Goal: Information Seeking & Learning: Check status

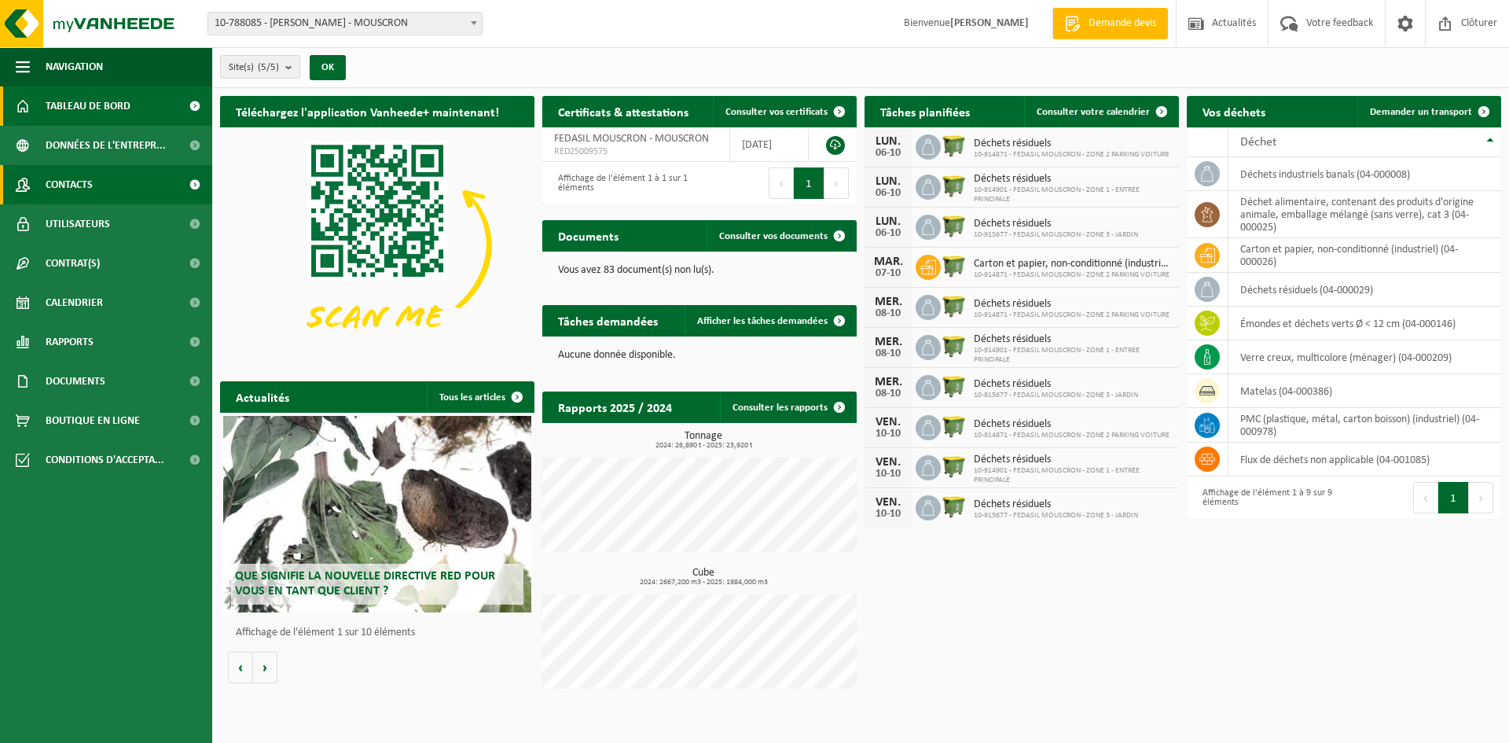
click at [73, 180] on span "Contacts" at bounding box center [69, 184] width 47 height 39
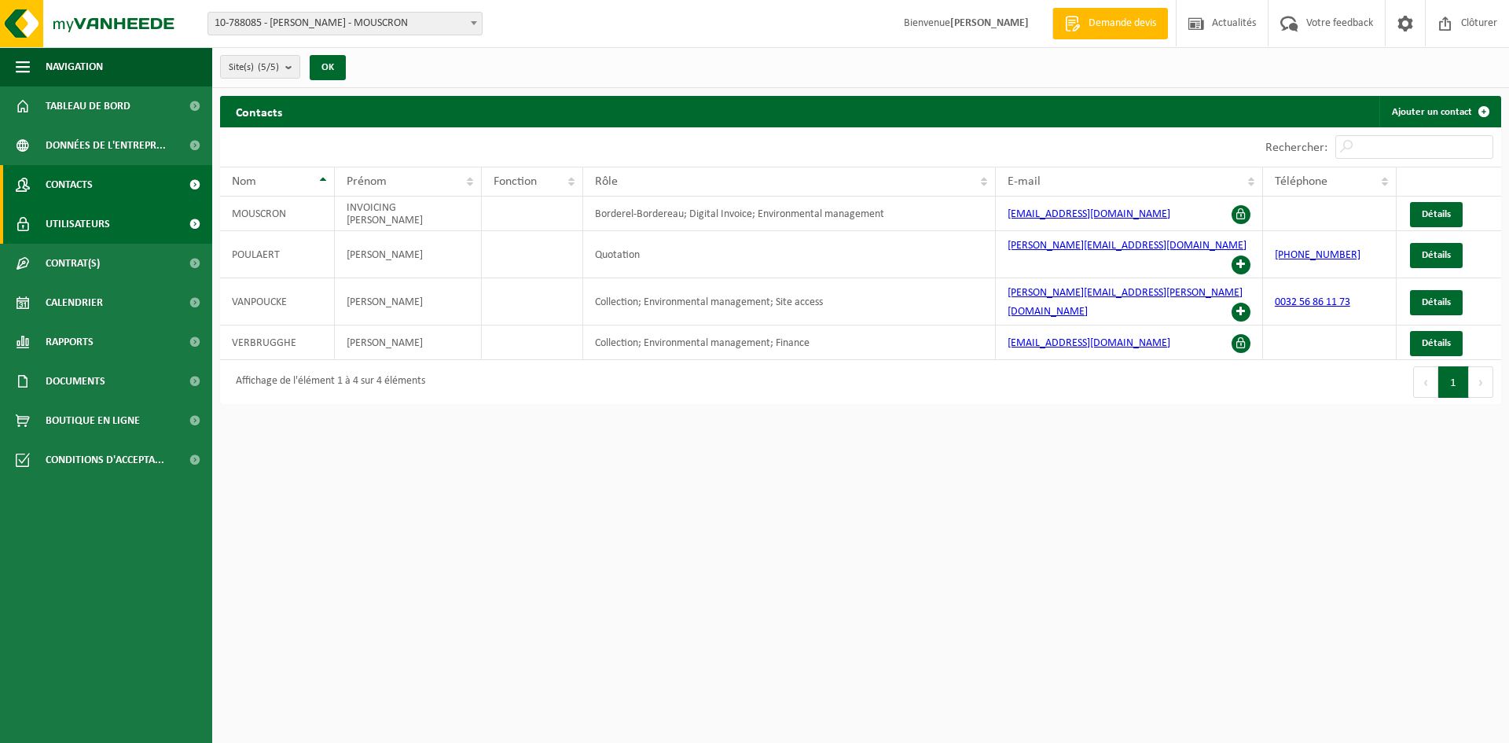
click at [78, 212] on span "Utilisateurs" at bounding box center [78, 223] width 64 height 39
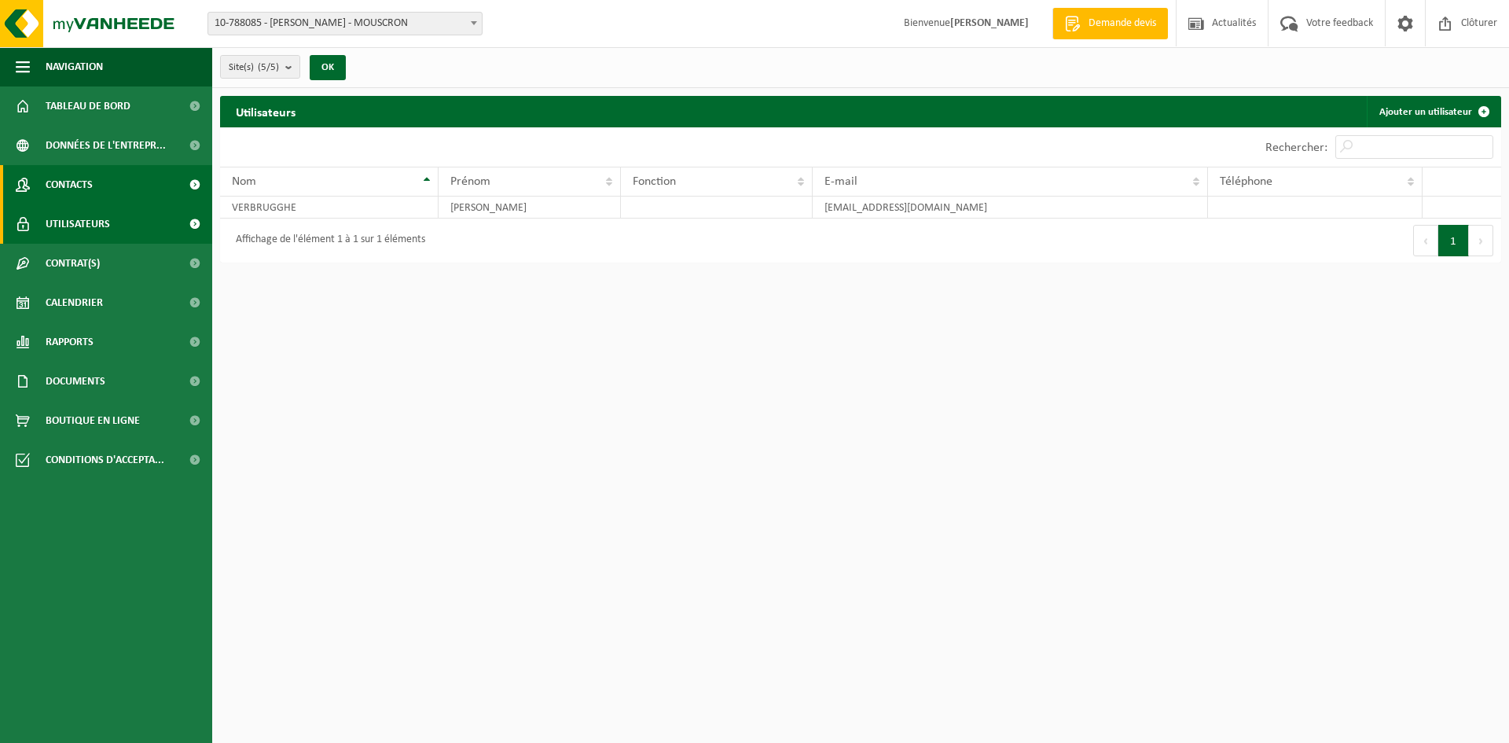
click at [72, 167] on span "Contacts" at bounding box center [69, 184] width 47 height 39
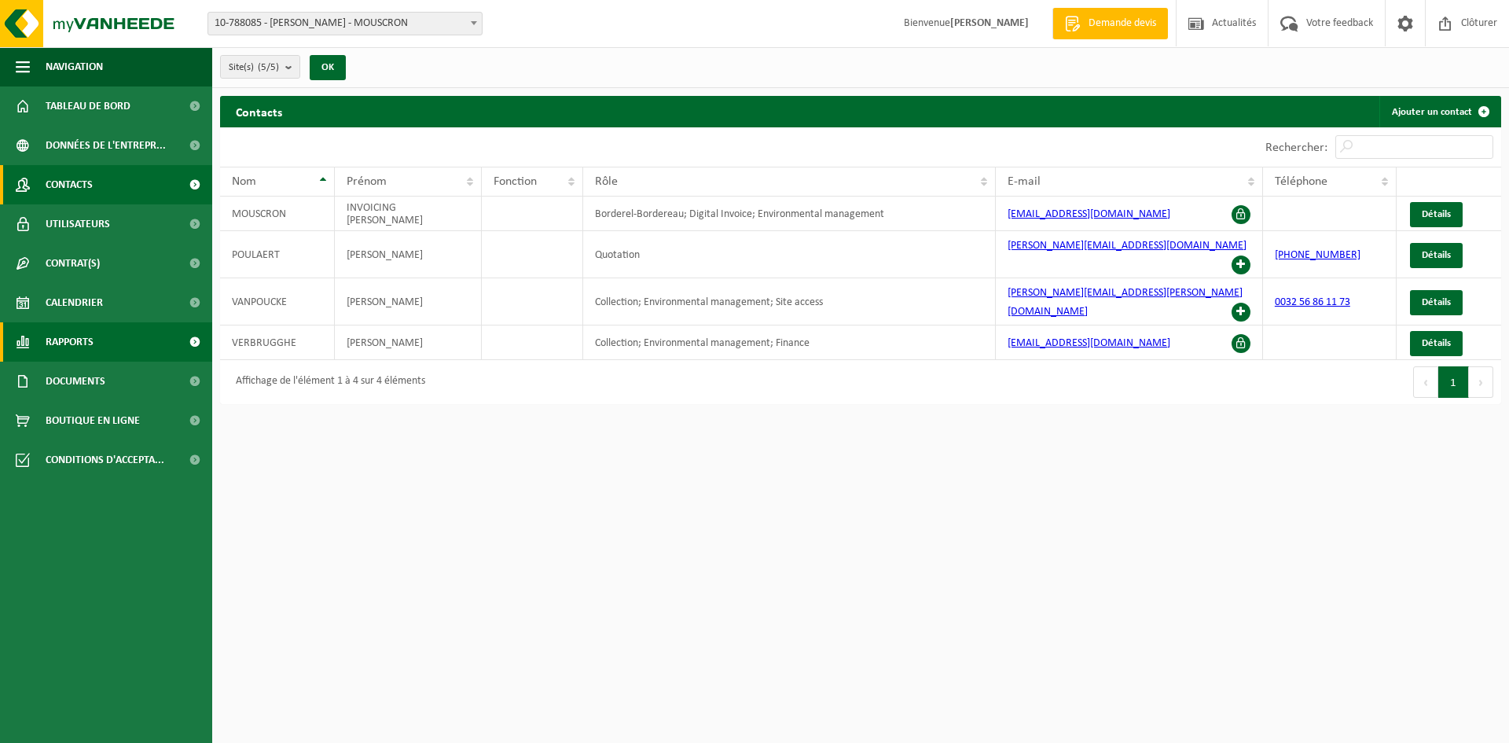
click at [131, 348] on link "Rapports" at bounding box center [106, 341] width 212 height 39
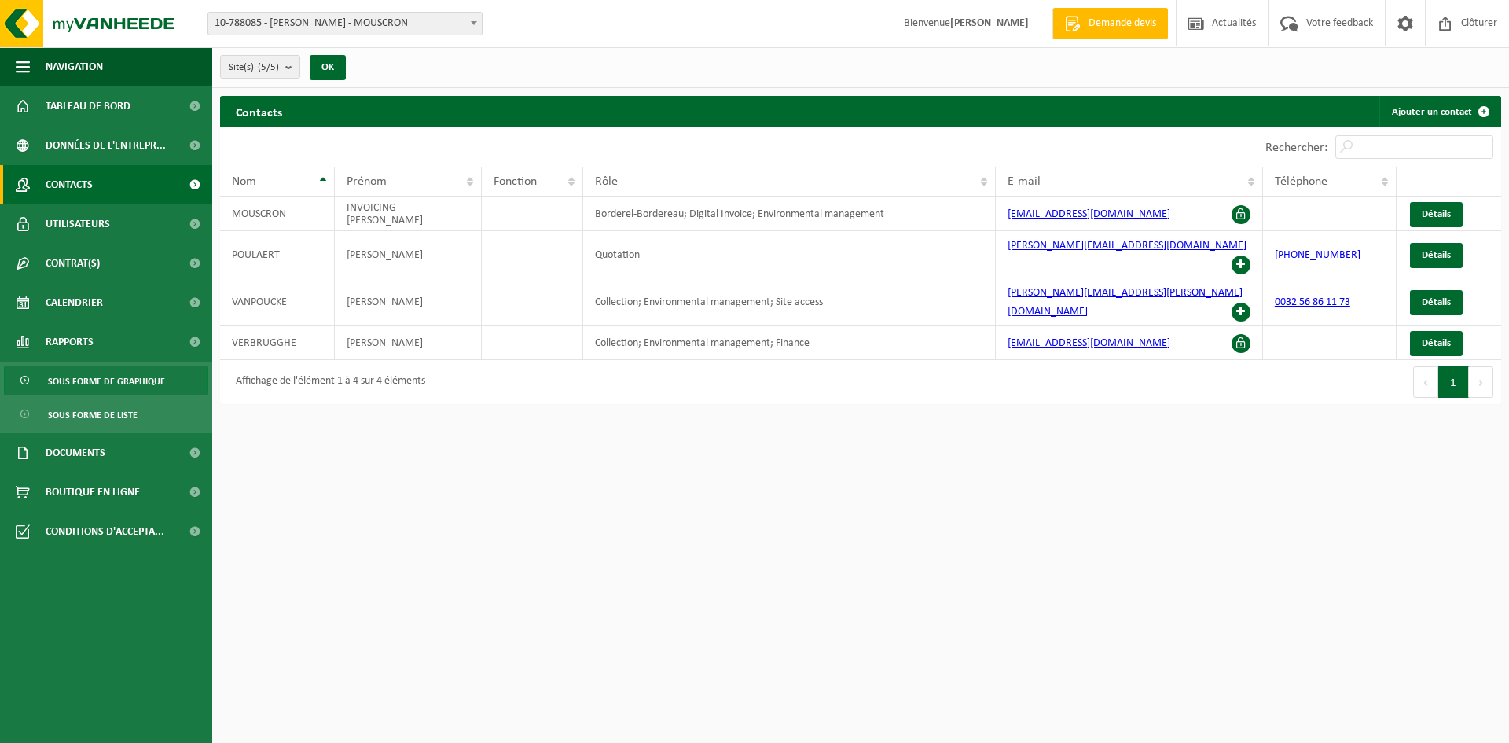
click at [131, 386] on span "Sous forme de graphique" at bounding box center [106, 381] width 117 height 30
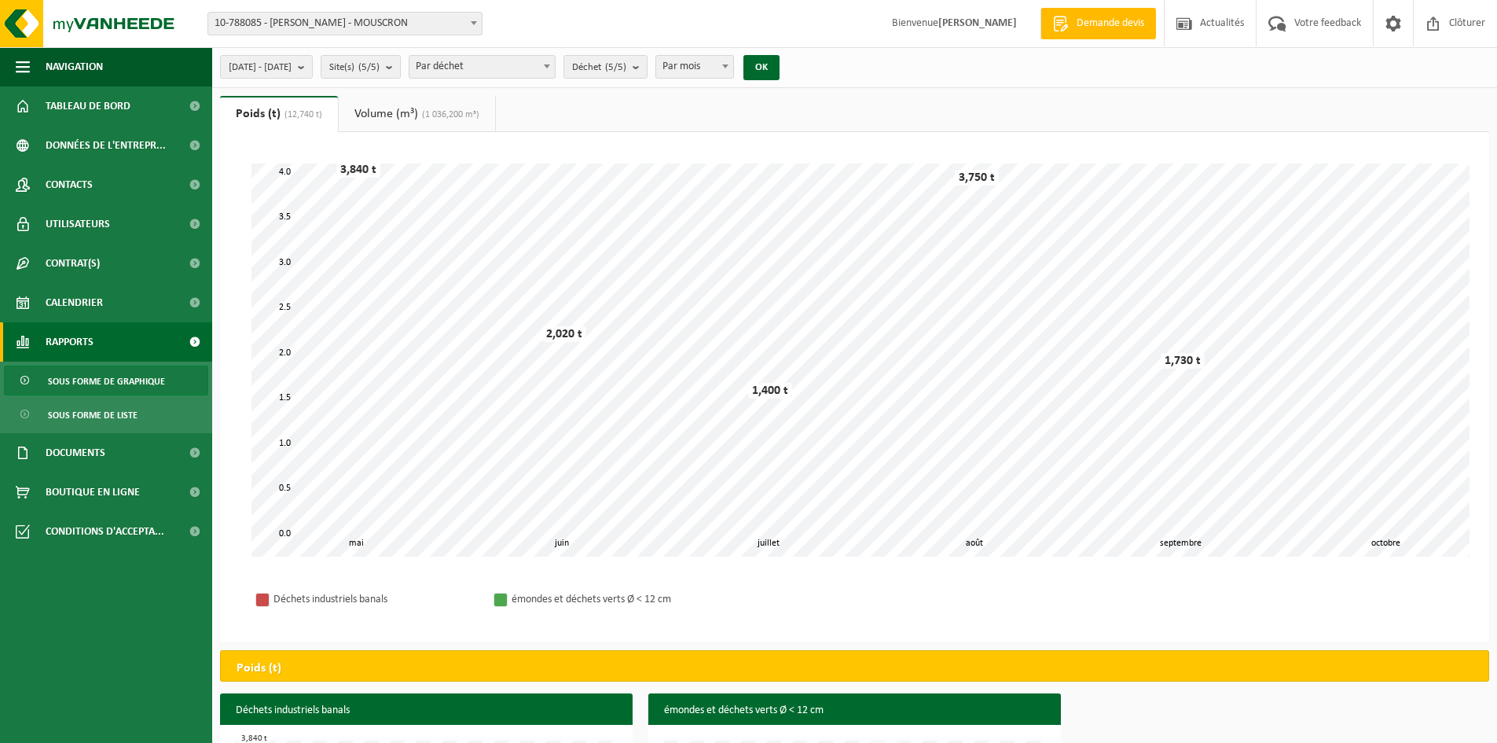
click at [123, 380] on span "Sous forme de graphique" at bounding box center [106, 381] width 117 height 30
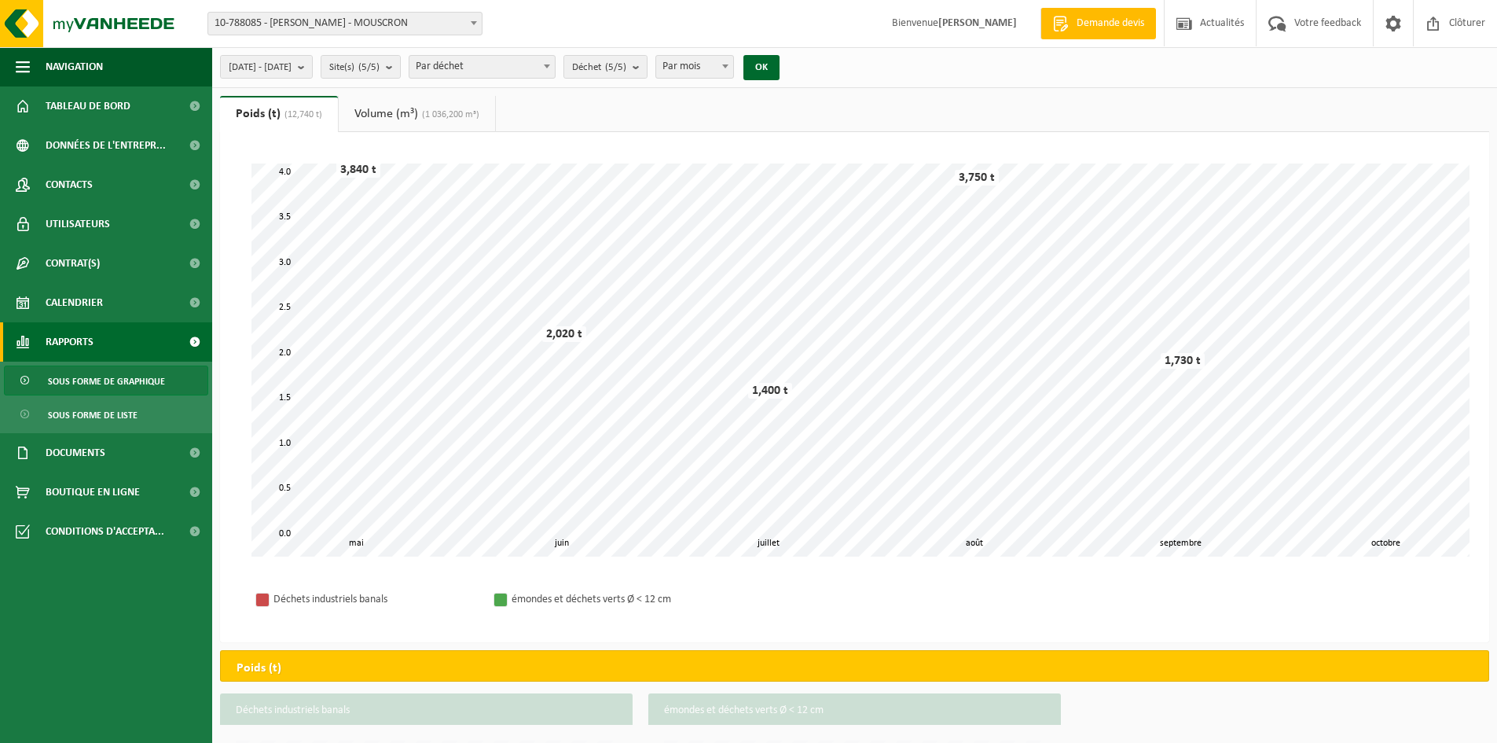
click at [112, 415] on span "Sous forme de liste" at bounding box center [93, 415] width 90 height 30
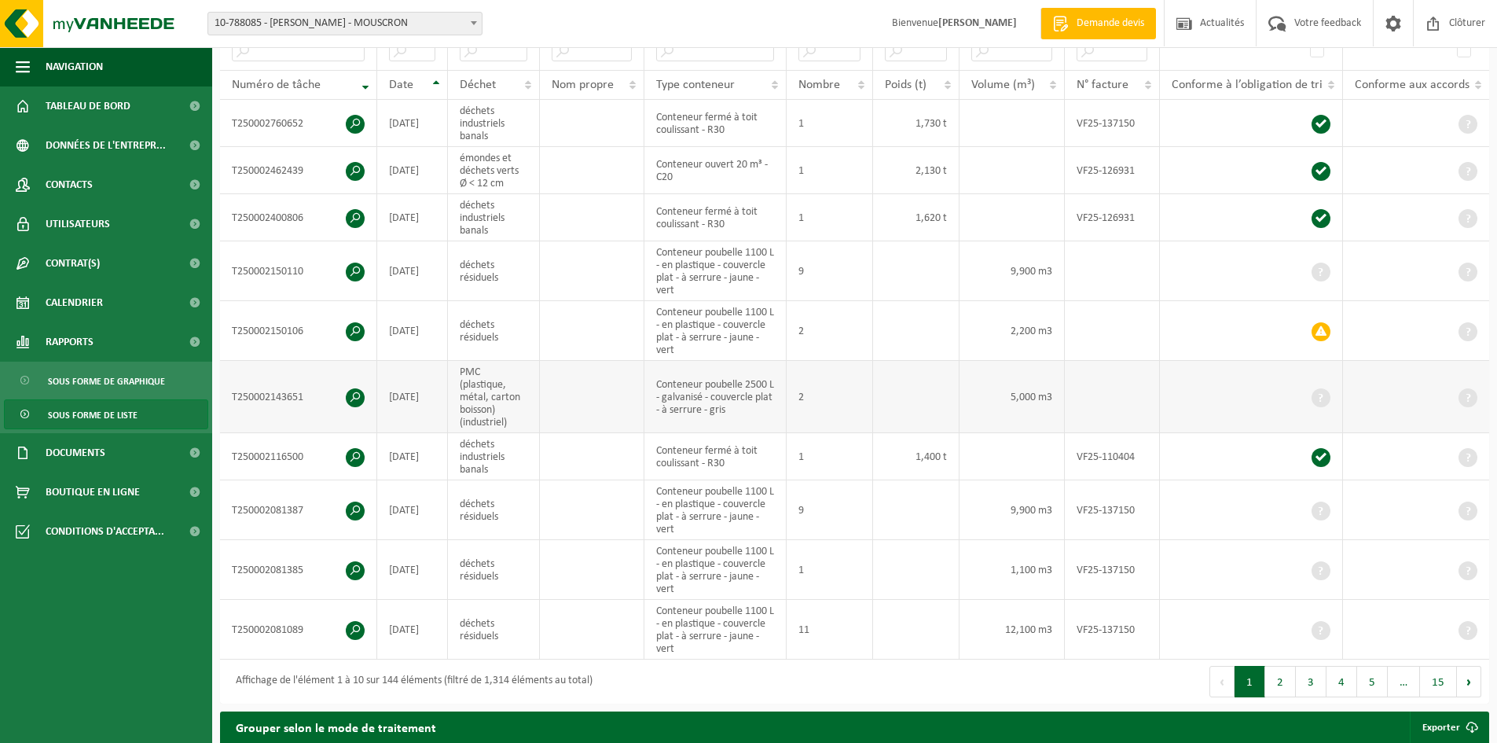
scroll to position [314, 0]
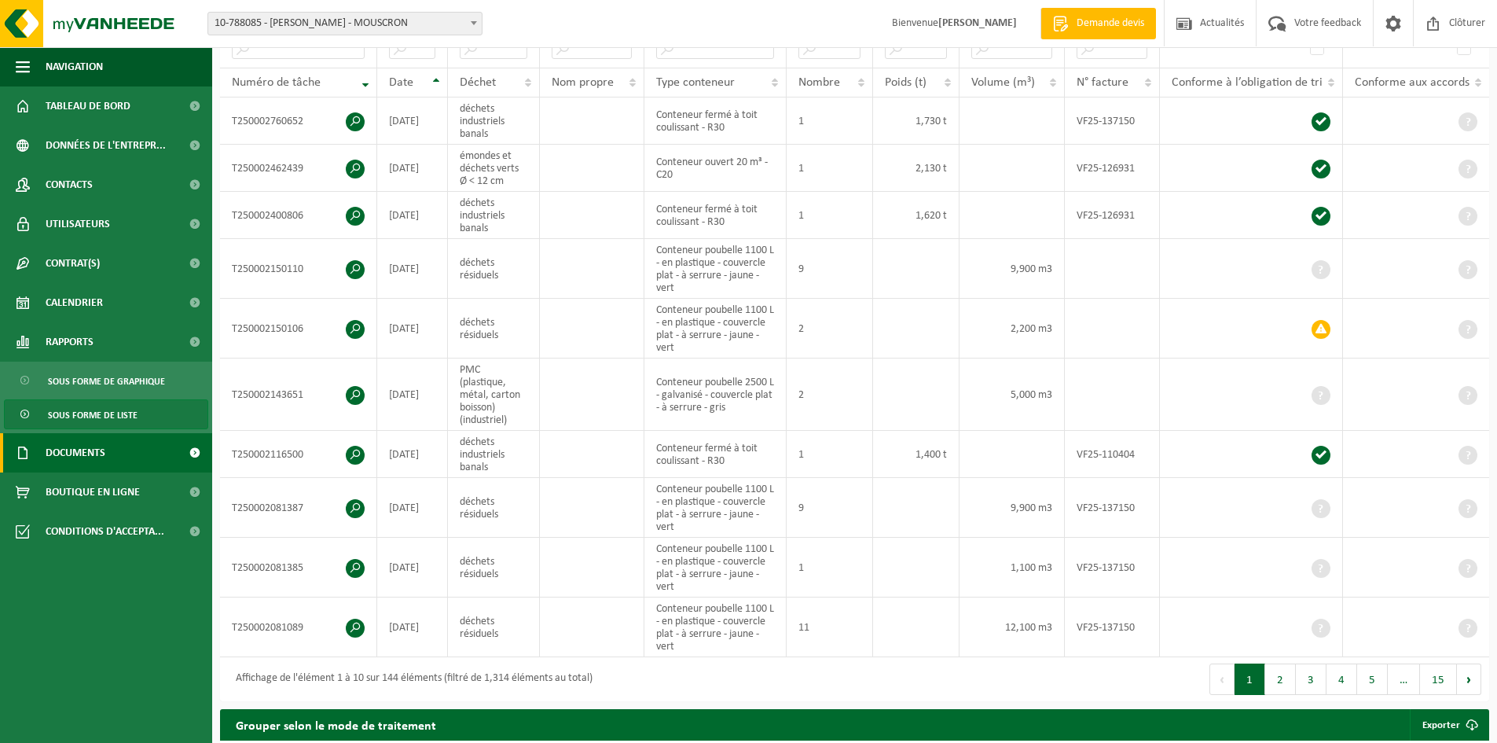
click at [88, 444] on span "Documents" at bounding box center [76, 452] width 60 height 39
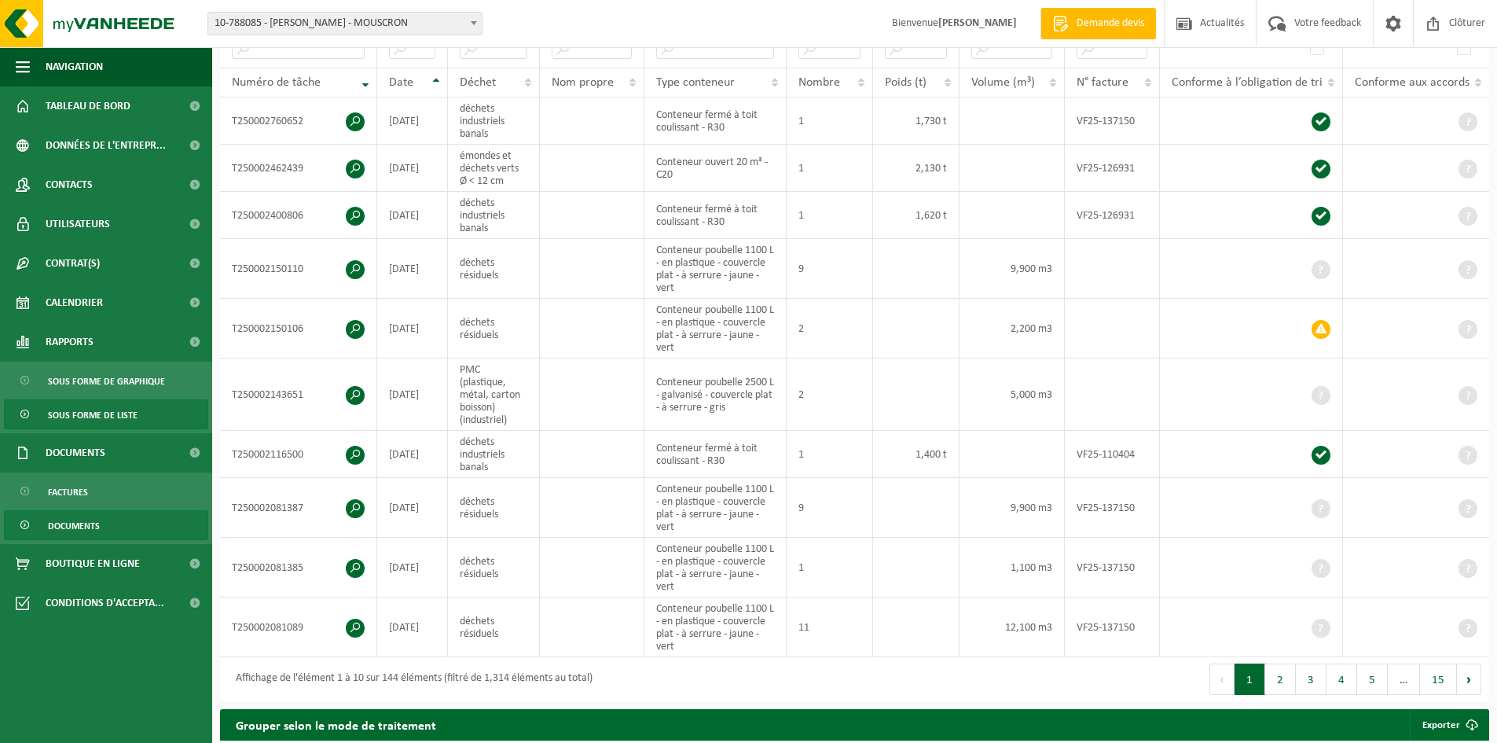
click at [87, 523] on span "Documents" at bounding box center [74, 526] width 52 height 30
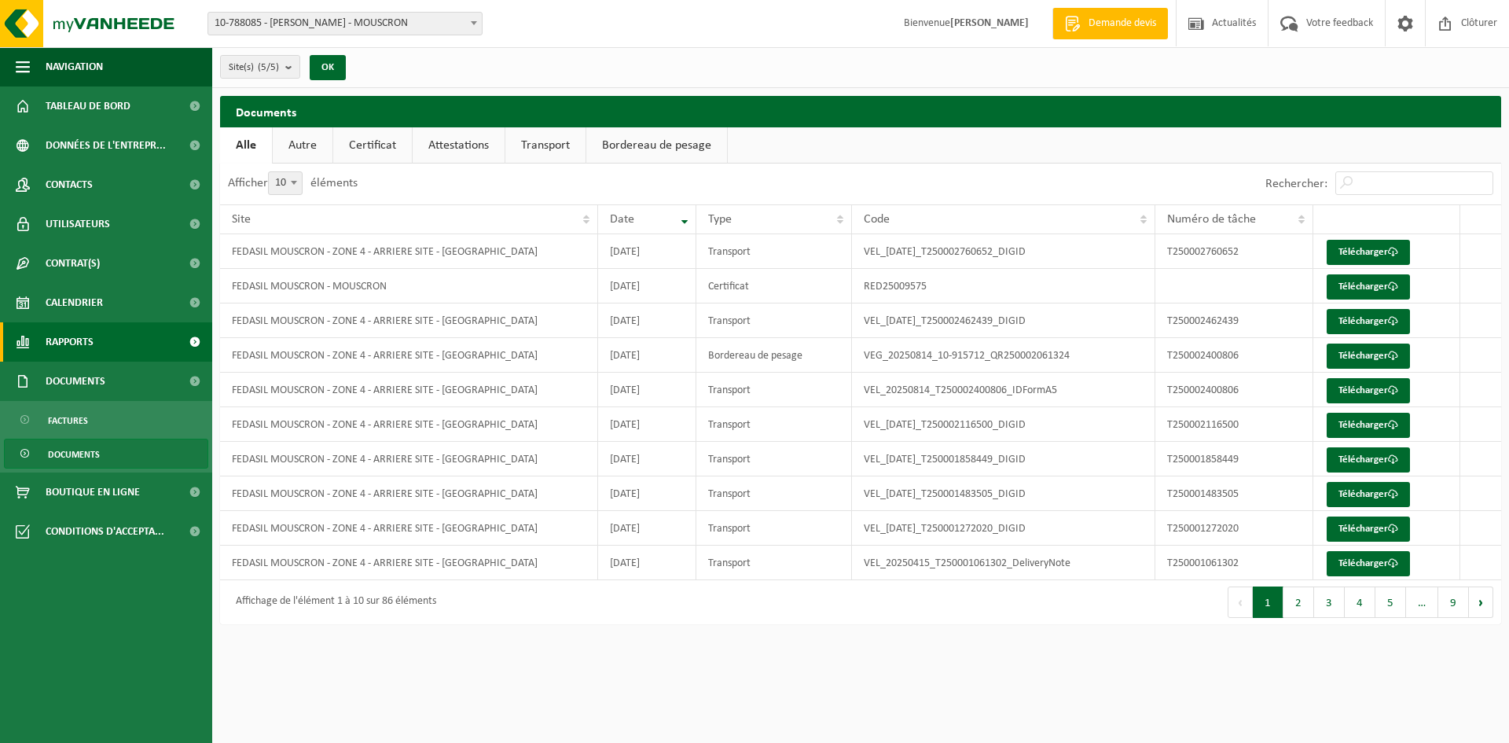
click at [75, 342] on span "Rapports" at bounding box center [70, 341] width 48 height 39
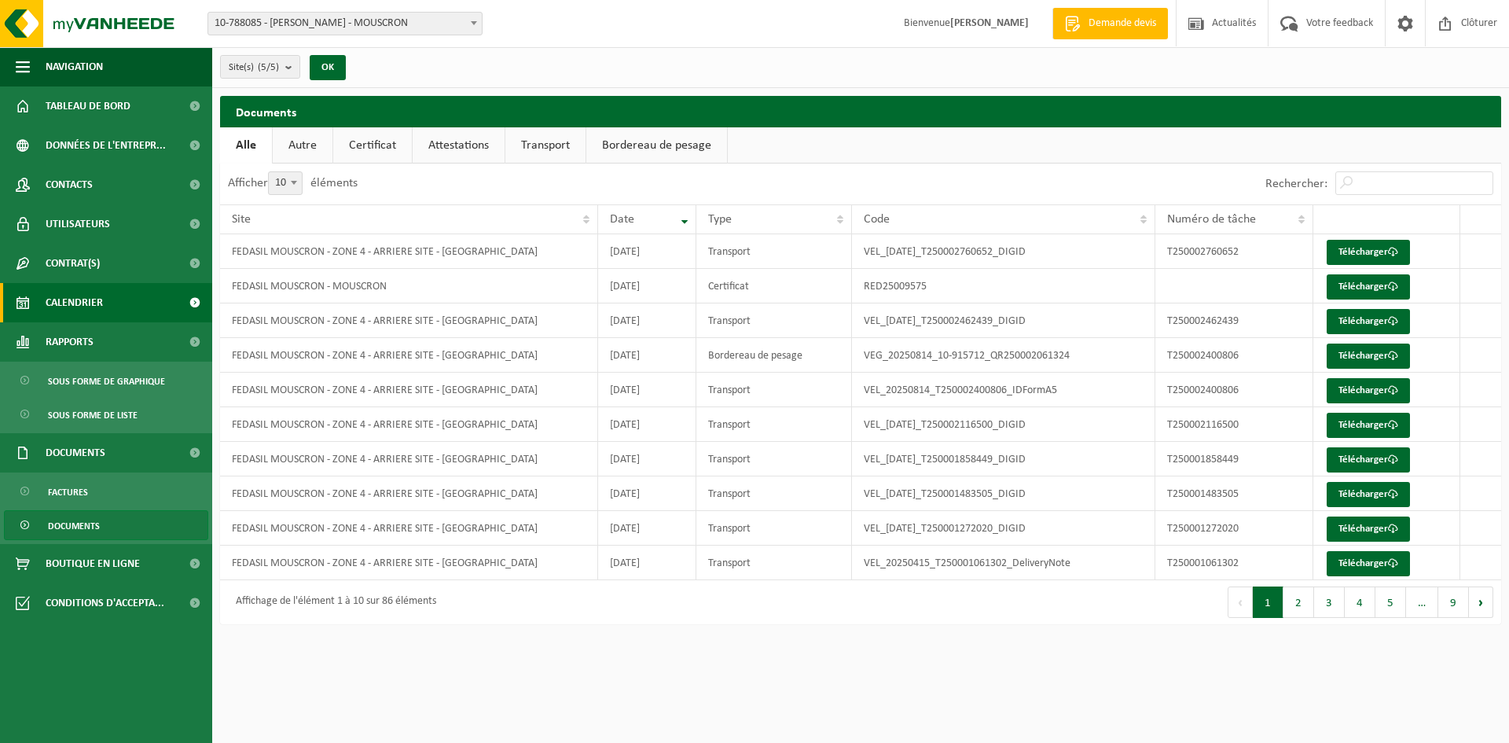
click at [75, 303] on span "Calendrier" at bounding box center [74, 302] width 57 height 39
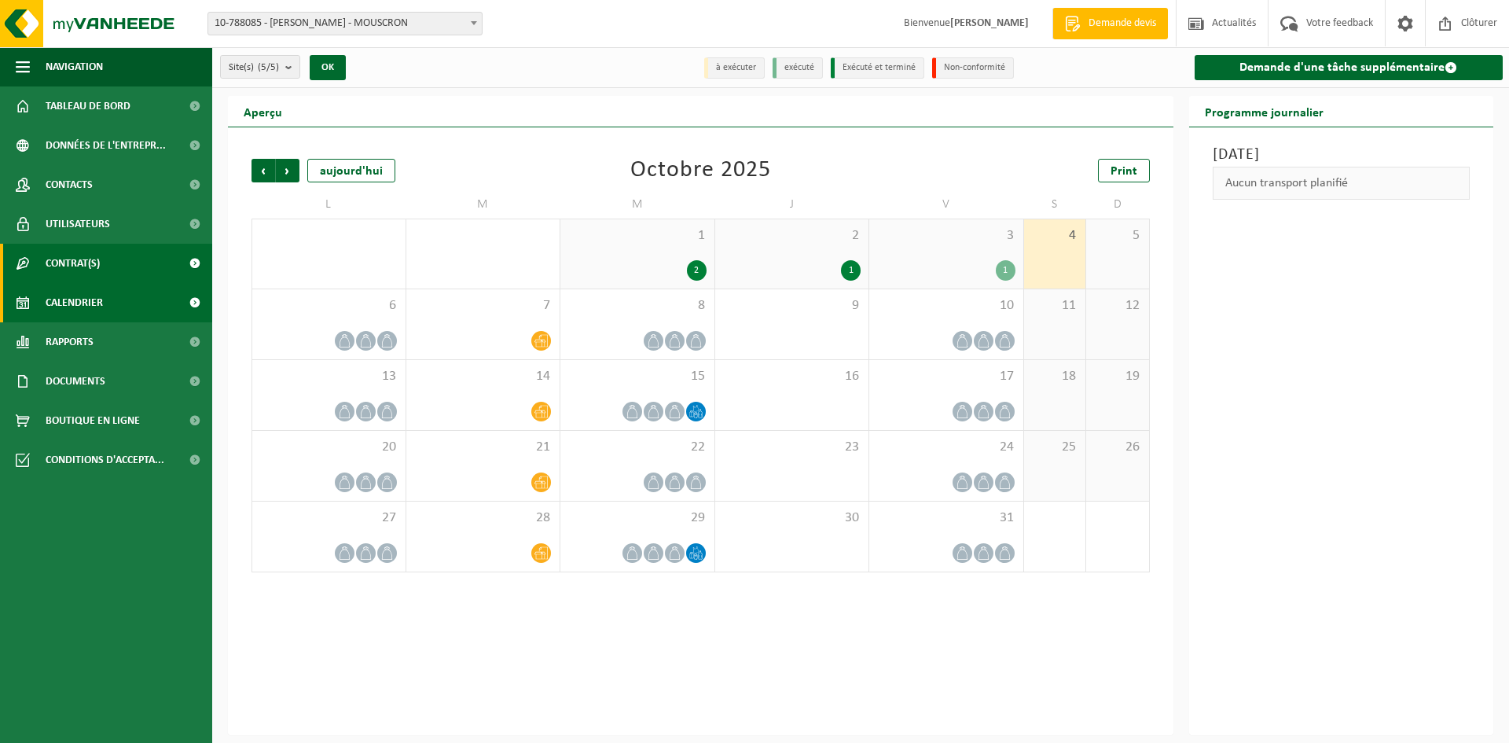
click at [92, 266] on span "Contrat(s)" at bounding box center [73, 263] width 54 height 39
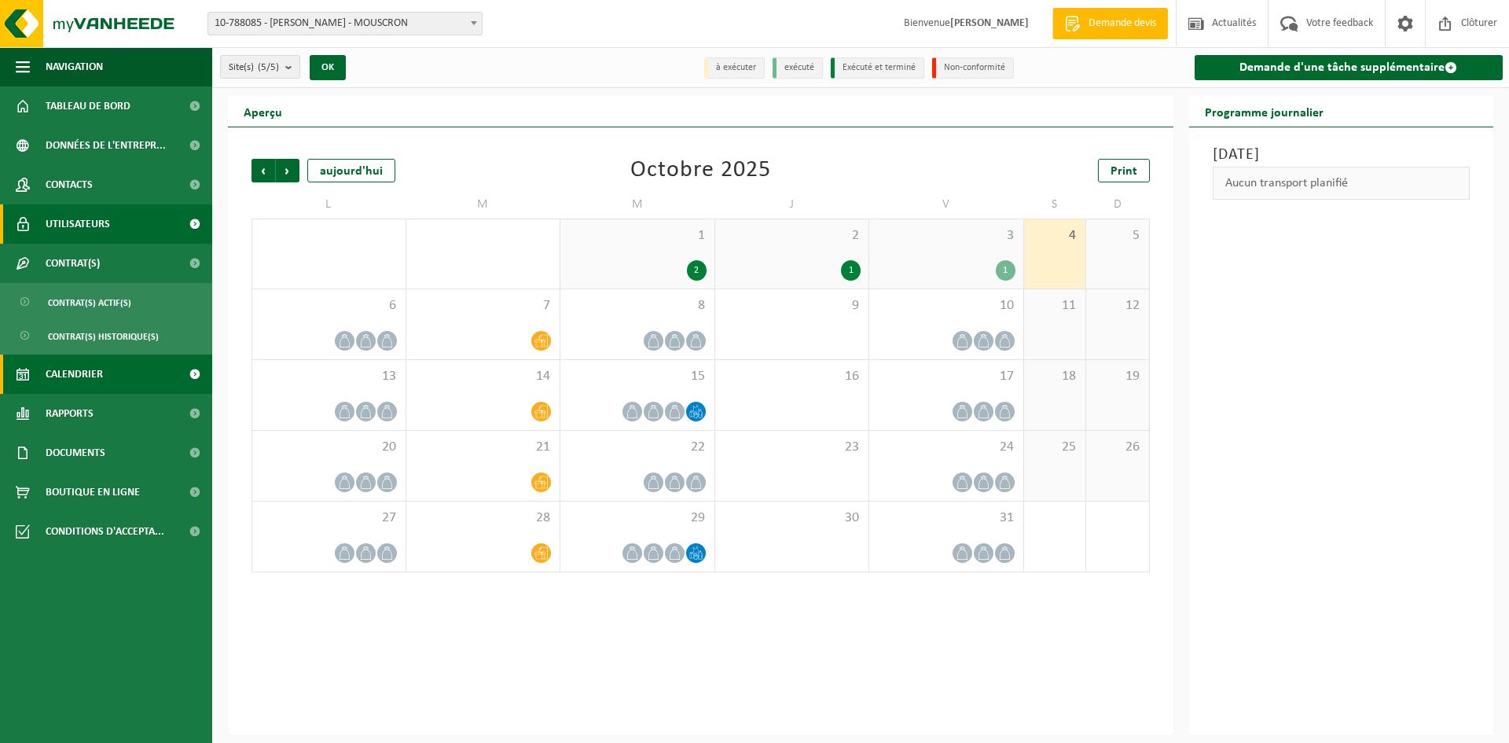
click at [105, 234] on span "Utilisateurs" at bounding box center [78, 223] width 64 height 39
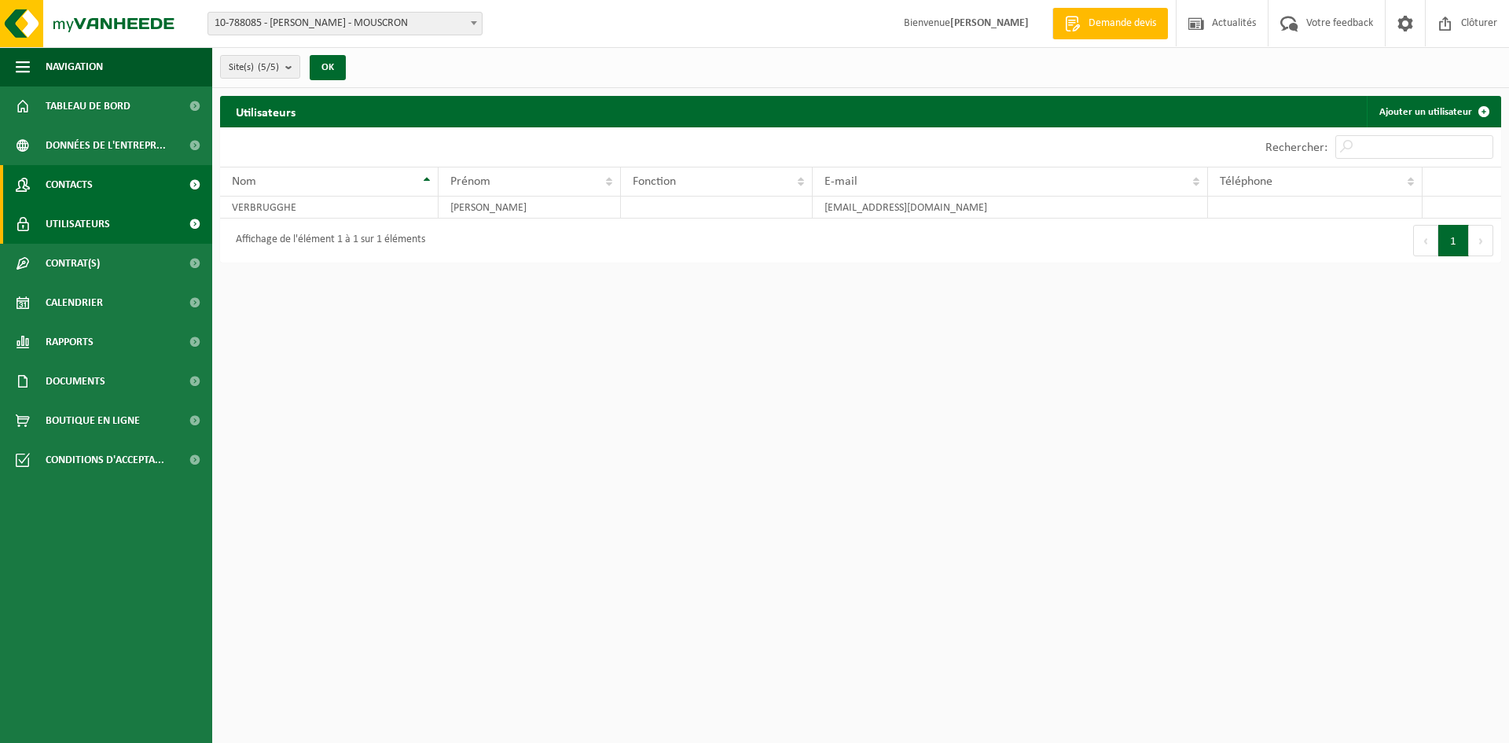
click at [98, 185] on link "Contacts" at bounding box center [106, 184] width 212 height 39
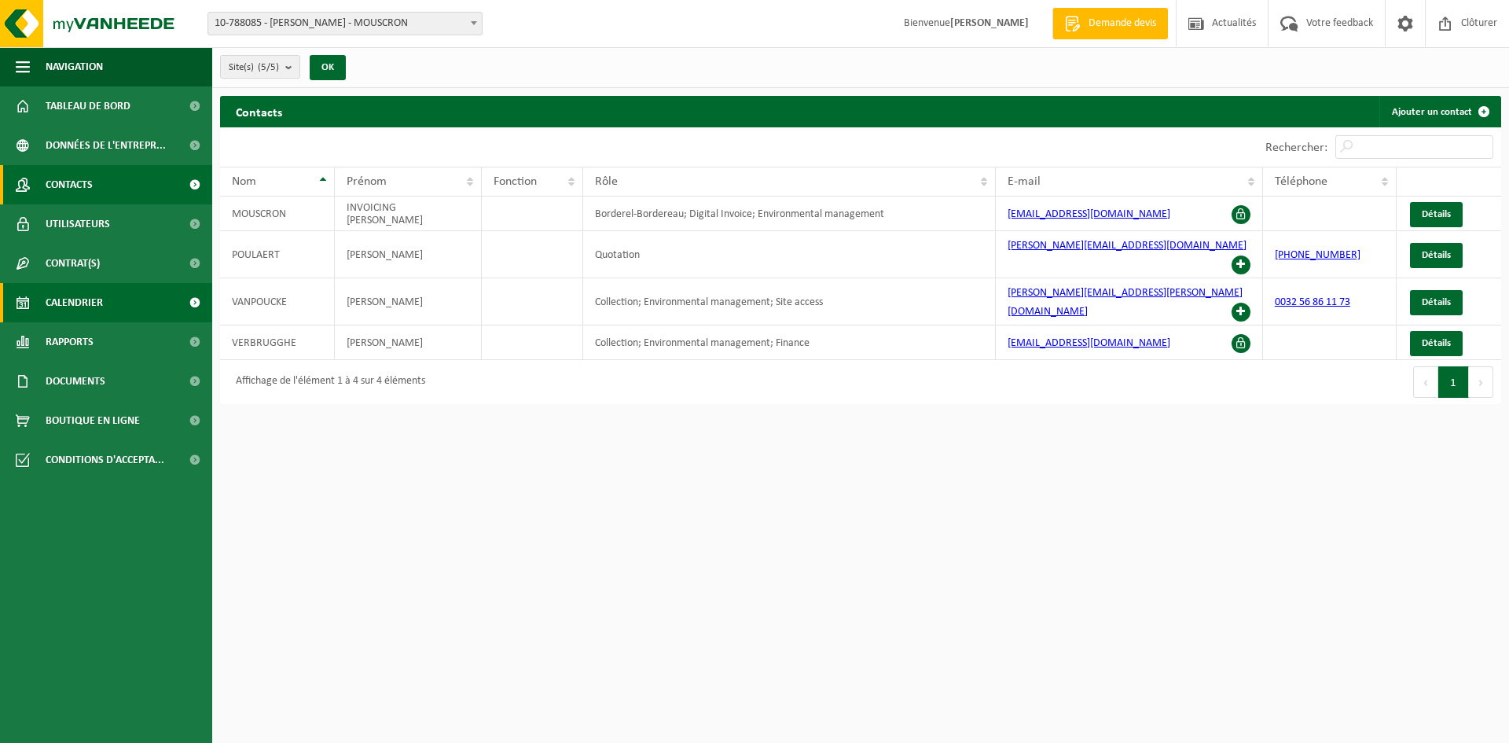
click at [97, 296] on span "Calendrier" at bounding box center [74, 302] width 57 height 39
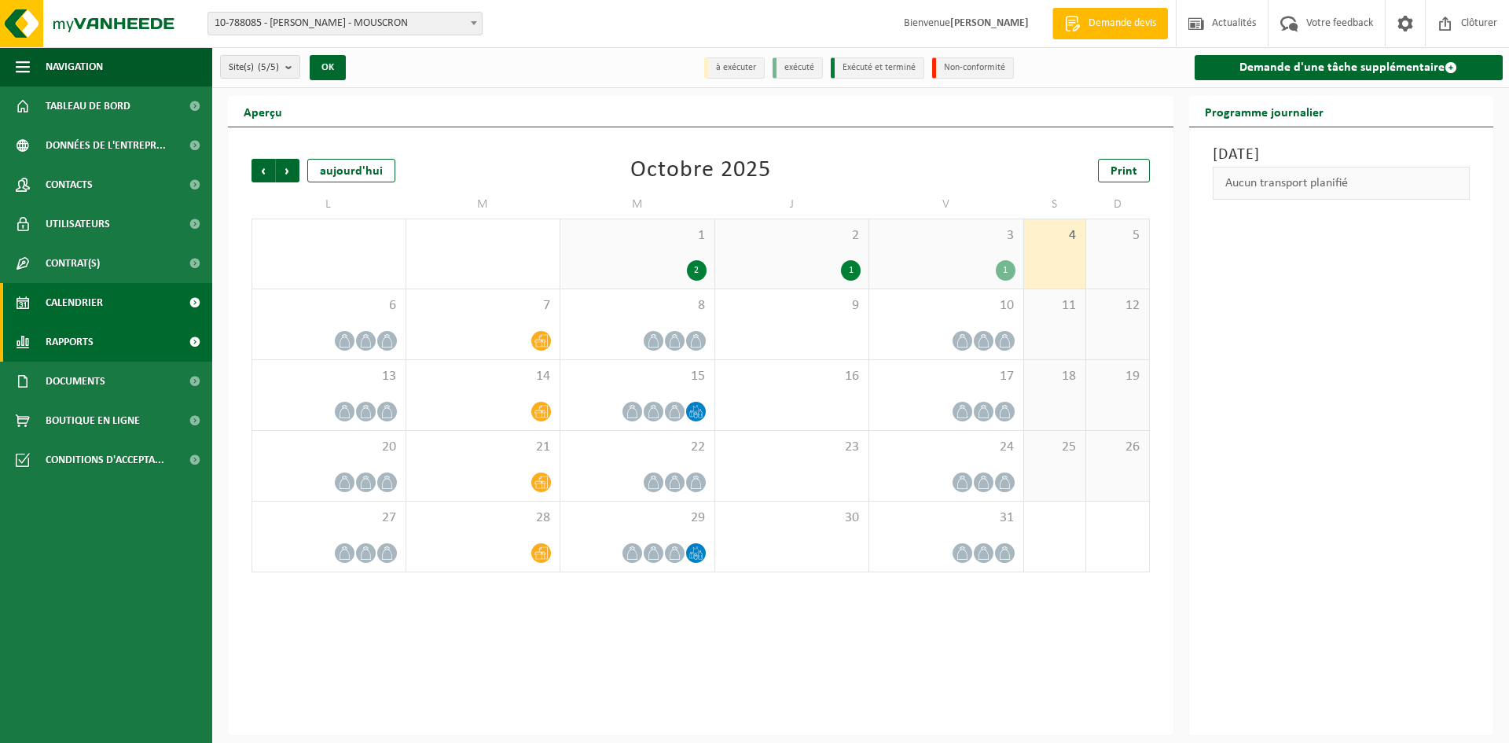
click at [94, 327] on span "Rapports" at bounding box center [70, 341] width 48 height 39
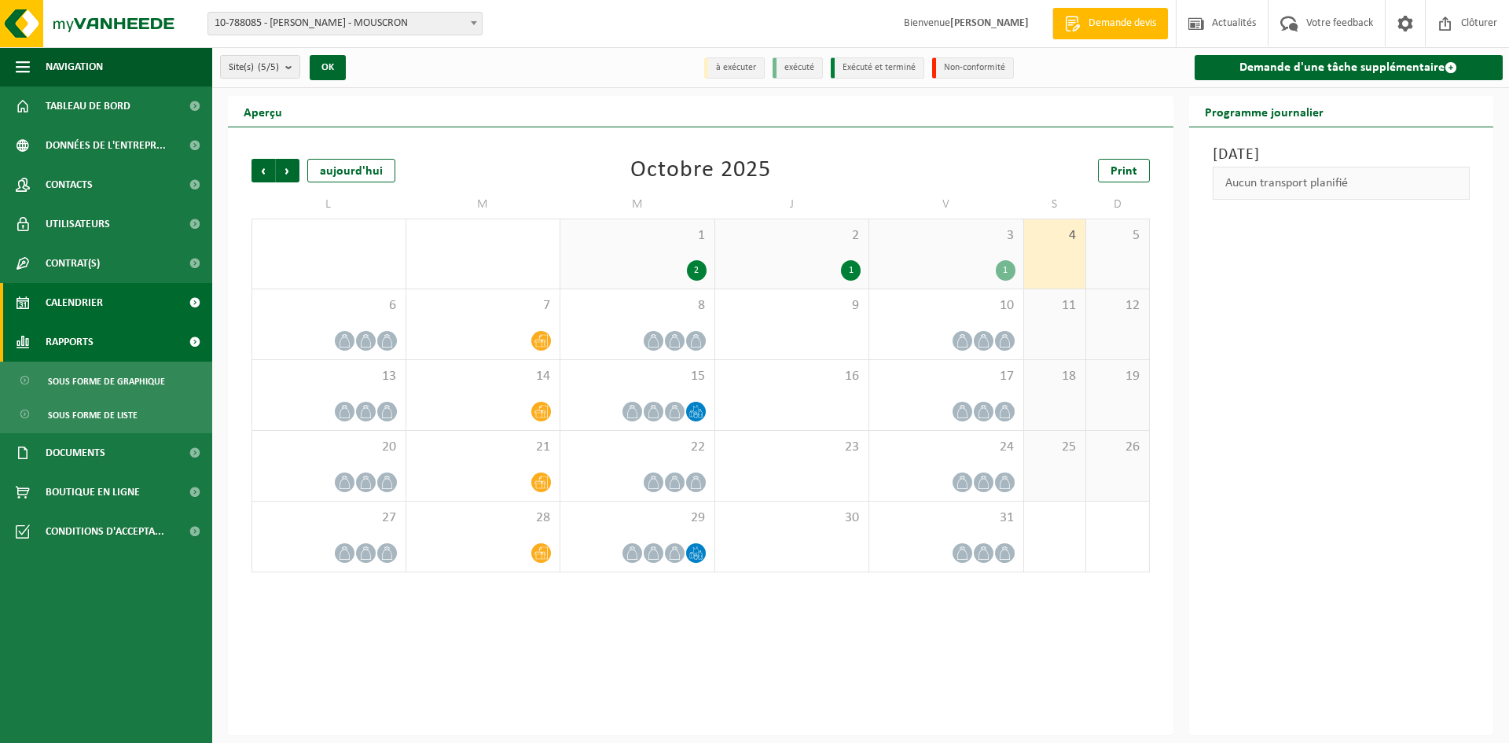
click at [90, 337] on span "Rapports" at bounding box center [70, 341] width 48 height 39
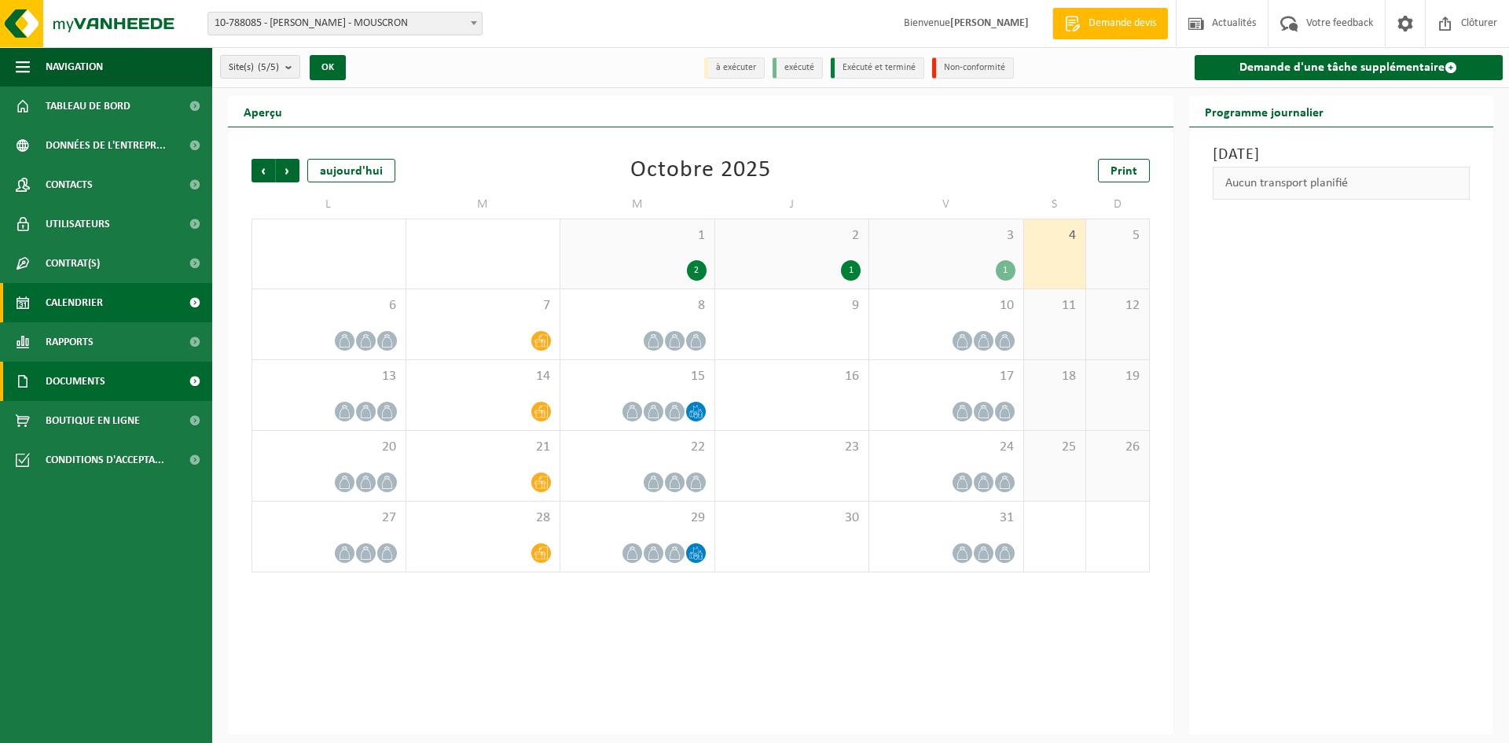
click at [94, 373] on span "Documents" at bounding box center [76, 380] width 60 height 39
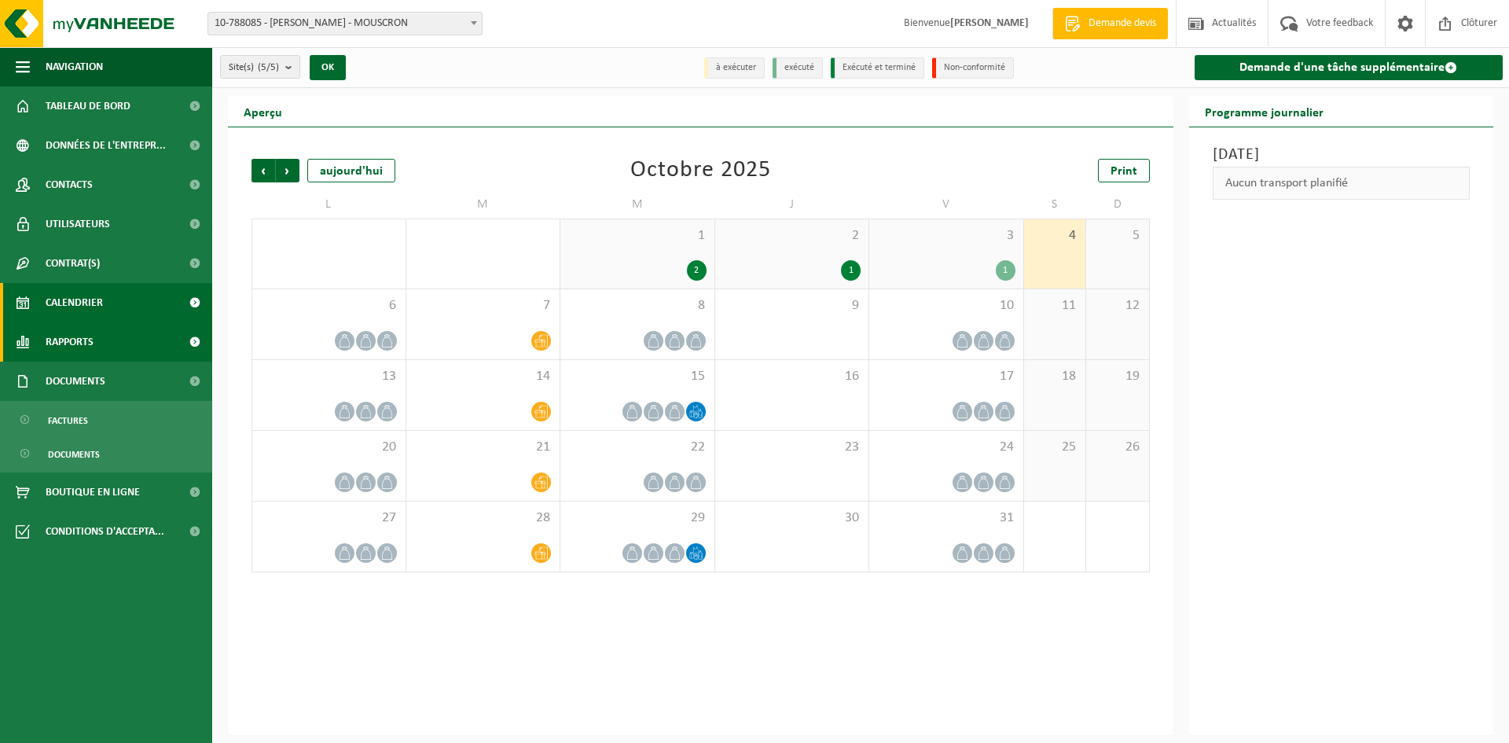
click at [61, 338] on span "Rapports" at bounding box center [70, 341] width 48 height 39
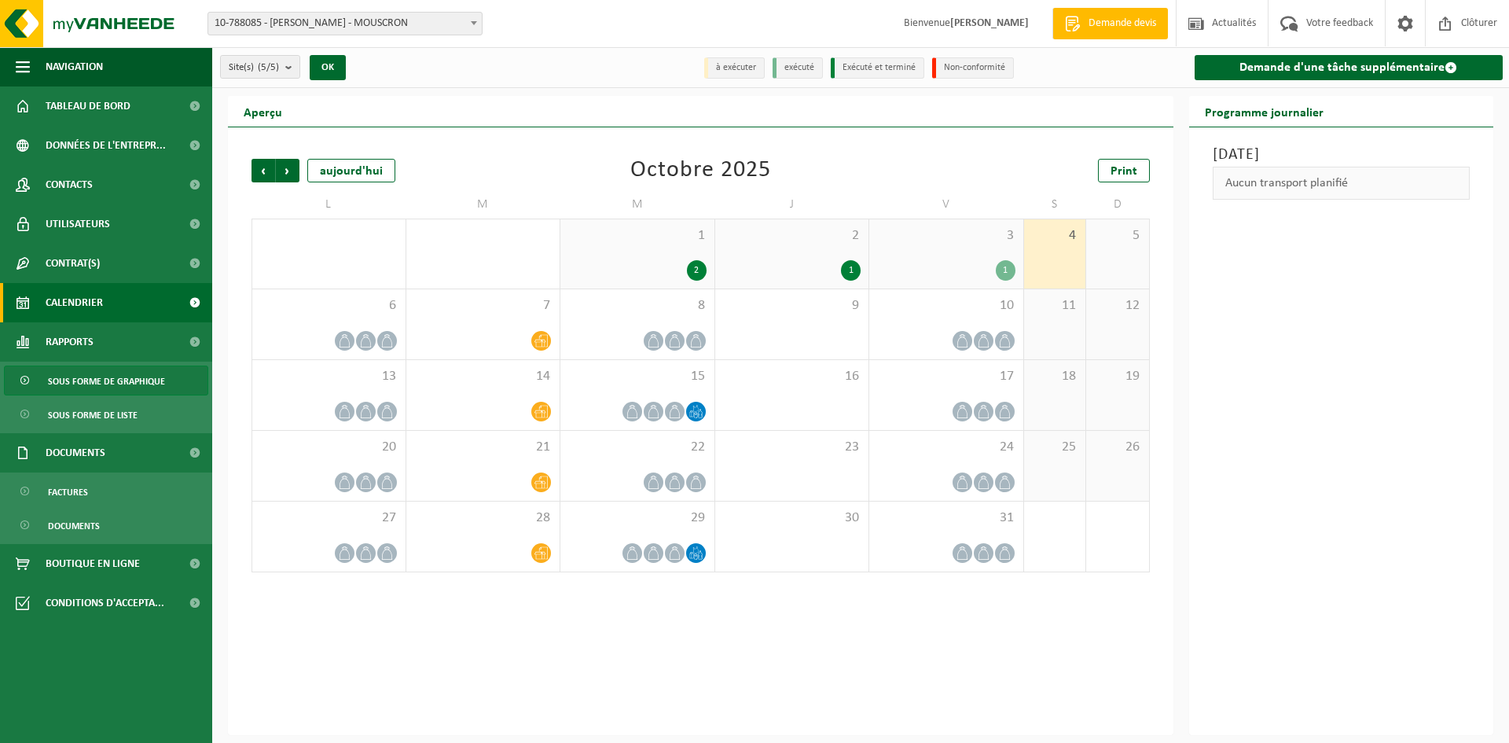
click at [73, 369] on span "Sous forme de graphique" at bounding box center [106, 381] width 117 height 30
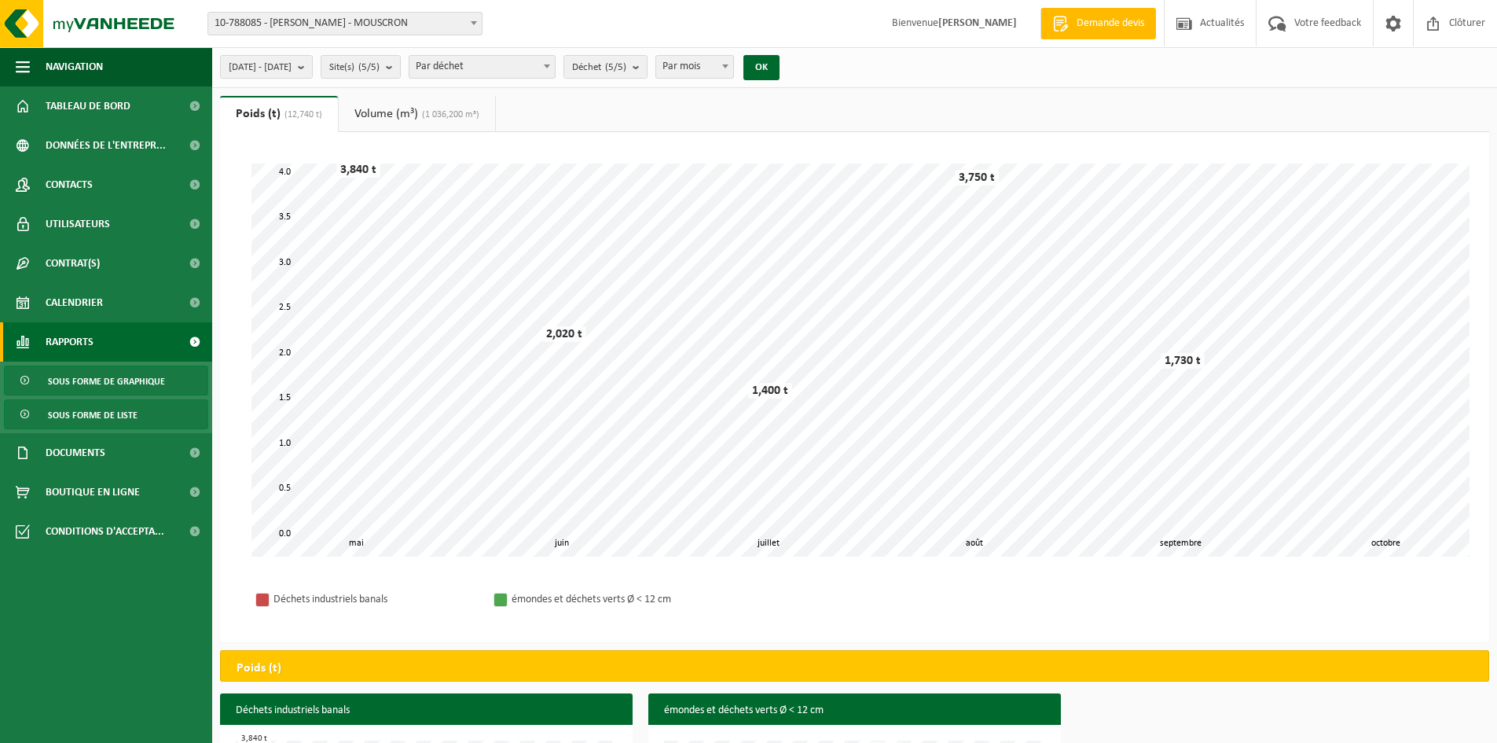
click at [84, 403] on span "Sous forme de liste" at bounding box center [93, 415] width 90 height 30
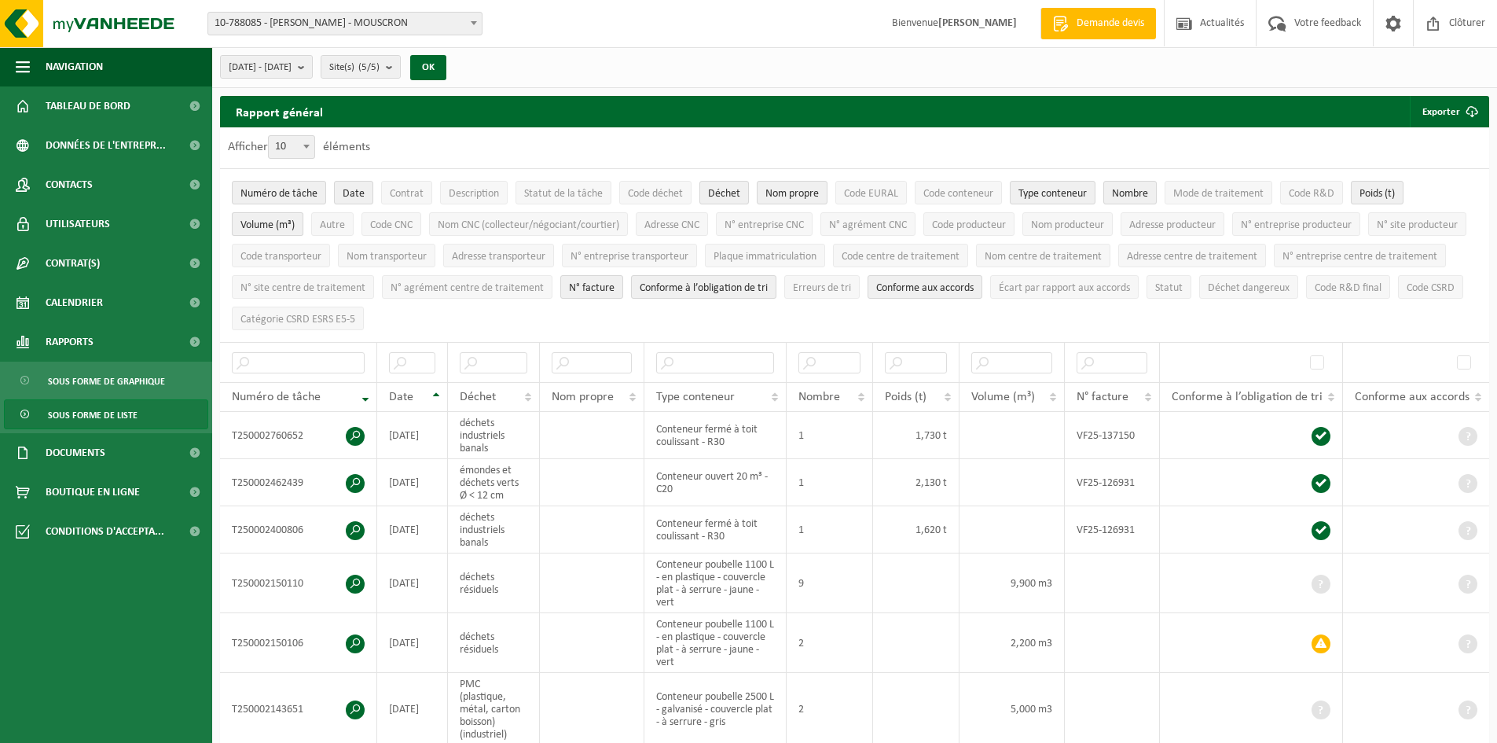
click at [271, 215] on button "Volume (m³)" at bounding box center [268, 224] width 72 height 24
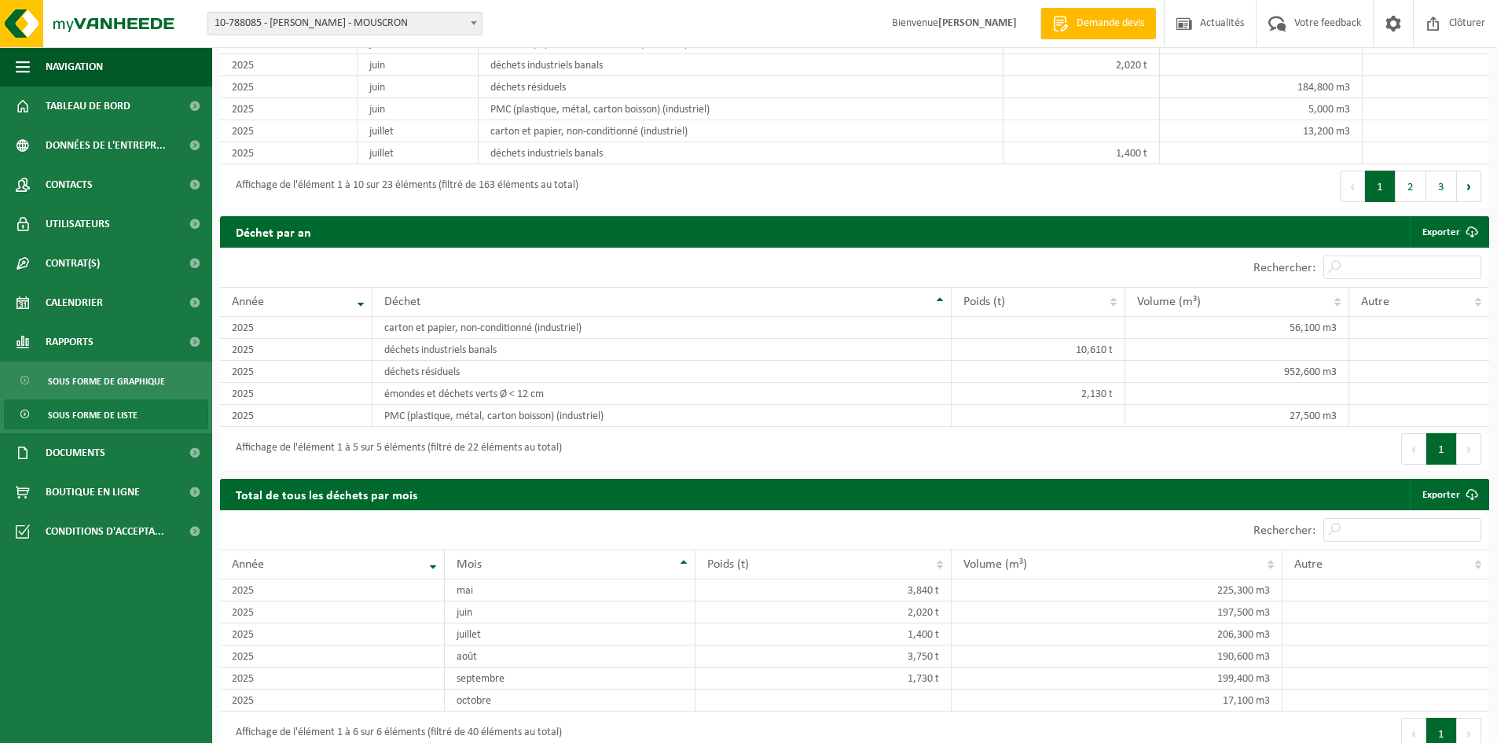
scroll to position [1258, 0]
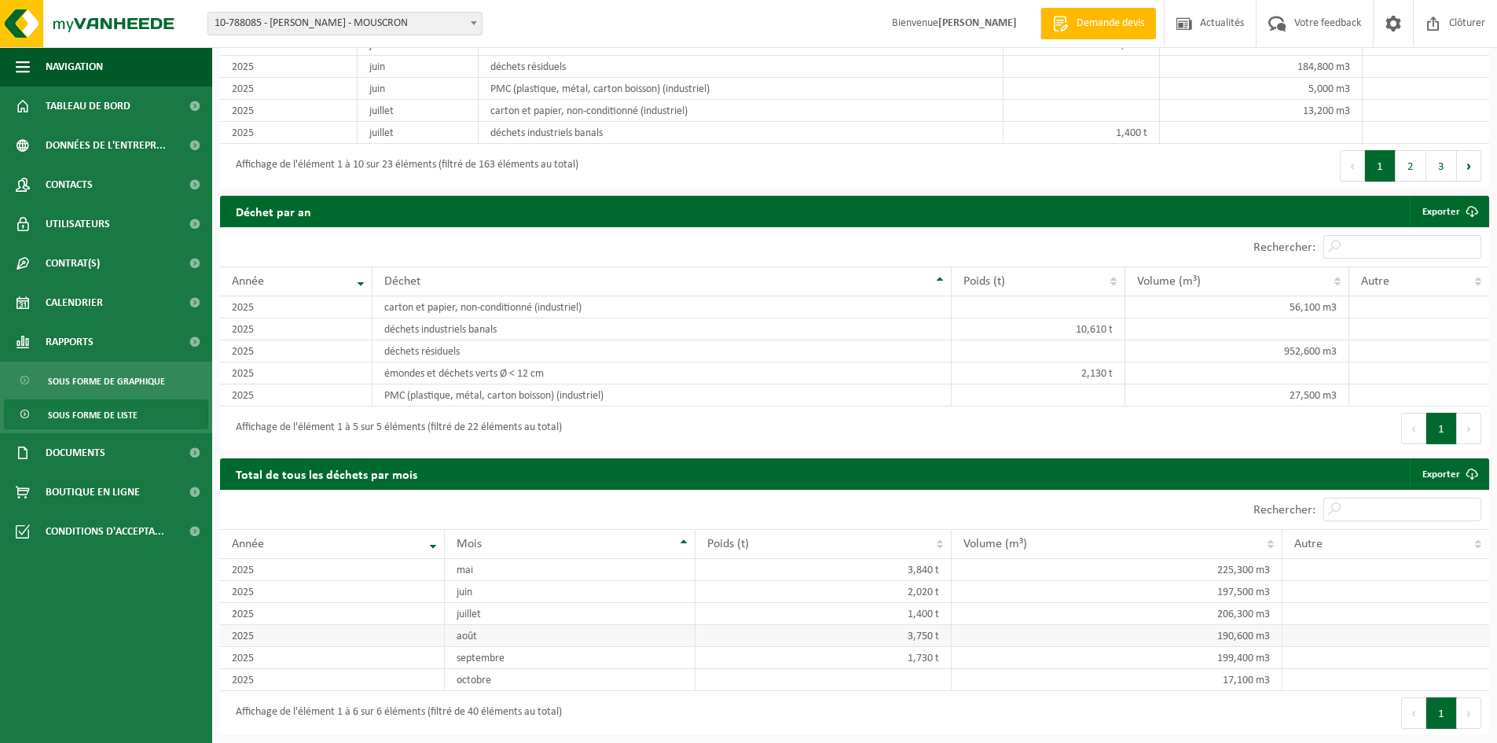
click at [493, 643] on td "août" at bounding box center [570, 636] width 251 height 22
click at [501, 655] on td "septembre" at bounding box center [570, 658] width 251 height 22
click at [1466, 713] on button "Suivant" at bounding box center [1469, 712] width 24 height 31
click at [1402, 722] on button "Précédent" at bounding box center [1413, 712] width 25 height 31
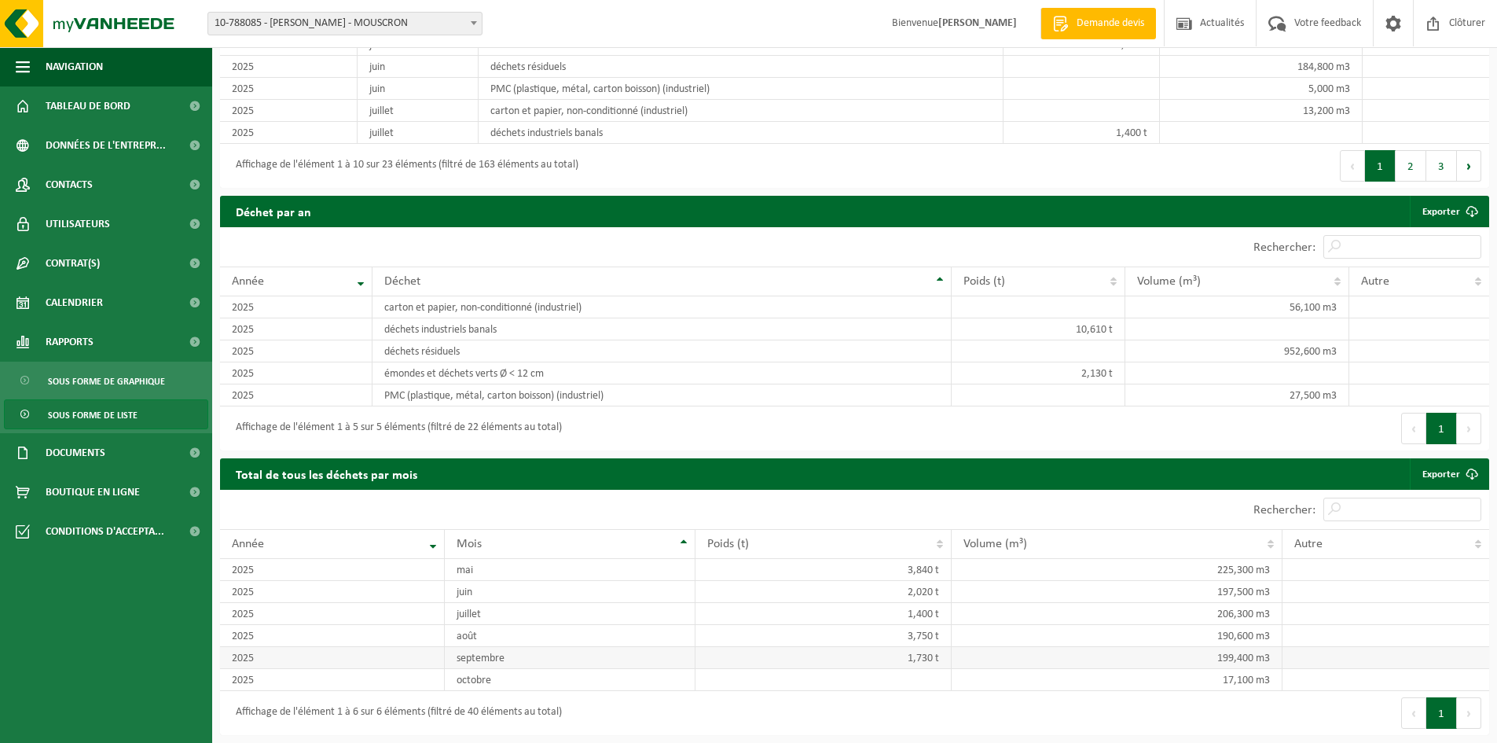
click at [463, 649] on td "septembre" at bounding box center [570, 658] width 251 height 22
click at [1472, 717] on button "Suivant" at bounding box center [1469, 712] width 24 height 31
click at [1407, 706] on button "Précédent" at bounding box center [1413, 712] width 25 height 31
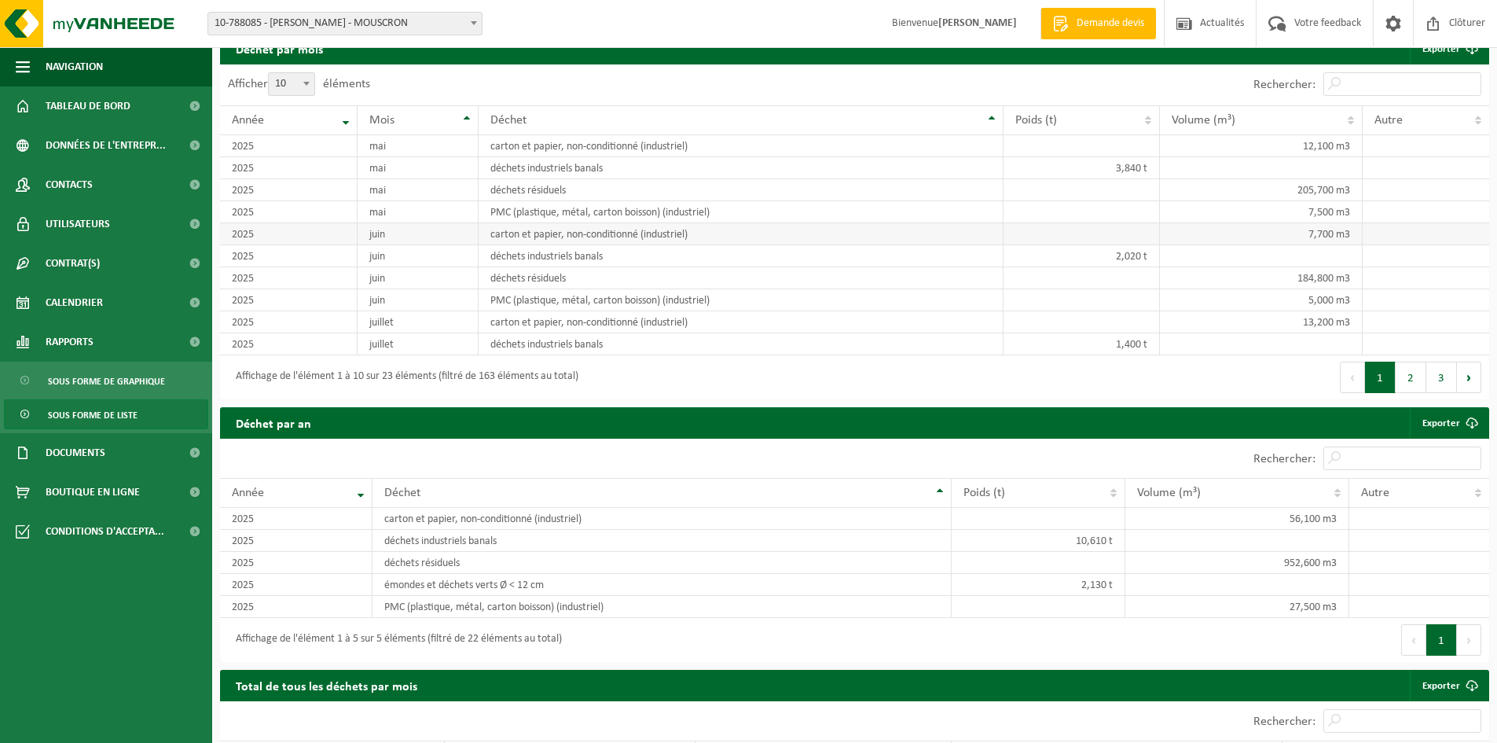
scroll to position [1022, 0]
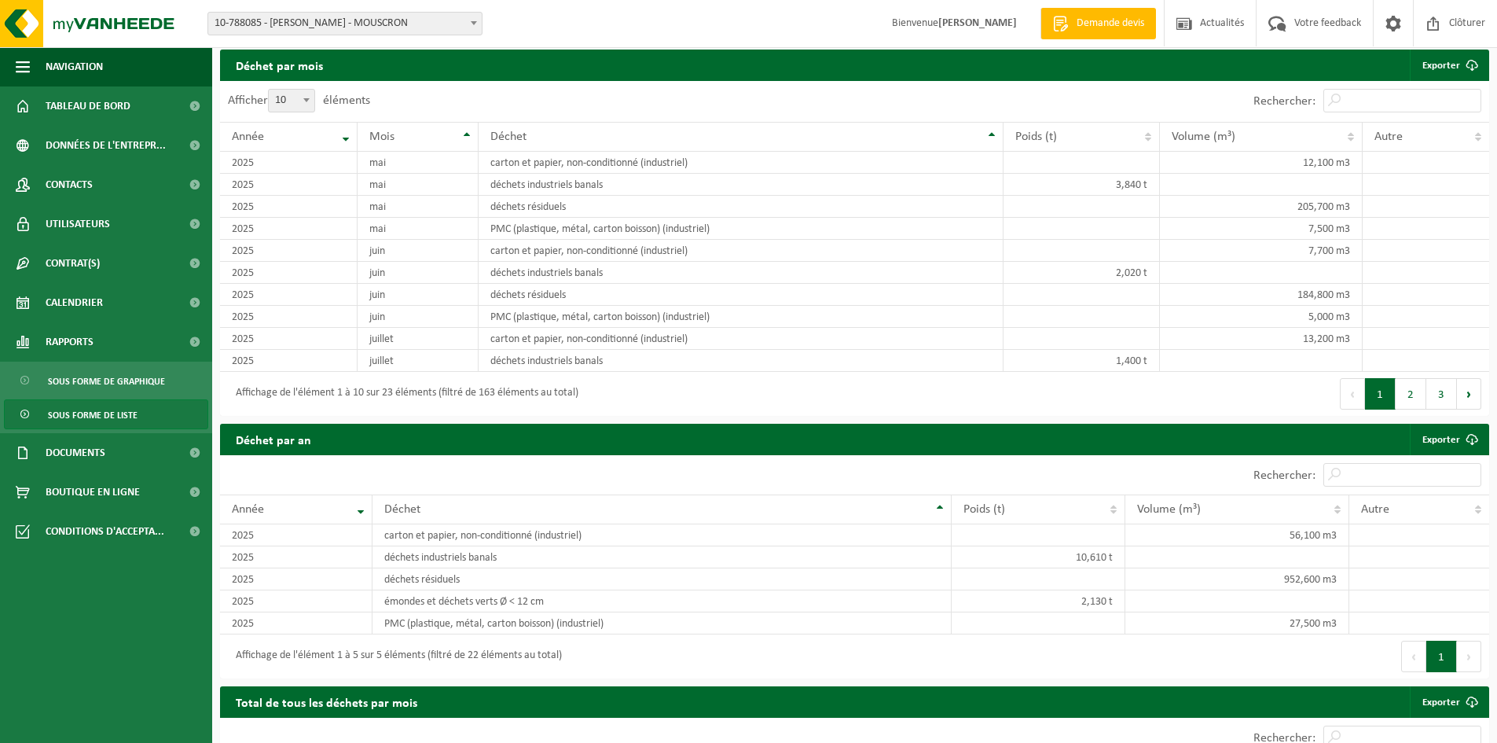
click at [313, 105] on span at bounding box center [307, 100] width 16 height 20
click at [313, 90] on select "10 25 50 100" at bounding box center [295, 89] width 47 height 1
click at [398, 98] on div "Afficher 10 25 50 100 10 éléments" at bounding box center [537, 101] width 635 height 41
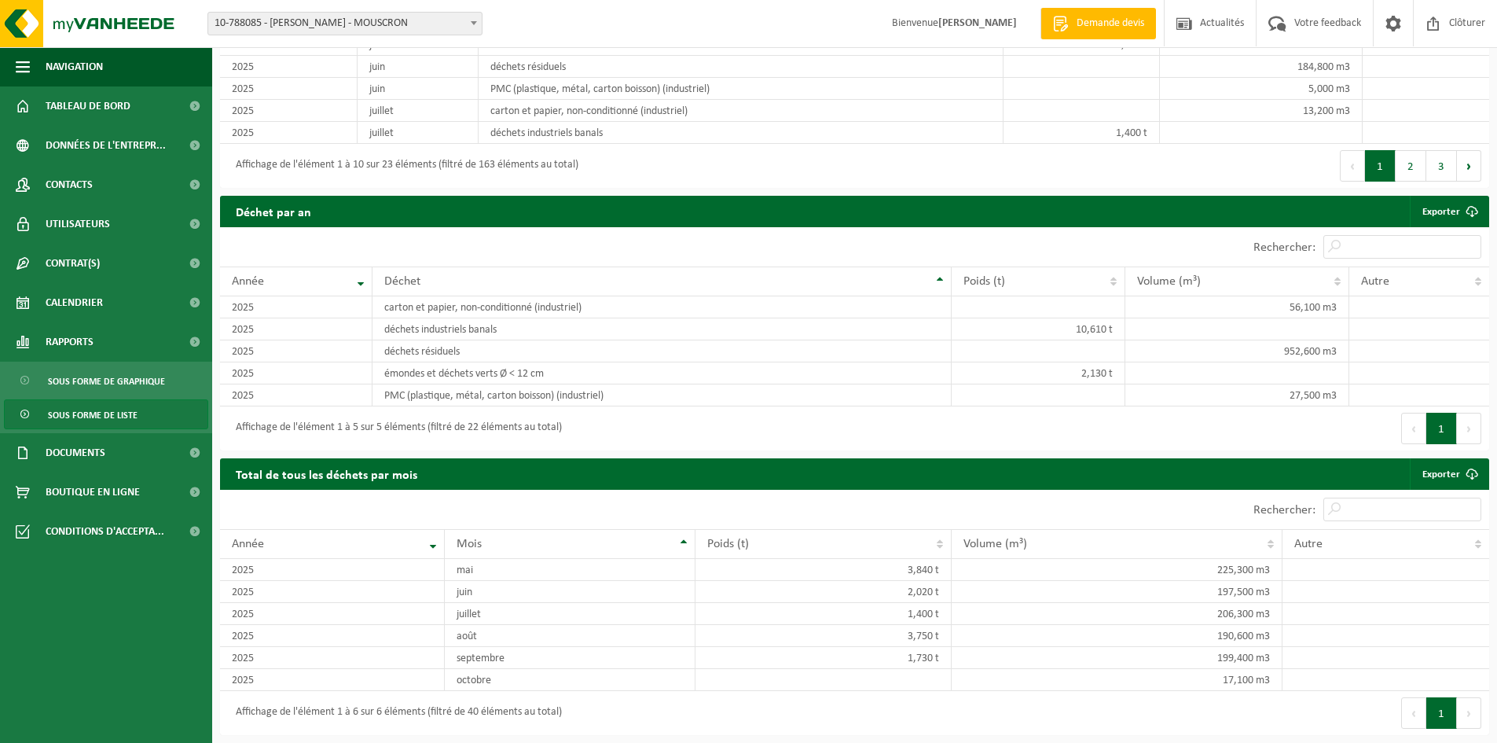
scroll to position [1258, 0]
click at [679, 545] on th "Mois" at bounding box center [570, 544] width 251 height 30
click at [460, 655] on td "septembre" at bounding box center [570, 658] width 251 height 22
click at [295, 657] on td "2025" at bounding box center [332, 658] width 225 height 22
click at [439, 392] on td "PMC (plastique, métal, carton boisson) (industriel)" at bounding box center [662, 395] width 580 height 22
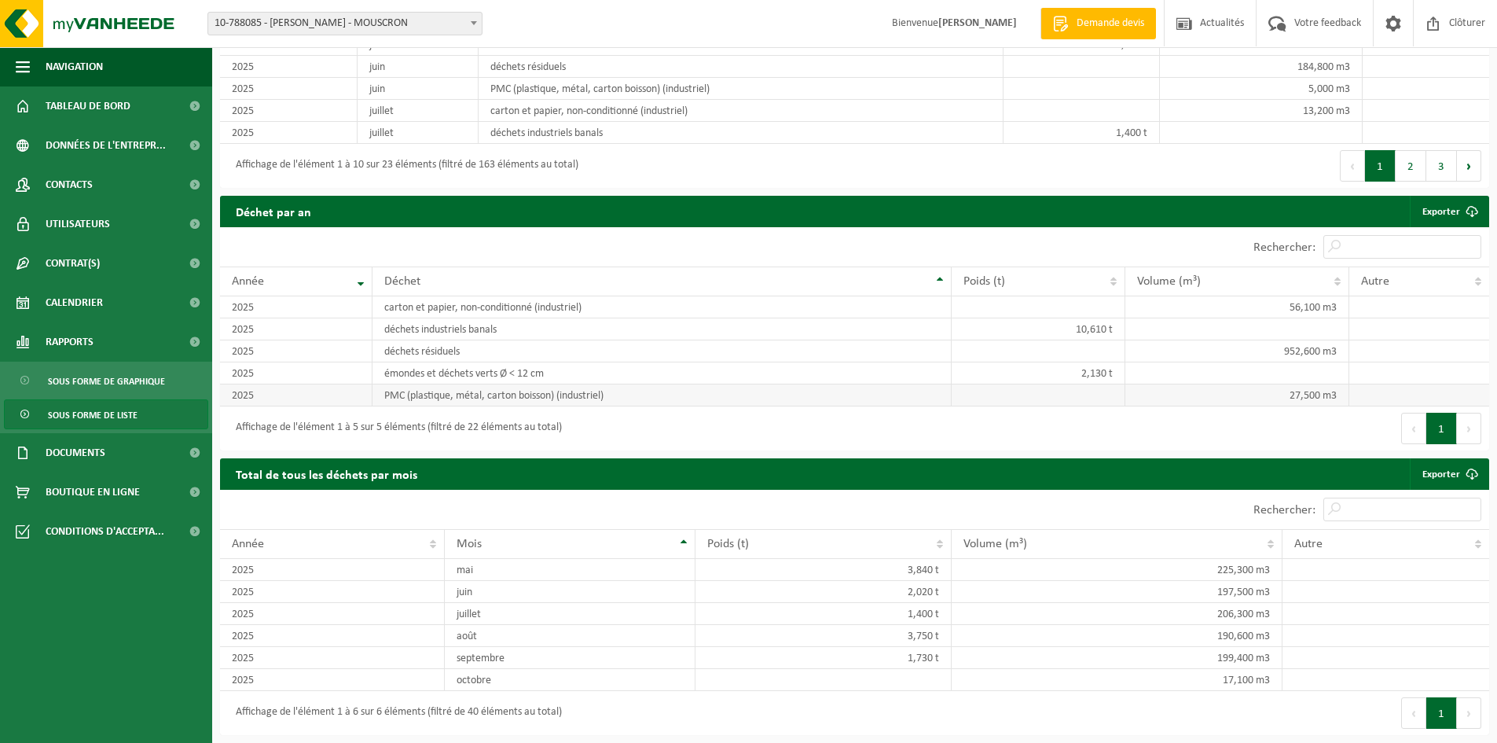
click at [436, 398] on td "PMC (plastique, métal, carton boisson) (industriel)" at bounding box center [662, 395] width 580 height 22
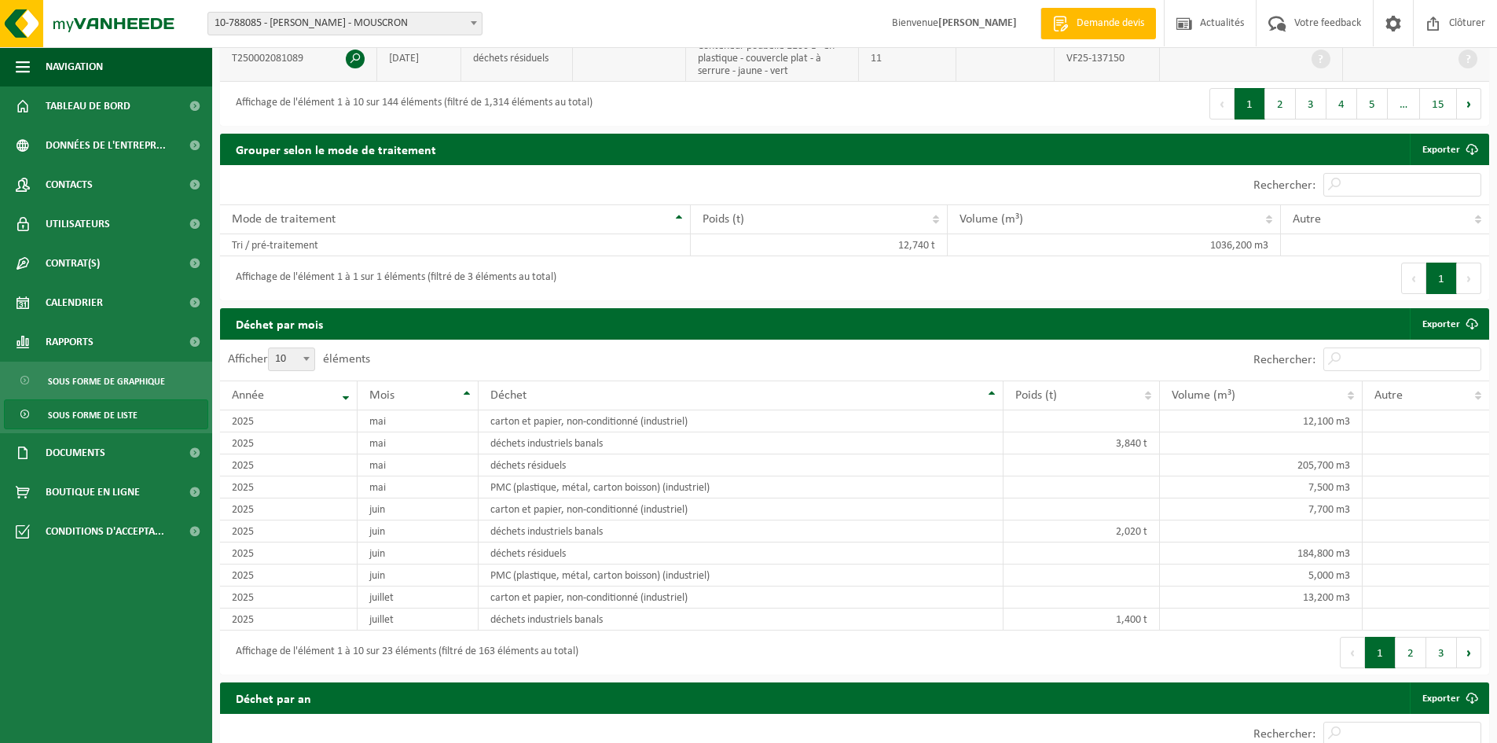
scroll to position [472, 0]
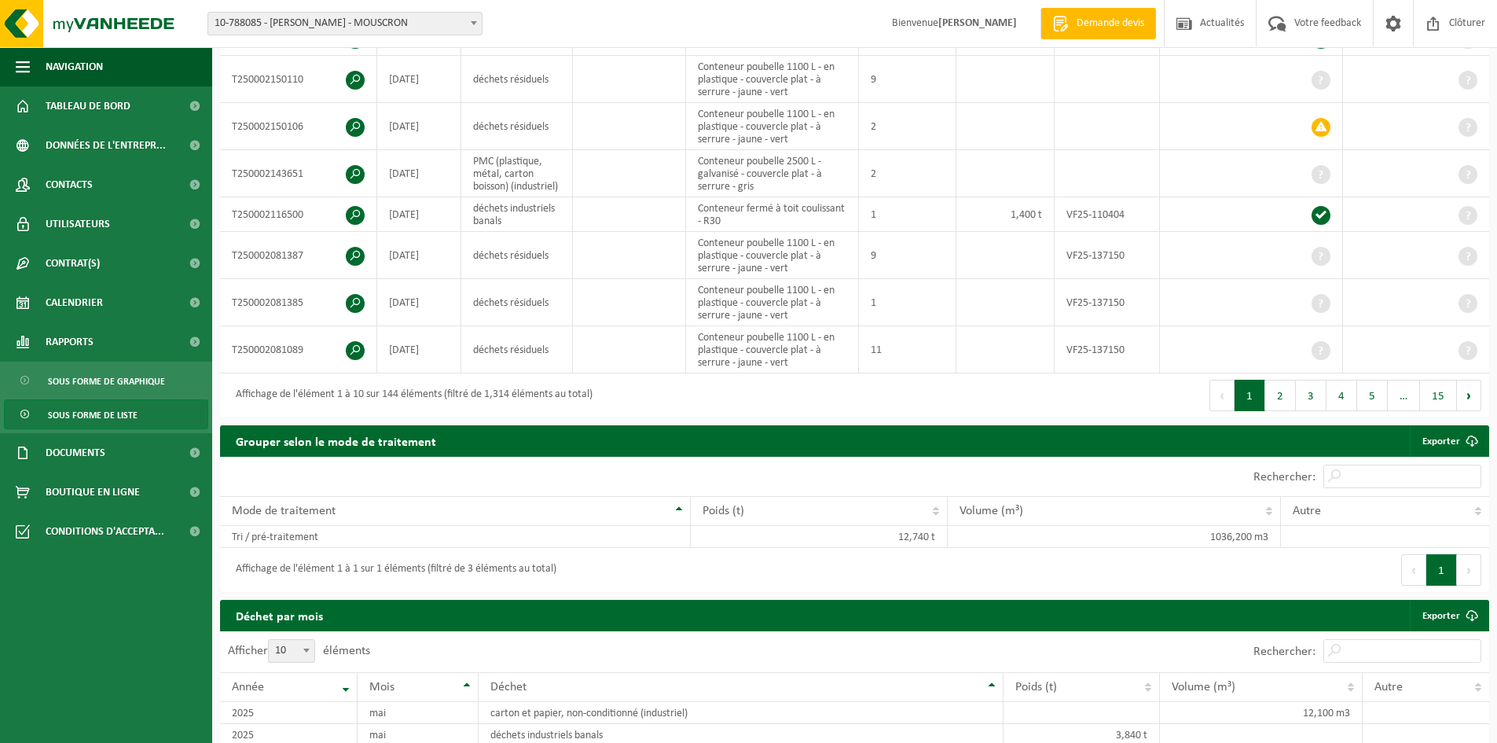
click at [472, 20] on span at bounding box center [474, 23] width 16 height 20
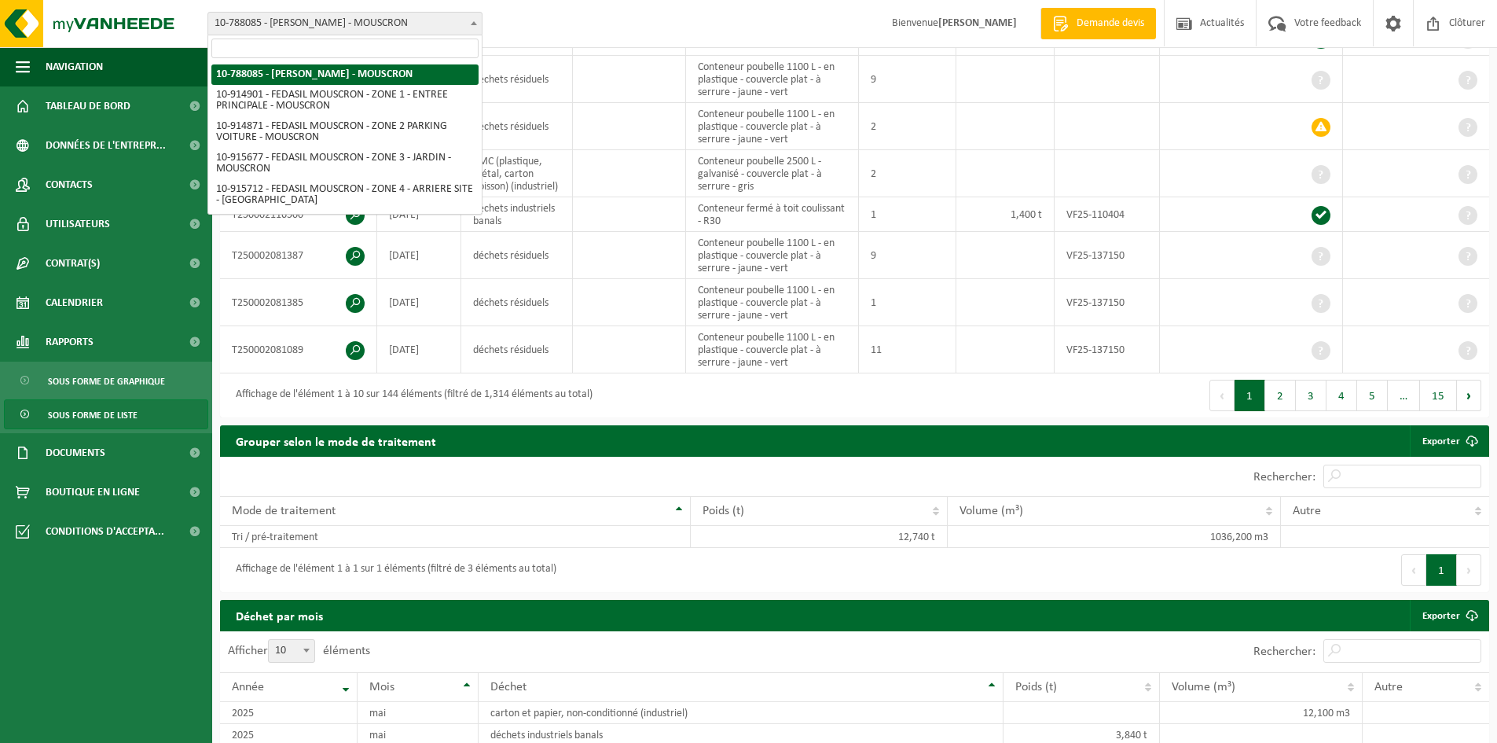
click at [644, 20] on div "Site: 10-788085 - FEDASIL MOUSCRON - MOUSCRON 10-914901 - FEDASIL MOUSCRON - ZO…" at bounding box center [748, 24] width 1497 height 48
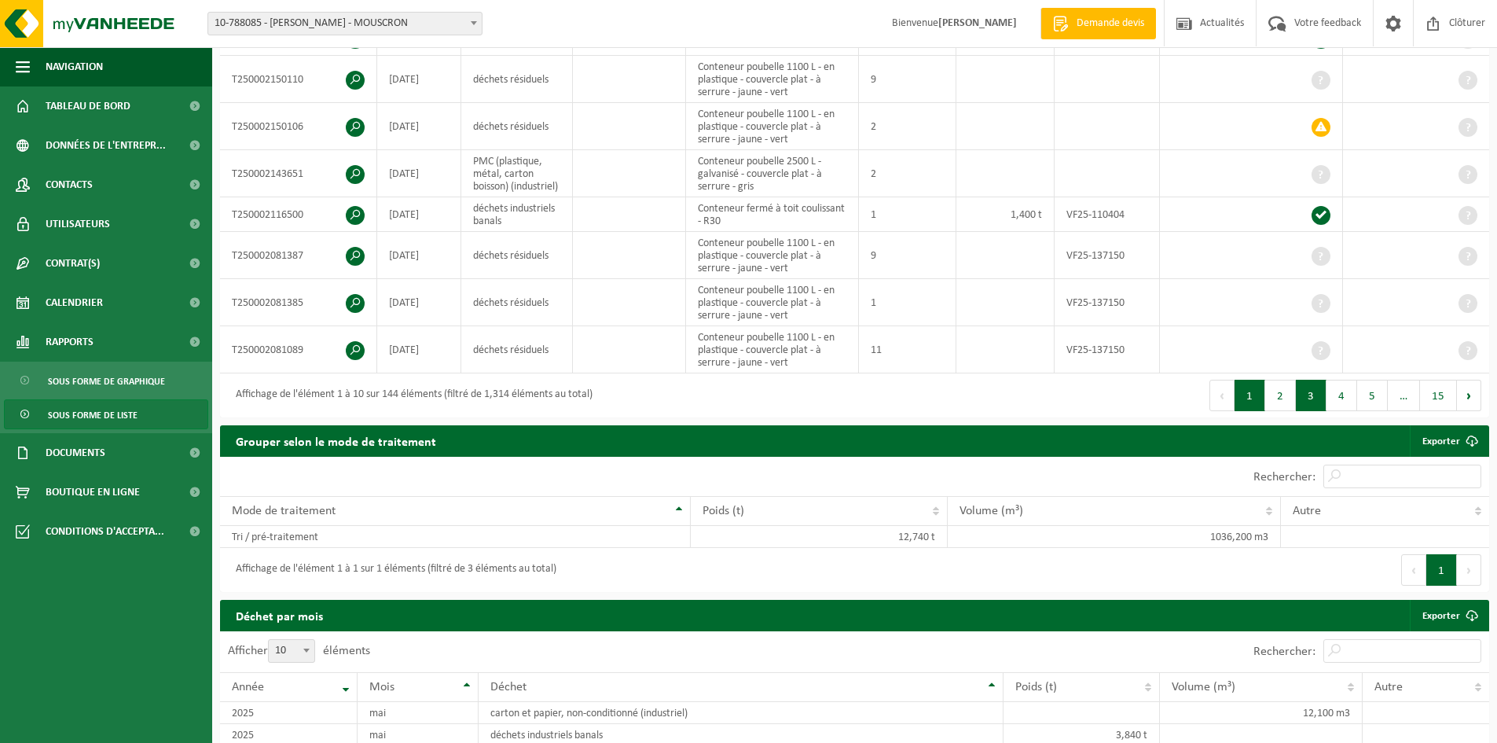
click at [1310, 409] on button "3" at bounding box center [1311, 395] width 31 height 31
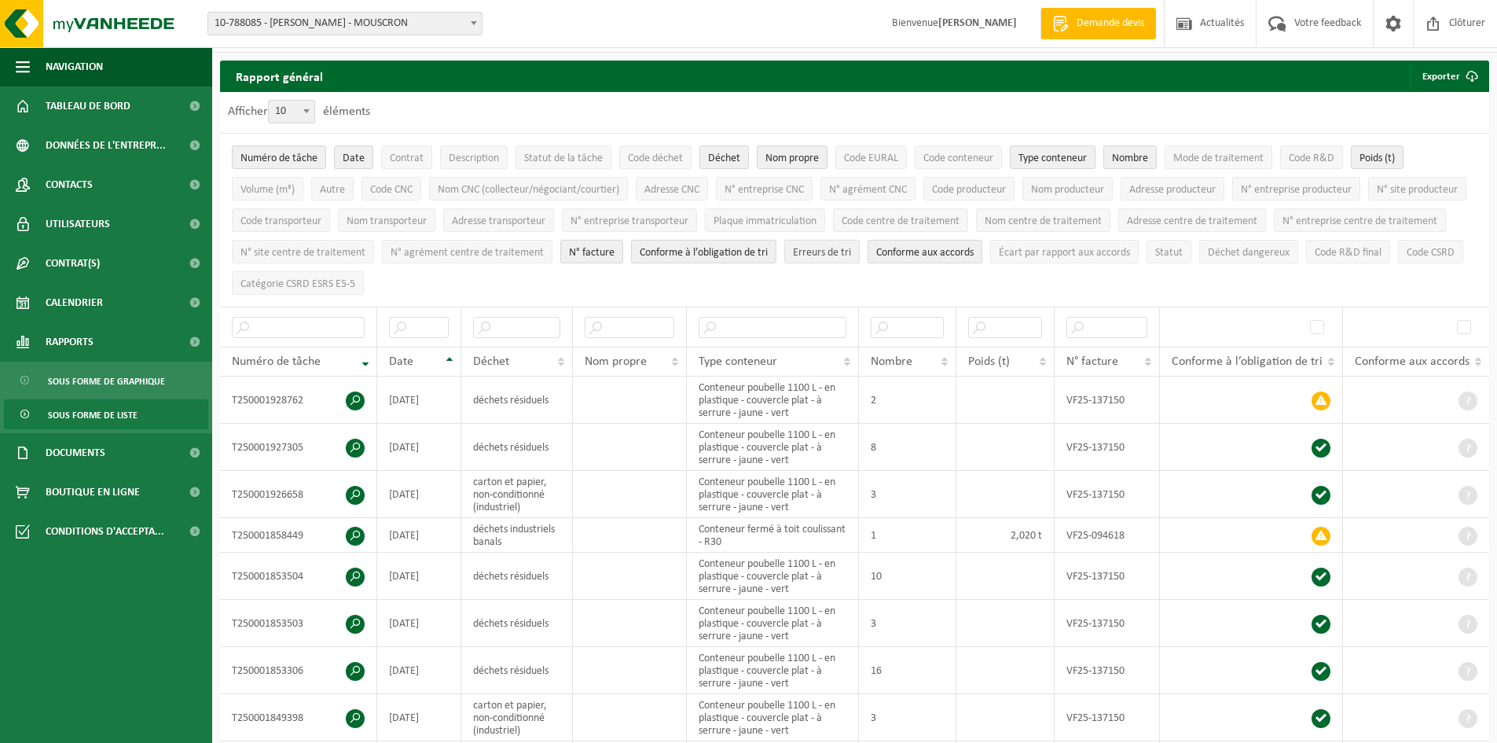
scroll to position [7, 0]
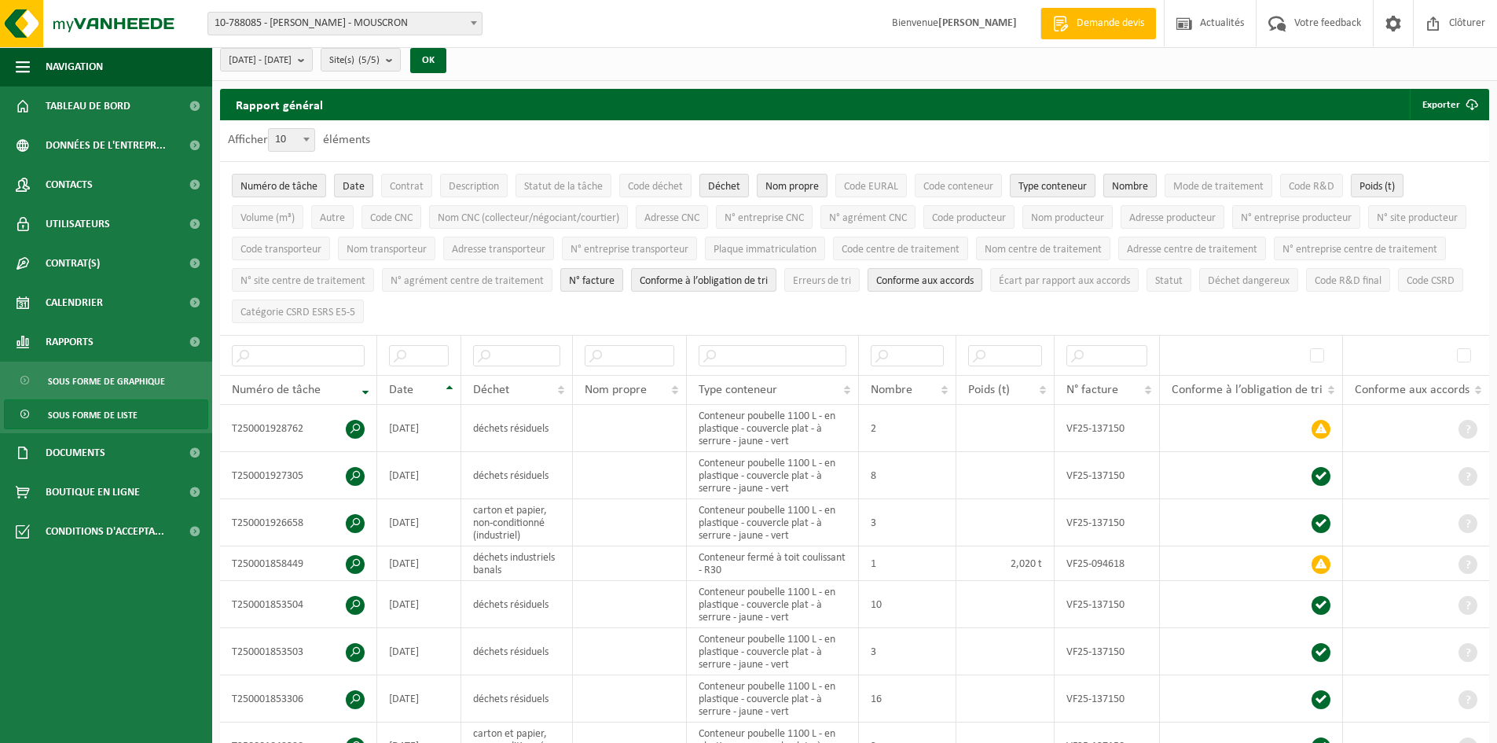
click at [1132, 182] on span "Nombre" at bounding box center [1130, 187] width 36 height 12
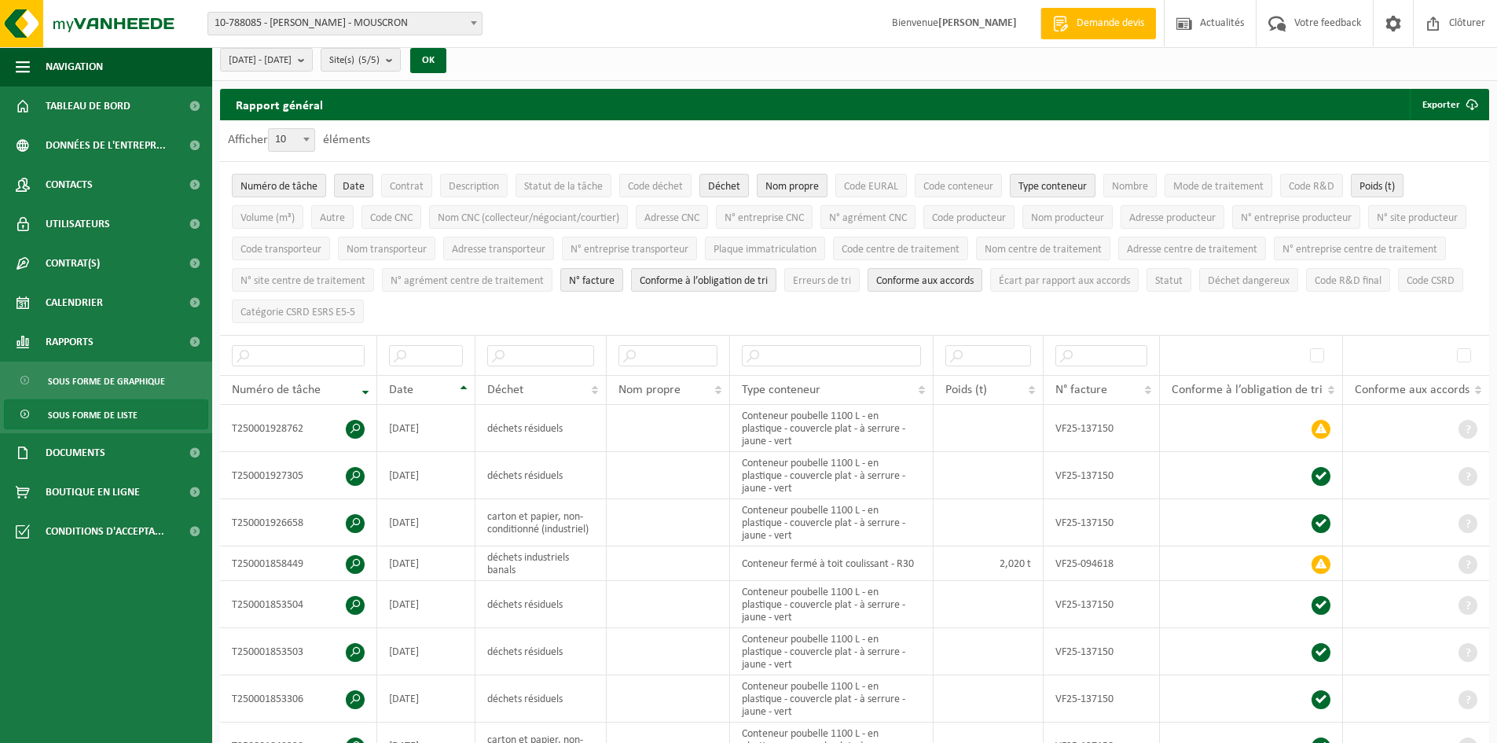
click at [1059, 186] on span "Type conteneur" at bounding box center [1052, 187] width 68 height 12
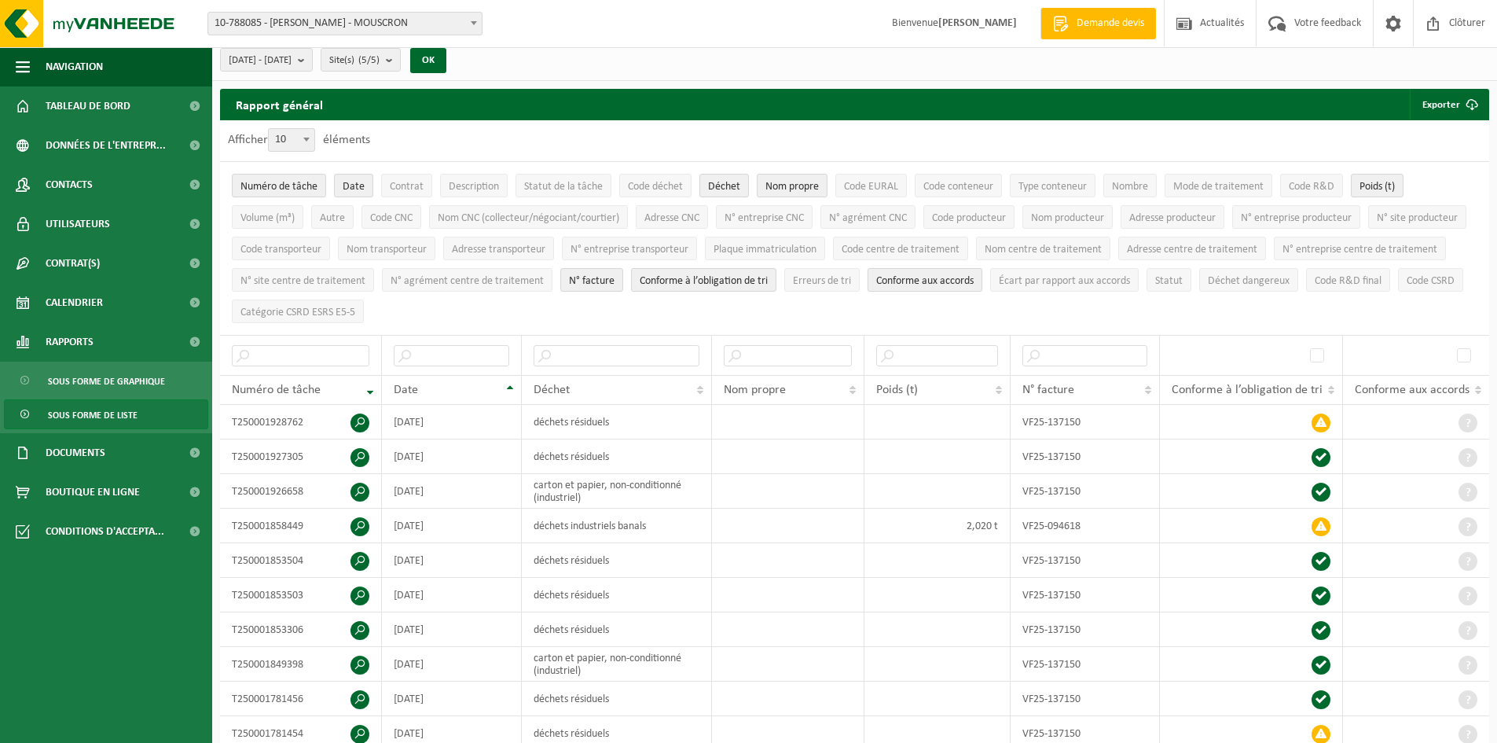
click at [974, 278] on span "Conforme aux accords" at bounding box center [924, 281] width 97 height 12
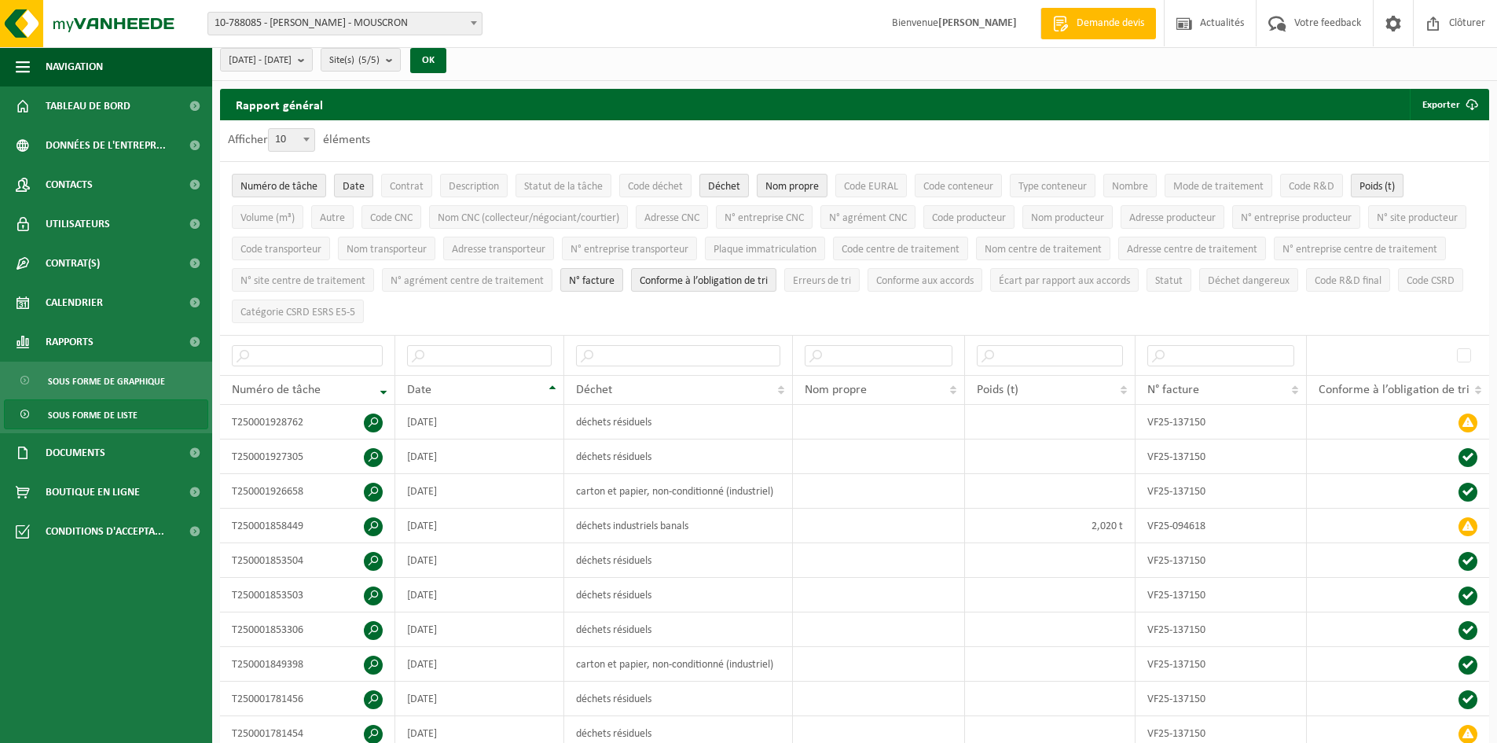
click at [1377, 178] on button "Poids (t)" at bounding box center [1377, 186] width 53 height 24
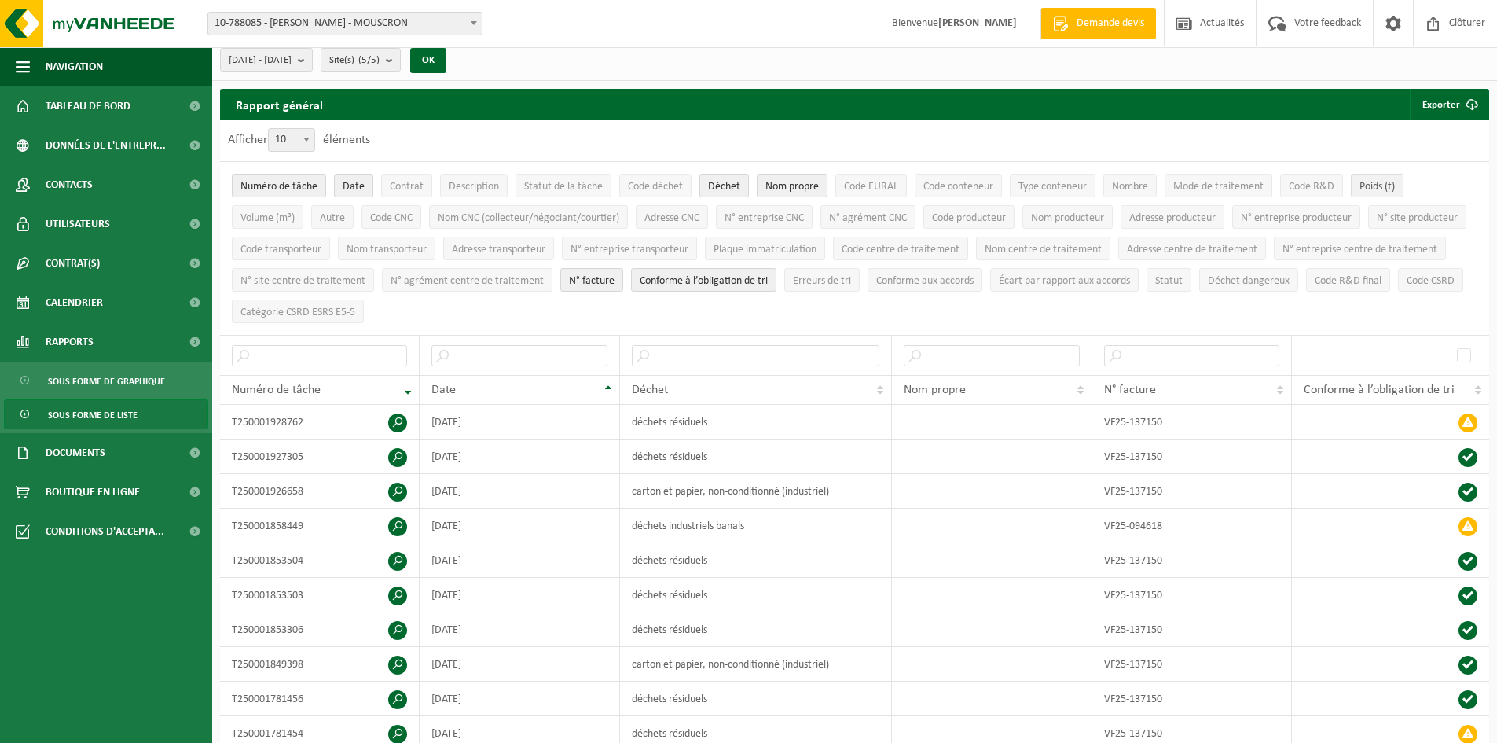
click at [1377, 178] on button "Poids (t)" at bounding box center [1377, 186] width 53 height 24
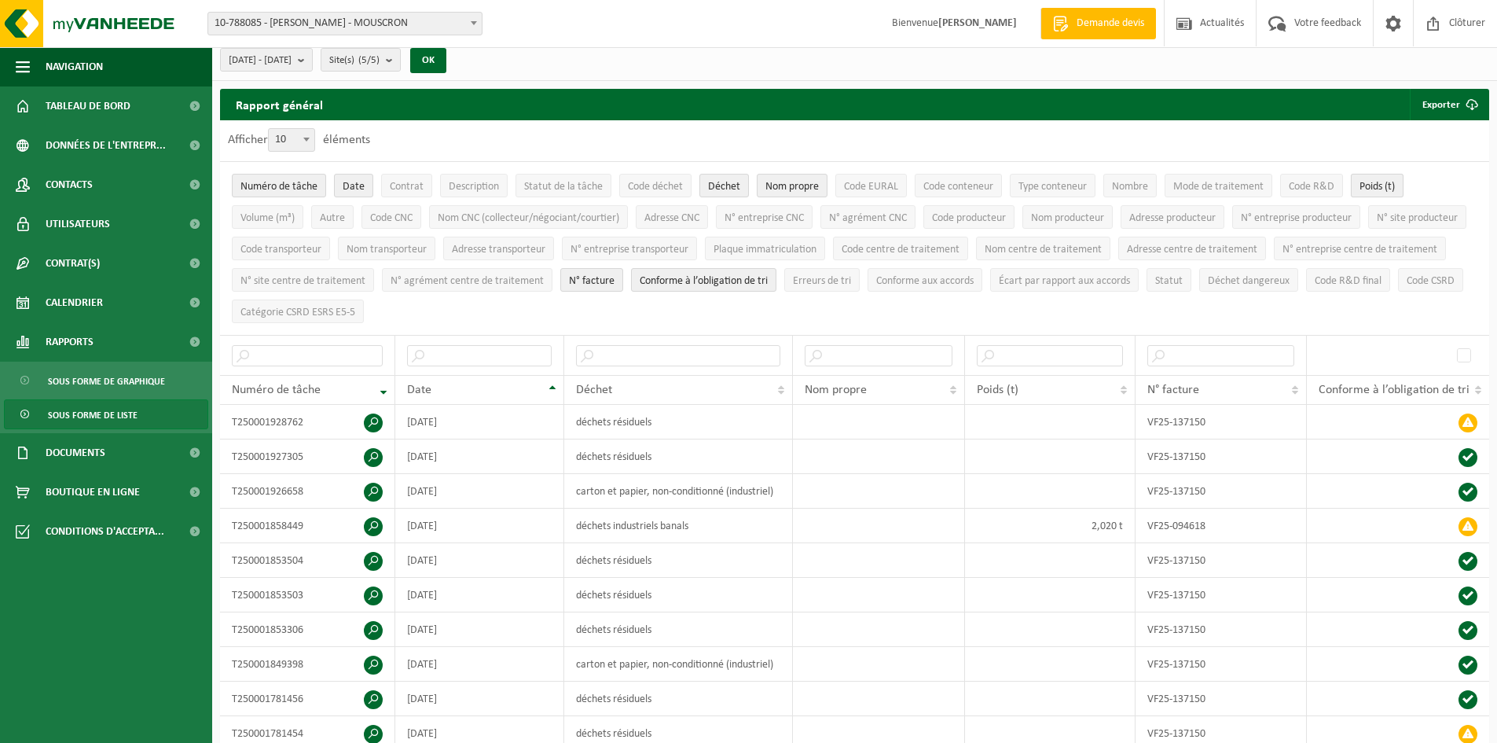
click at [1377, 178] on button "Poids (t)" at bounding box center [1377, 186] width 53 height 24
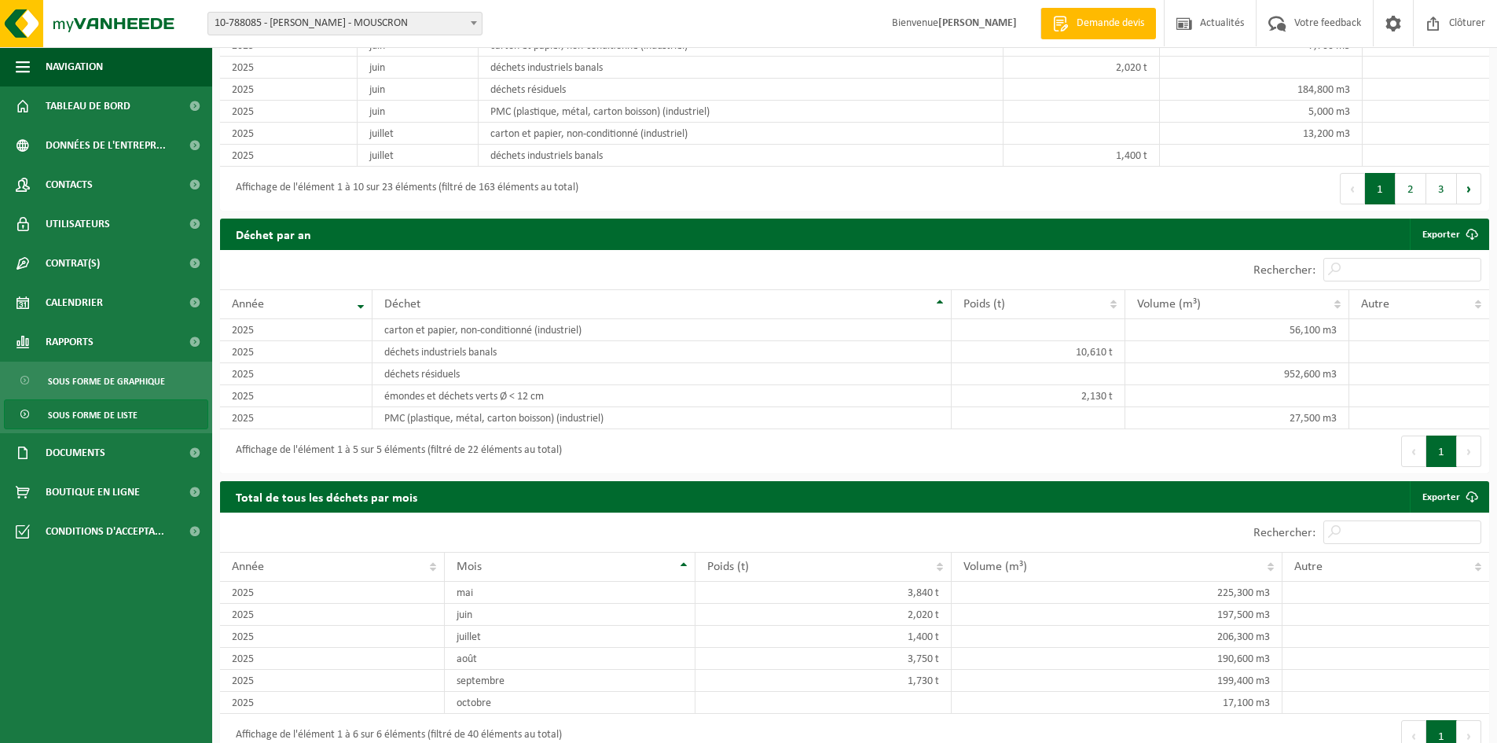
scroll to position [1158, 0]
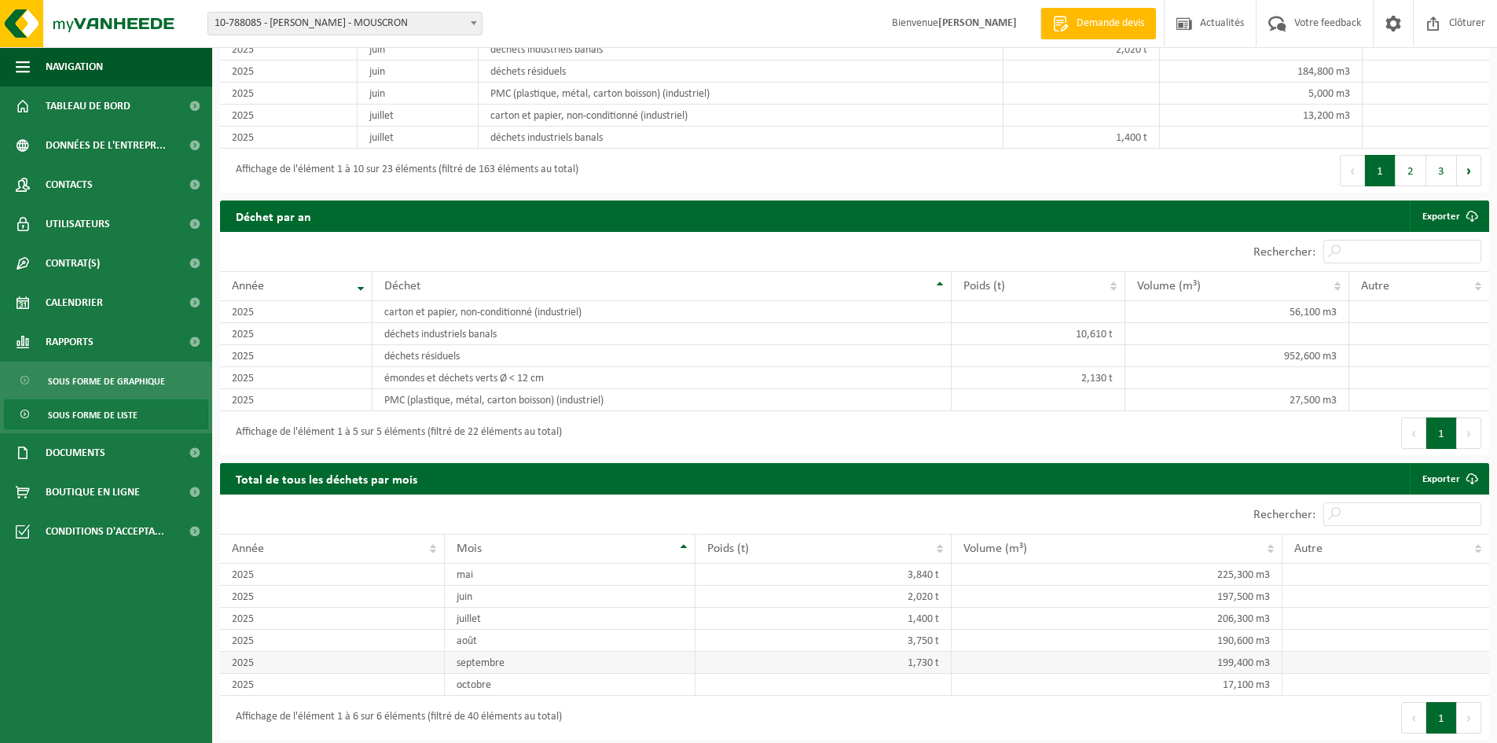
click at [497, 660] on td "septembre" at bounding box center [570, 662] width 251 height 22
click at [289, 674] on td "2025" at bounding box center [332, 684] width 225 height 22
click at [298, 659] on td "2025" at bounding box center [332, 662] width 225 height 22
click at [298, 643] on td "2025" at bounding box center [332, 640] width 225 height 22
click at [474, 304] on td "carton et papier, non-conditionné (industriel)" at bounding box center [662, 312] width 580 height 22
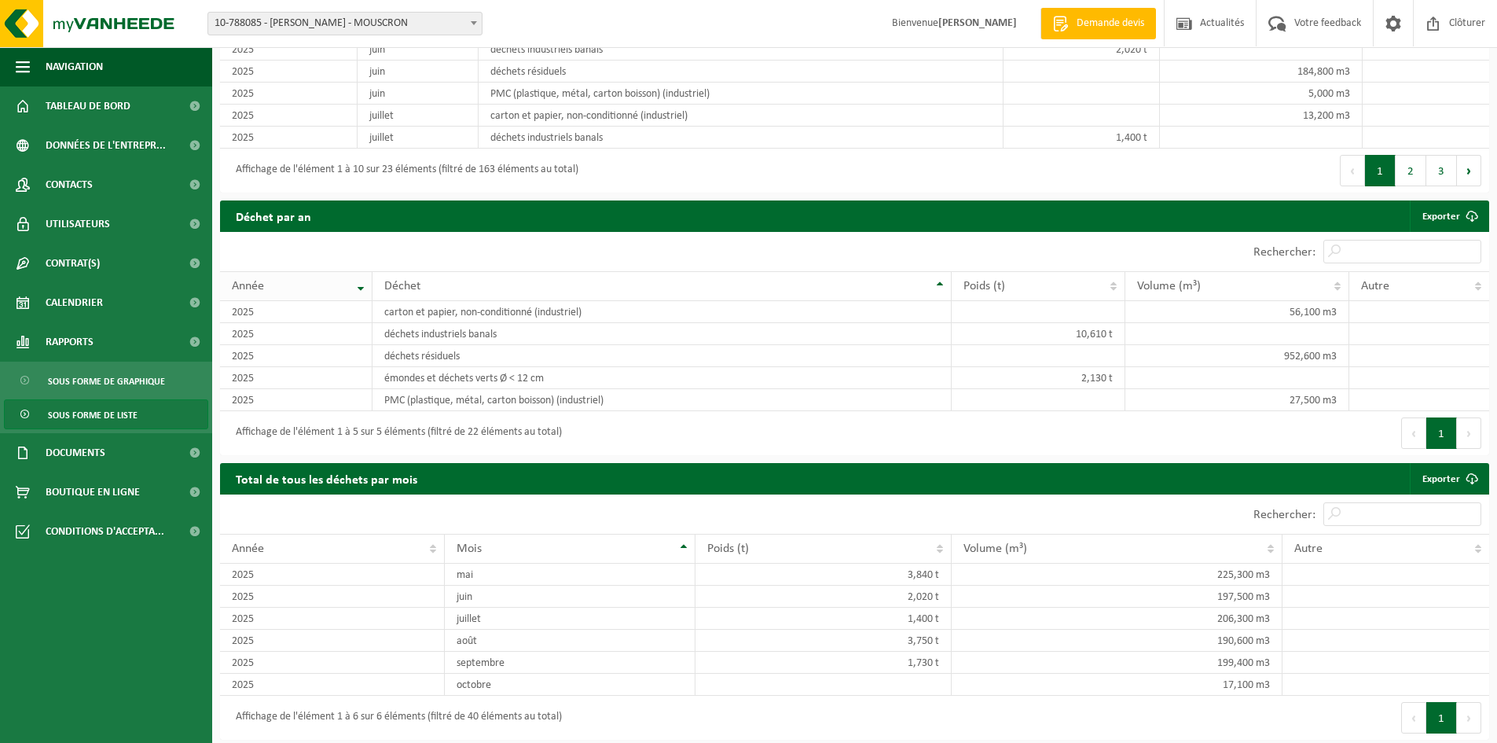
click at [356, 281] on th "Année" at bounding box center [296, 286] width 152 height 30
click at [101, 453] on span "Documents" at bounding box center [76, 452] width 60 height 39
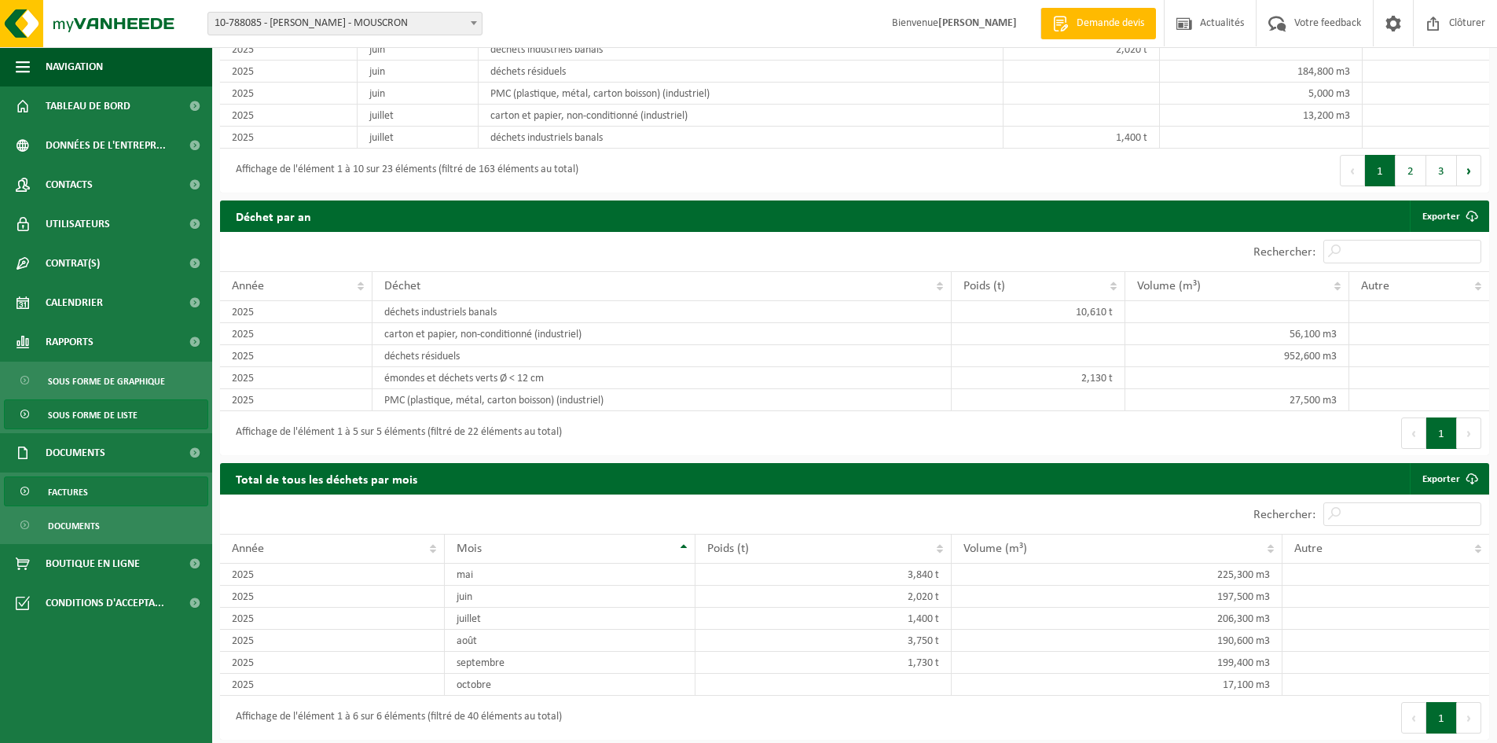
click at [97, 490] on link "Factures" at bounding box center [106, 491] width 204 height 30
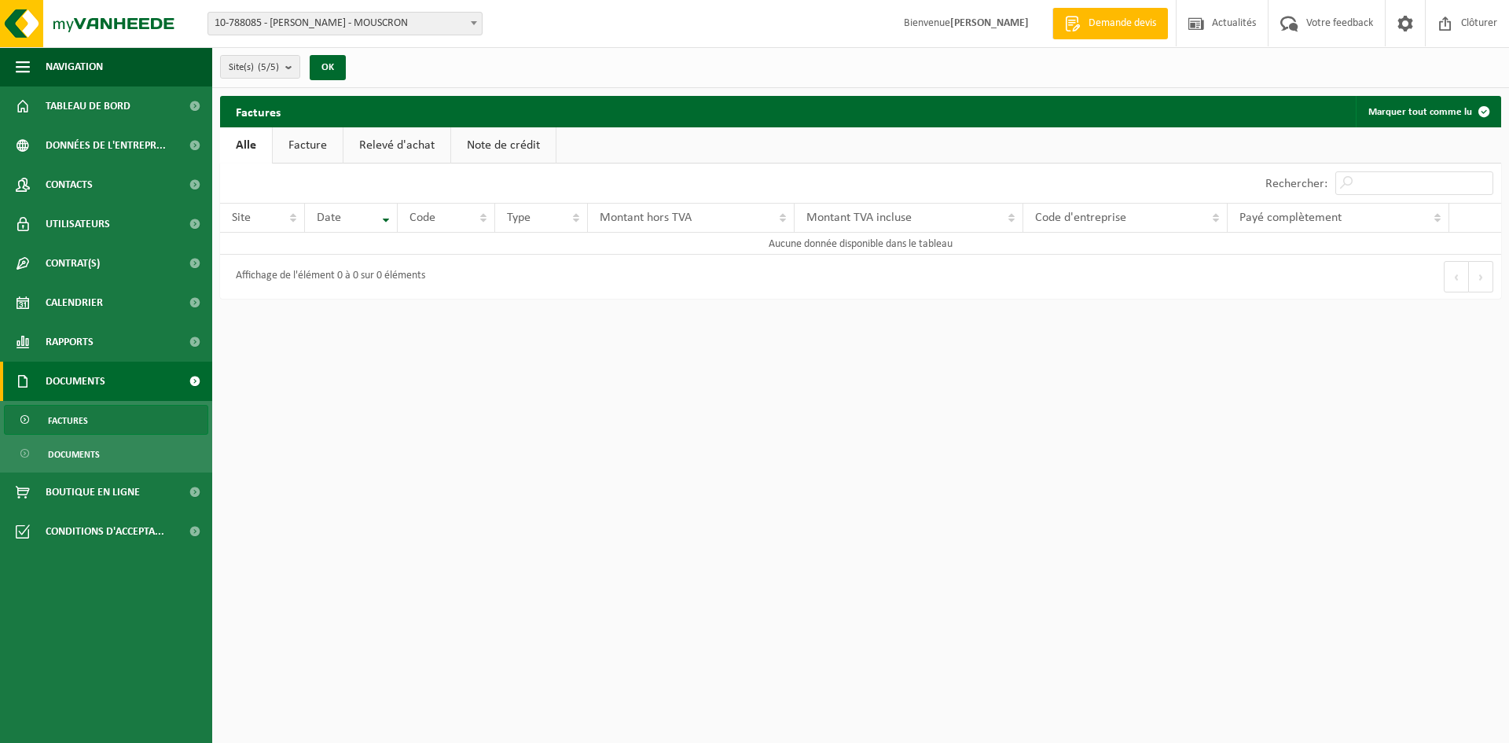
click at [113, 424] on link "Factures" at bounding box center [106, 420] width 204 height 30
click at [131, 336] on link "Rapports" at bounding box center [106, 341] width 212 height 39
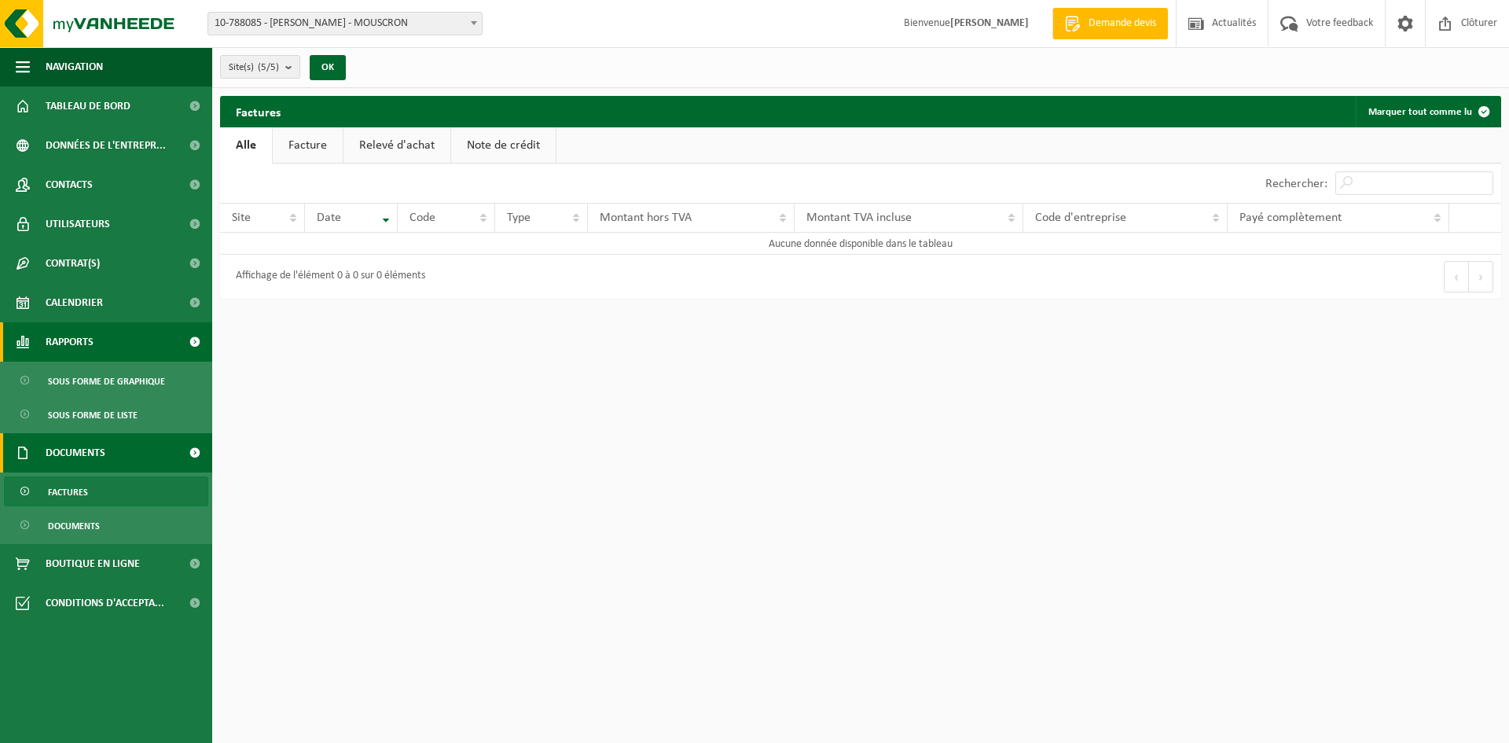
click at [126, 330] on link "Rapports" at bounding box center [106, 341] width 212 height 39
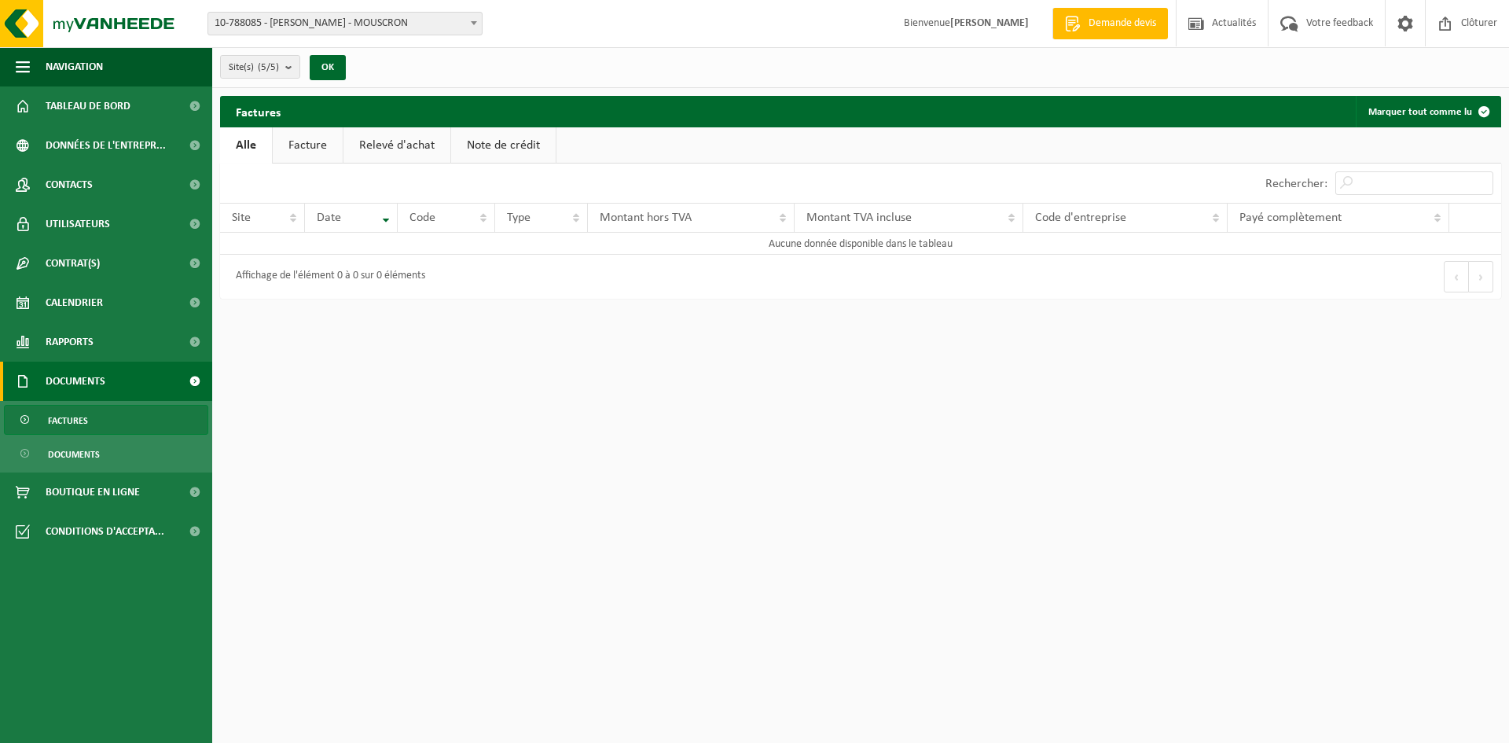
click at [57, 378] on span "Documents" at bounding box center [76, 380] width 60 height 39
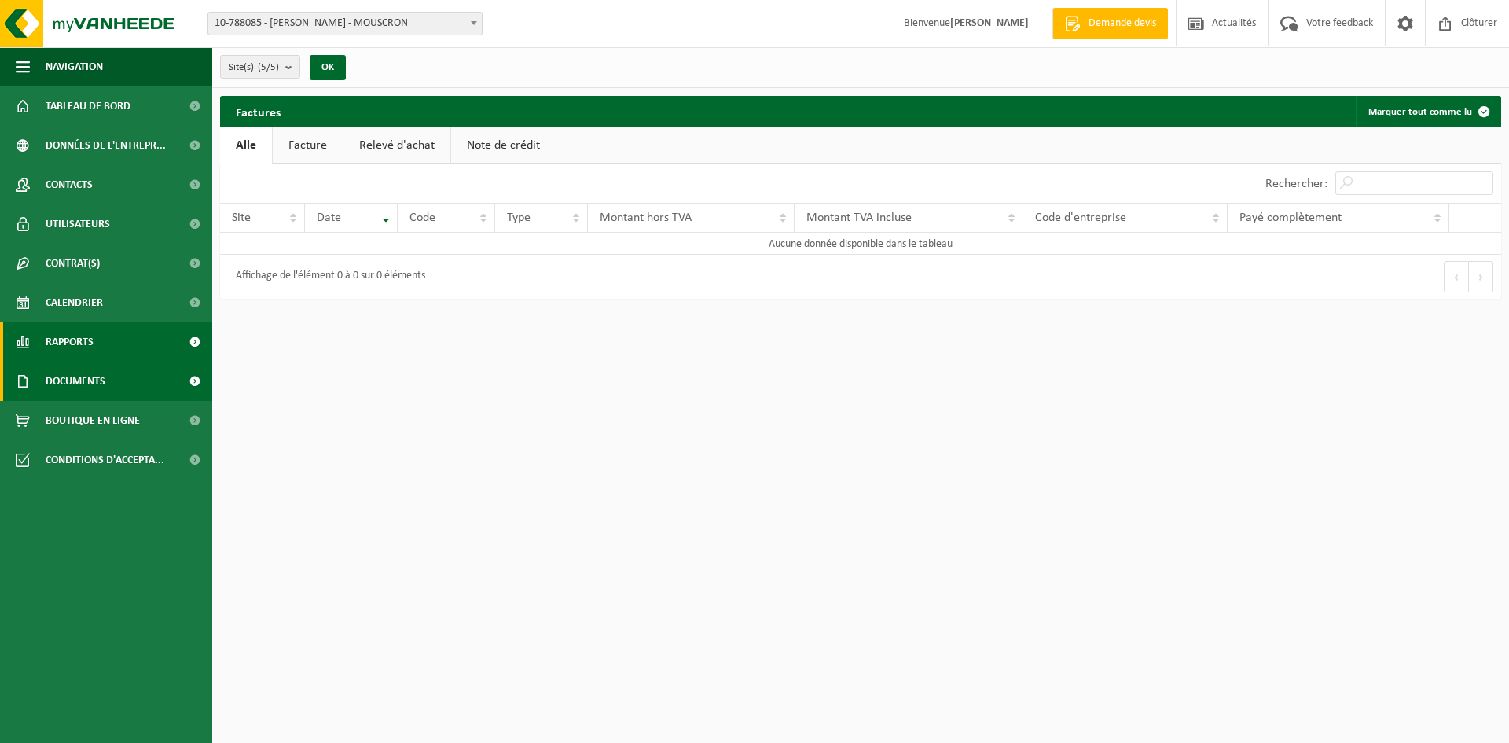
click at [71, 342] on span "Rapports" at bounding box center [70, 341] width 48 height 39
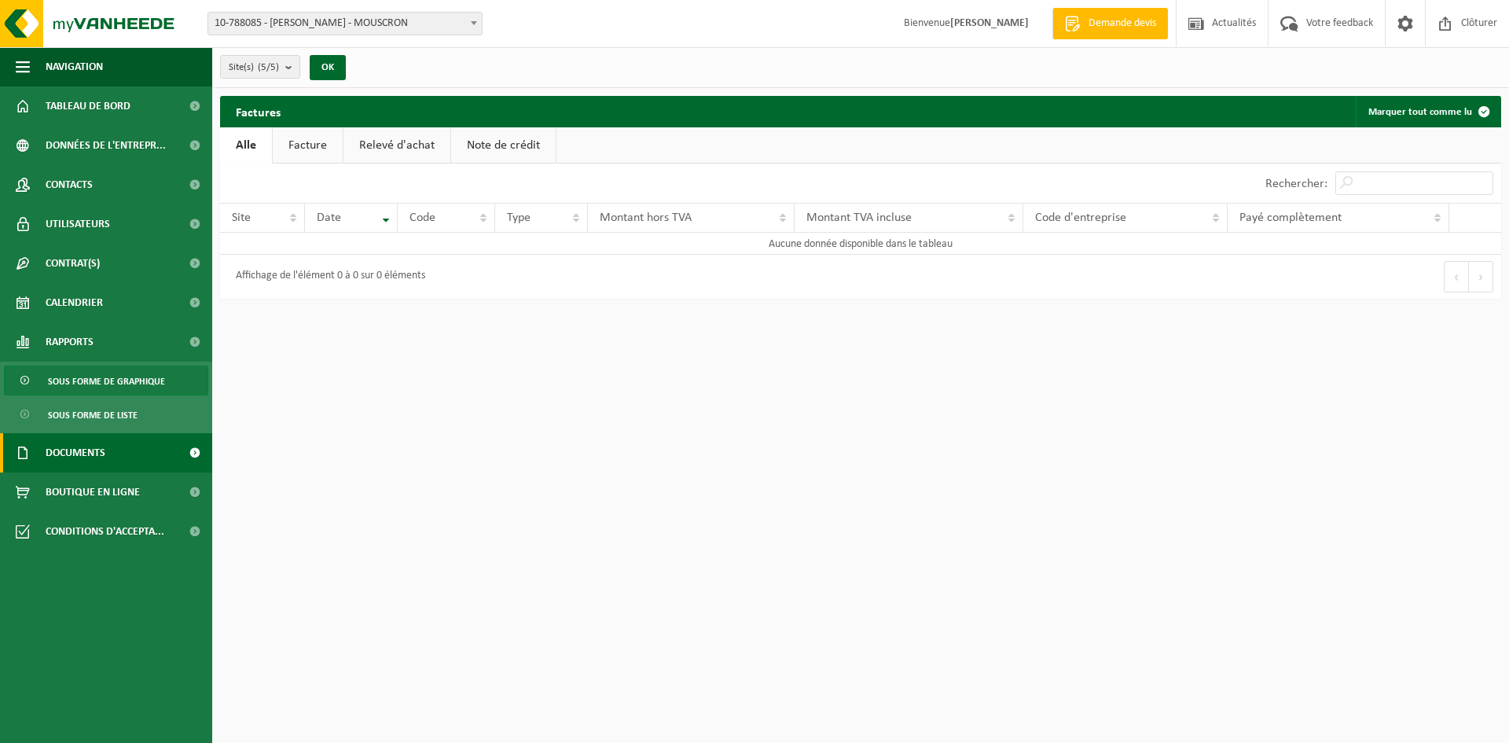
click at [83, 378] on span "Sous forme de graphique" at bounding box center [106, 381] width 117 height 30
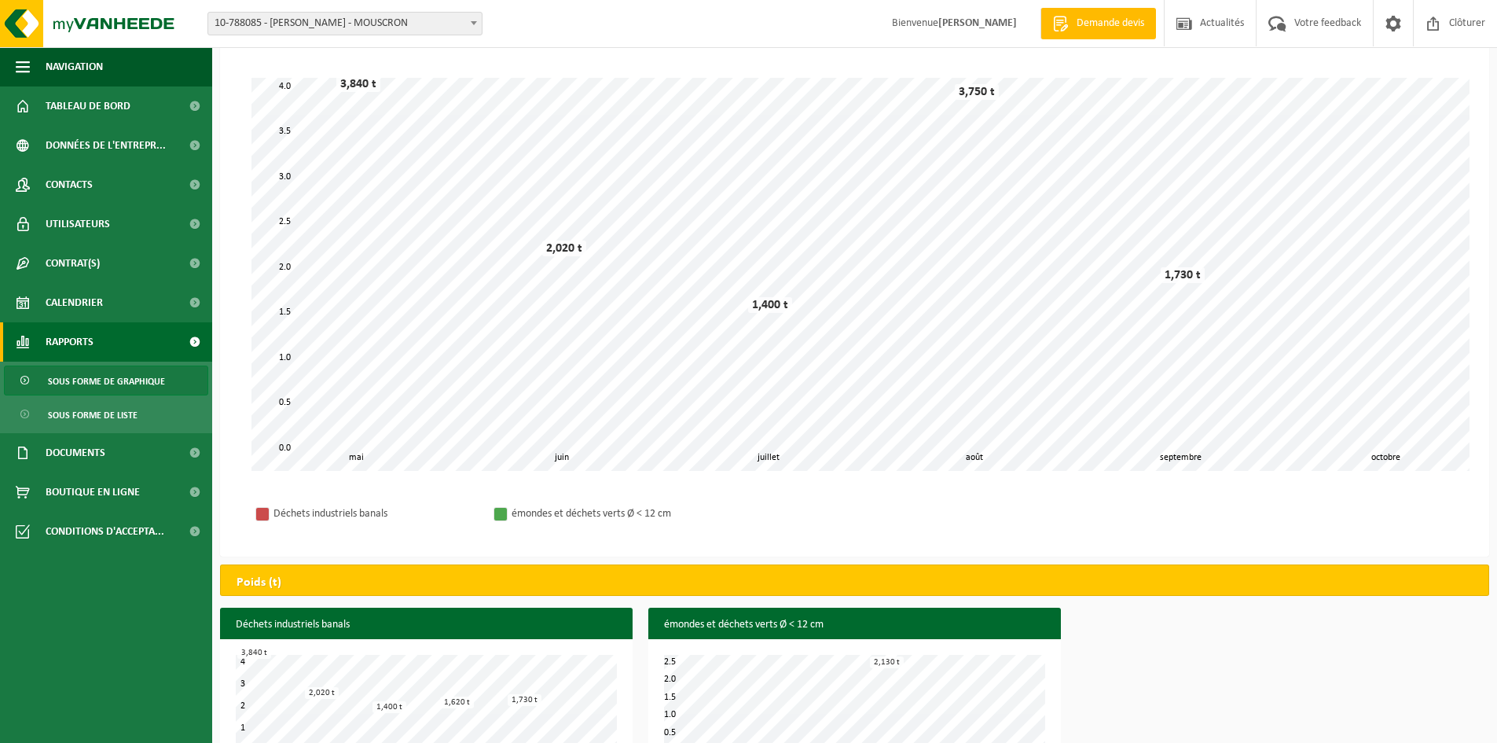
scroll to position [60, 0]
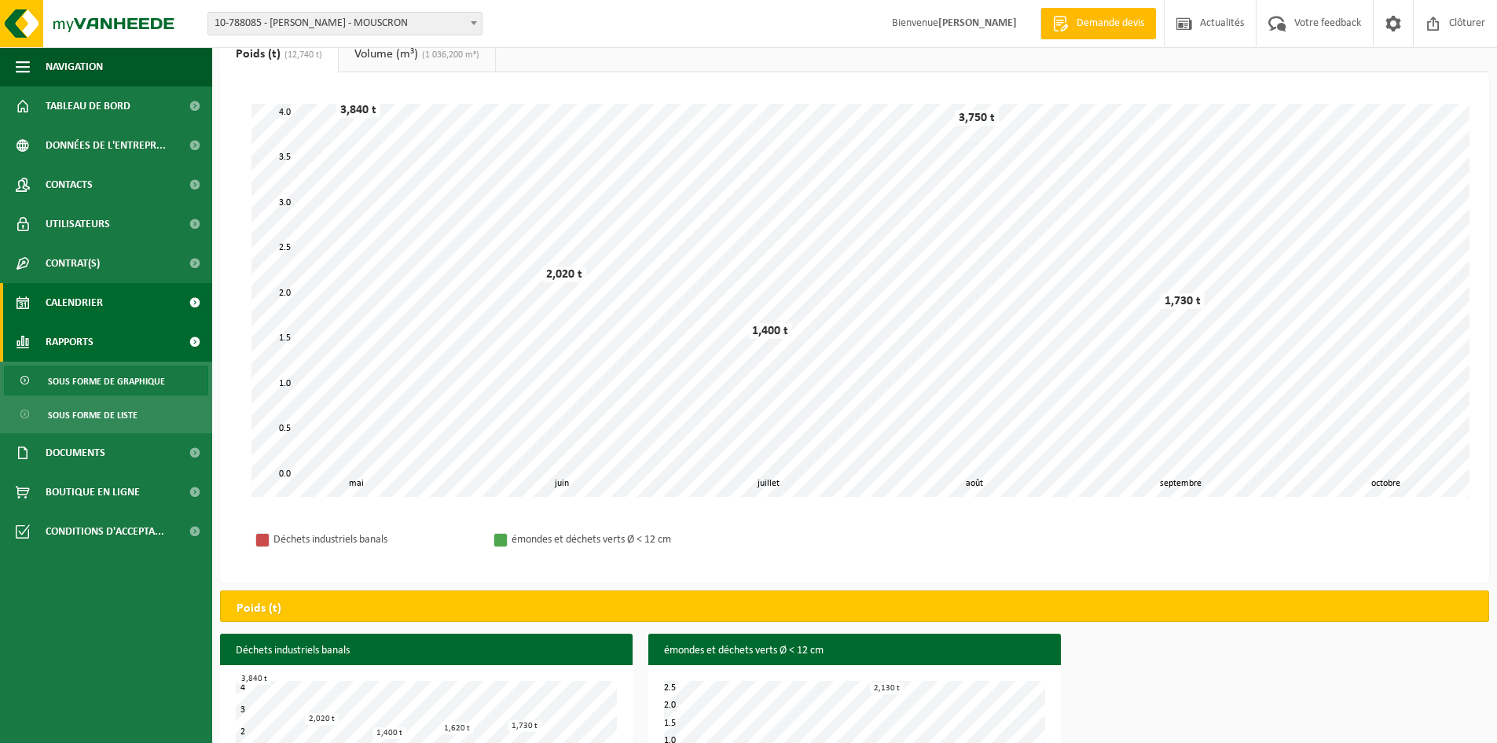
click at [37, 302] on link "Calendrier" at bounding box center [106, 302] width 212 height 39
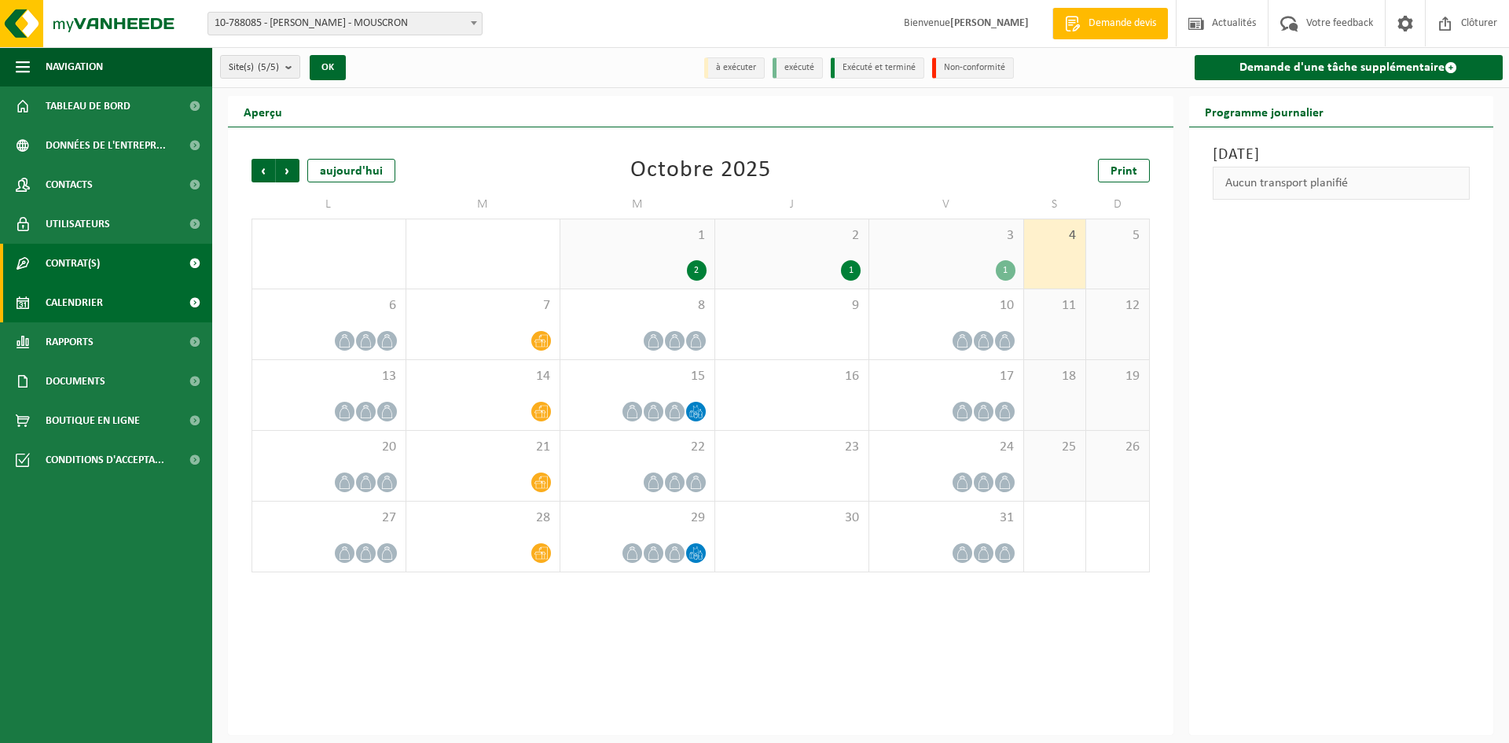
click at [95, 257] on span "Contrat(s)" at bounding box center [73, 263] width 54 height 39
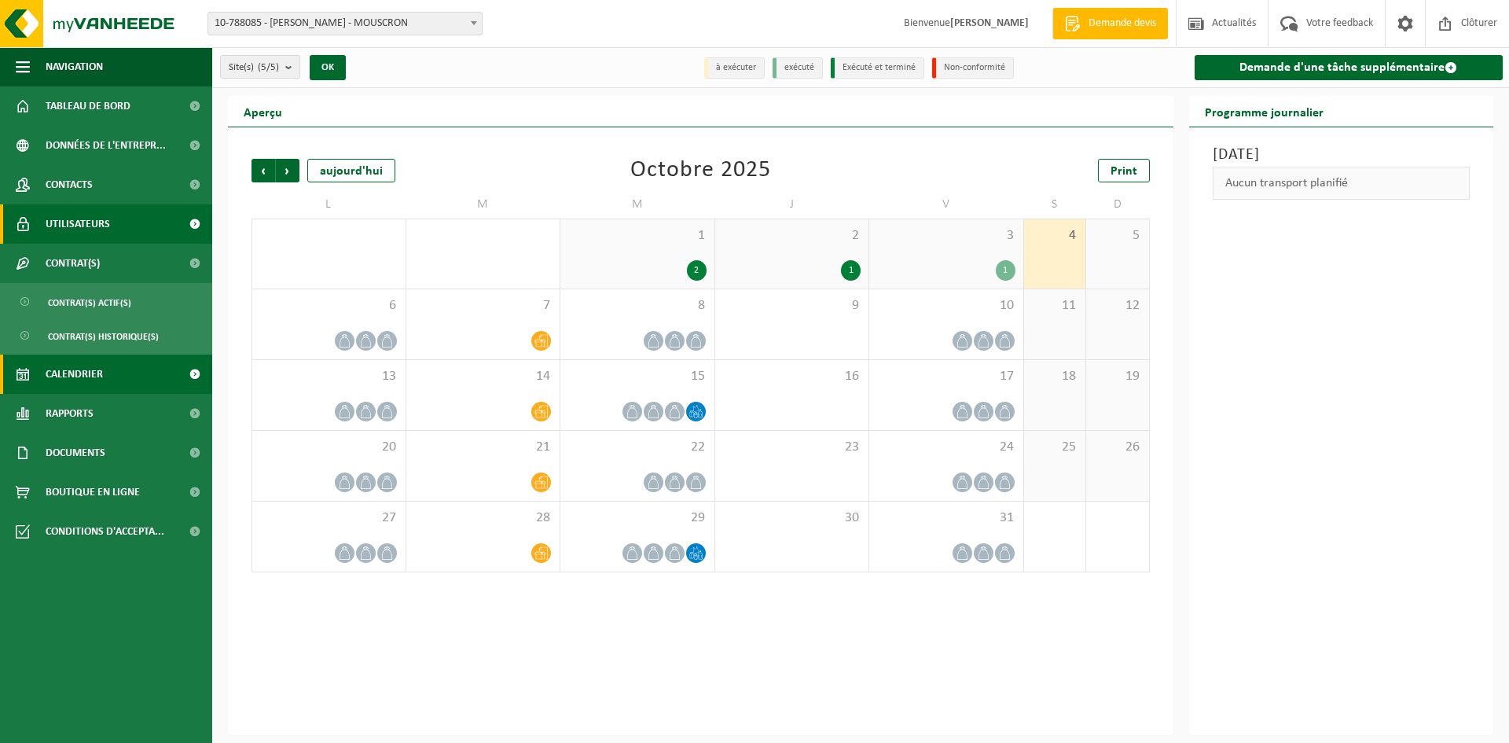
click at [103, 216] on span "Utilisateurs" at bounding box center [78, 223] width 64 height 39
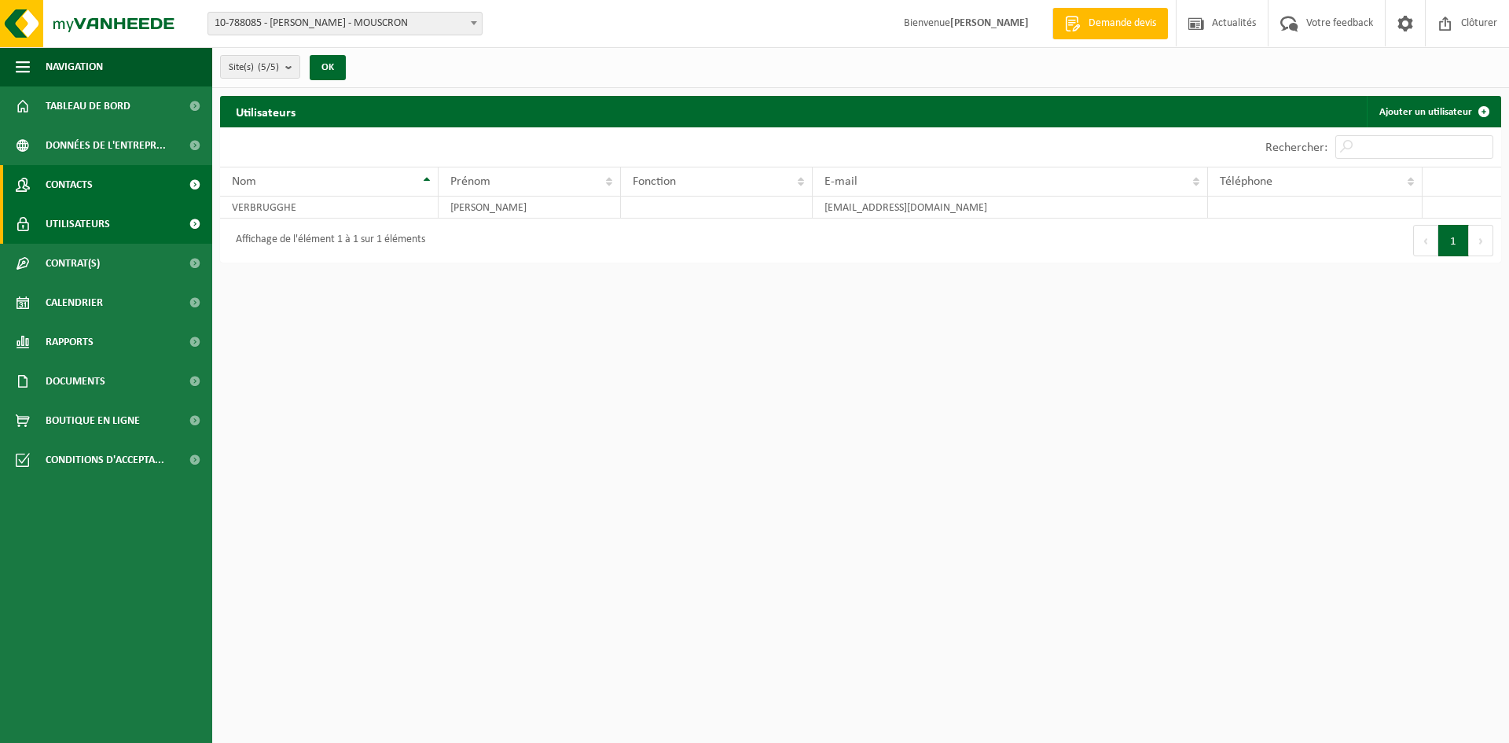
click at [107, 193] on link "Contacts" at bounding box center [106, 184] width 212 height 39
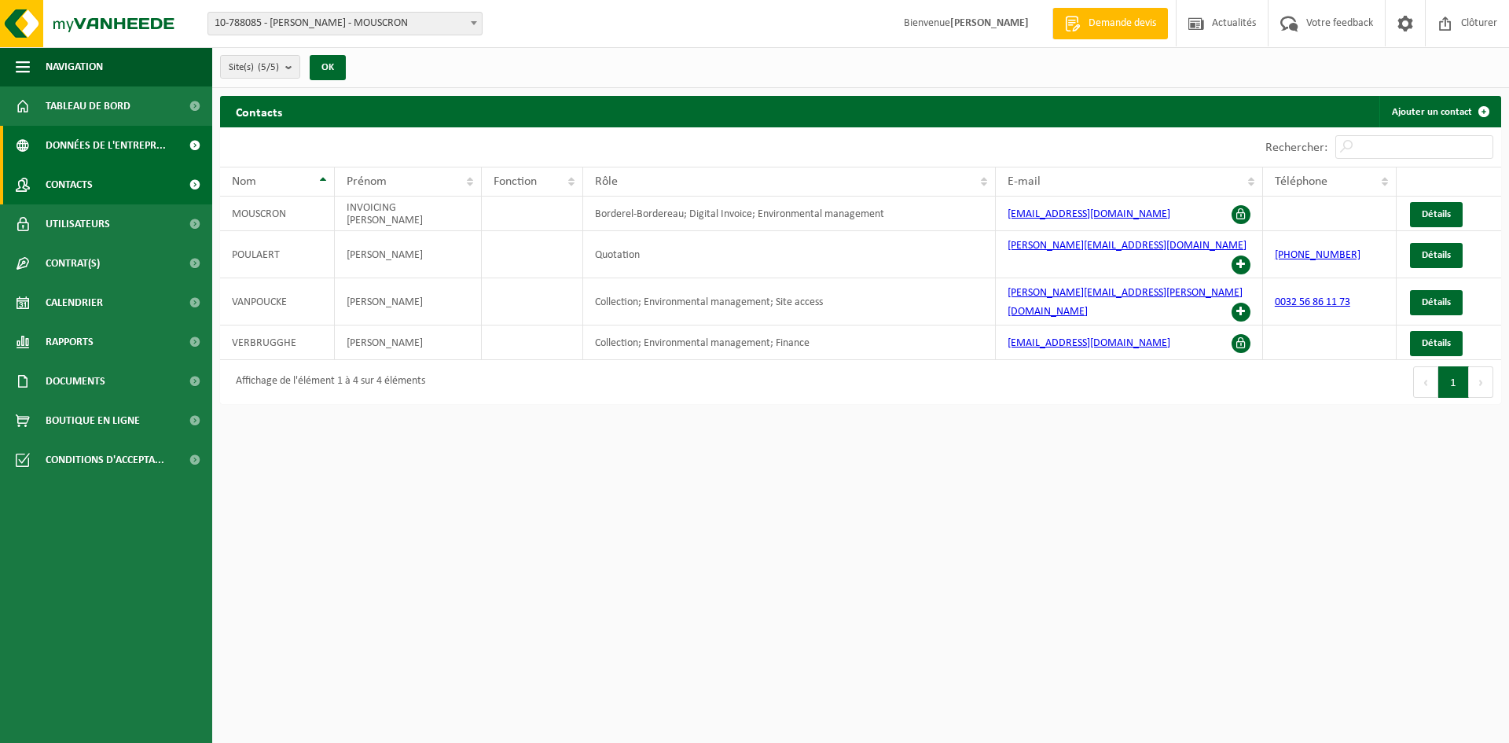
click at [76, 145] on span "Données de l'entrepr..." at bounding box center [106, 145] width 120 height 39
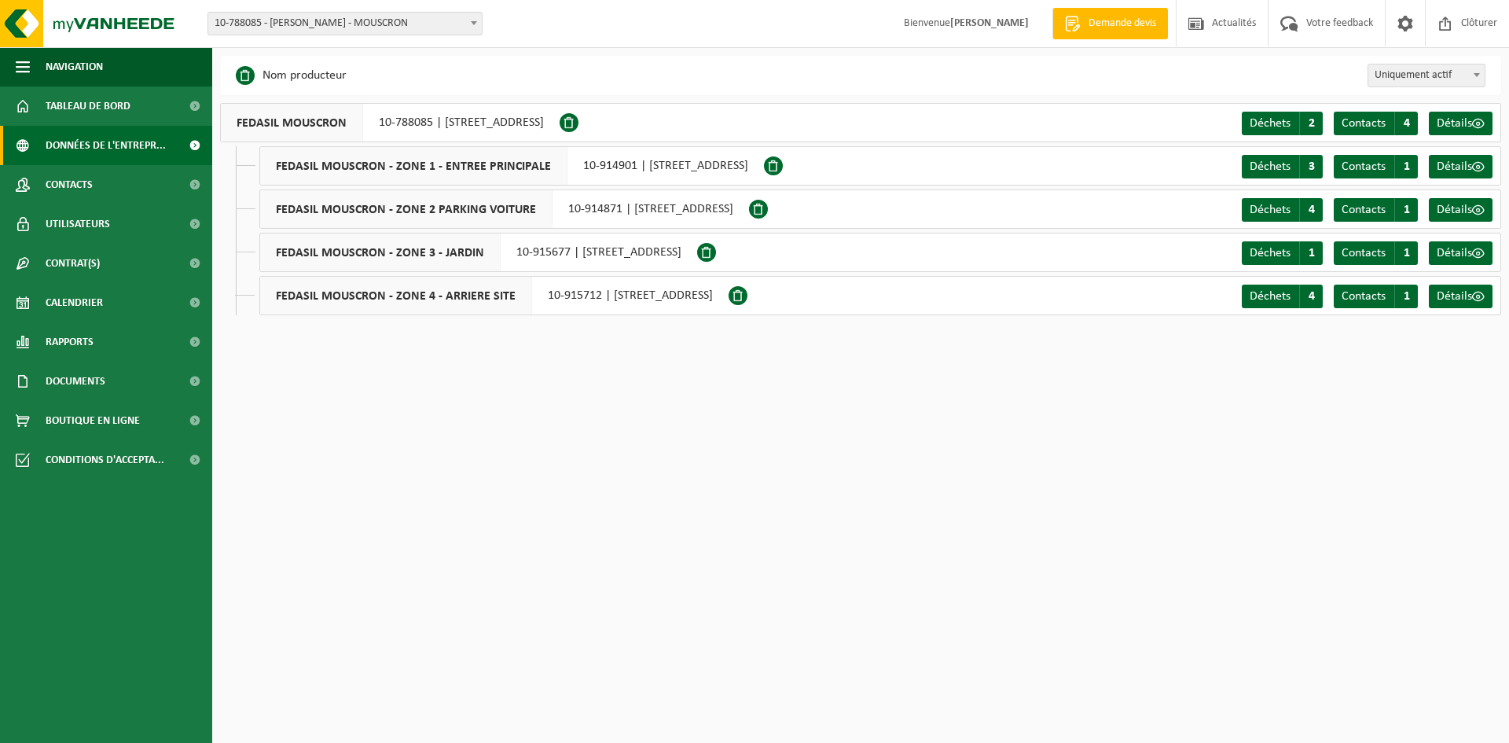
click at [69, 141] on span "Données de l'entrepr..." at bounding box center [106, 145] width 120 height 39
click at [123, 64] on button "Navigation" at bounding box center [106, 66] width 212 height 39
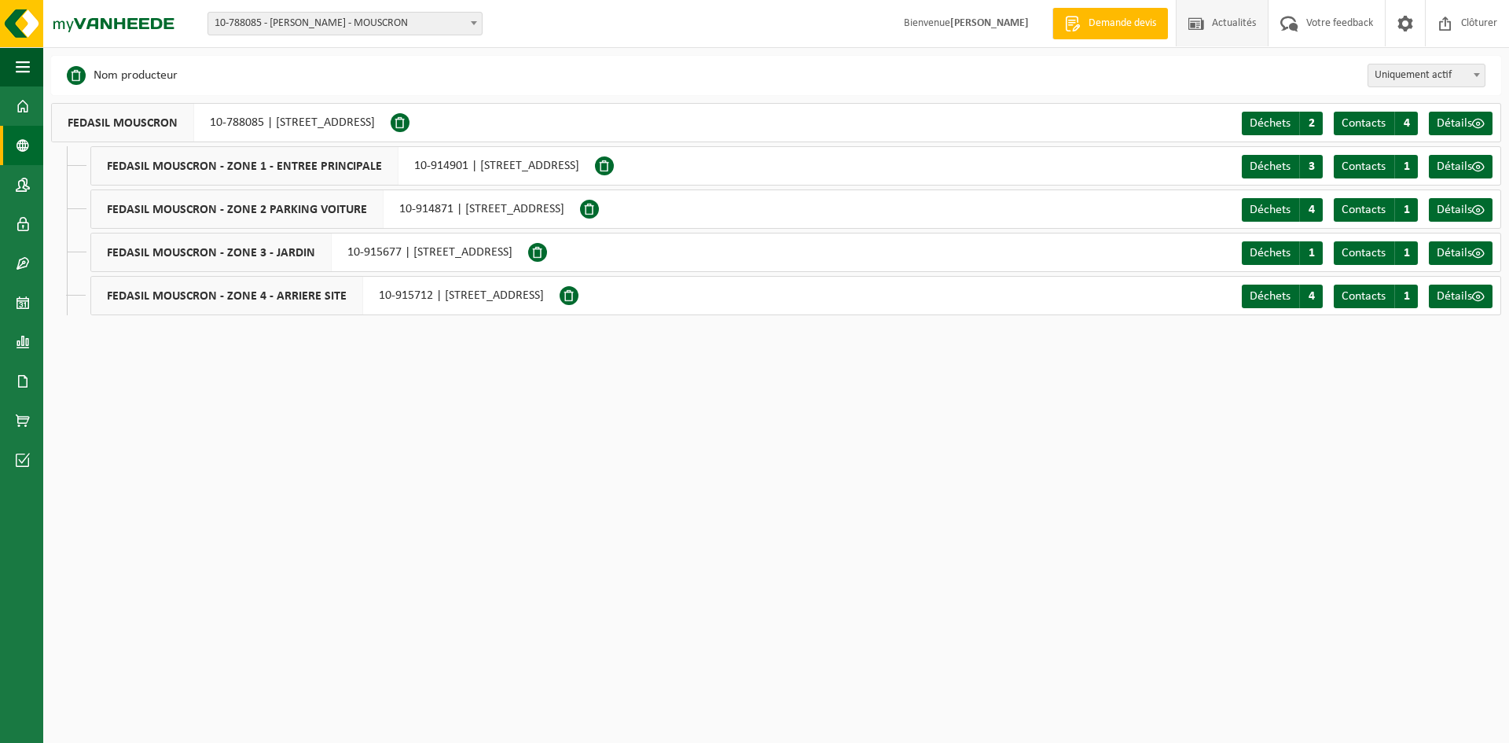
click at [1240, 20] on span "Actualités" at bounding box center [1234, 23] width 52 height 46
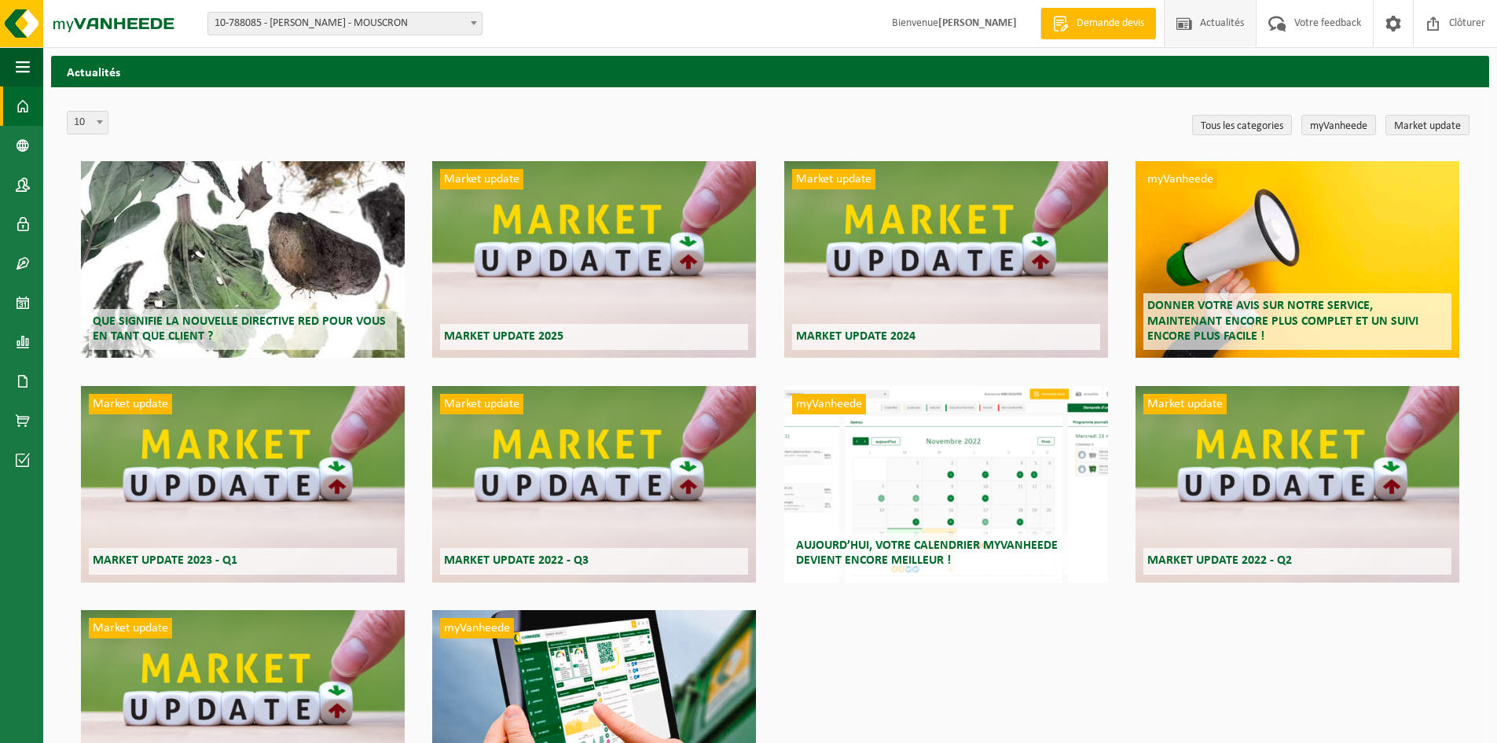
click at [16, 93] on span at bounding box center [23, 105] width 14 height 39
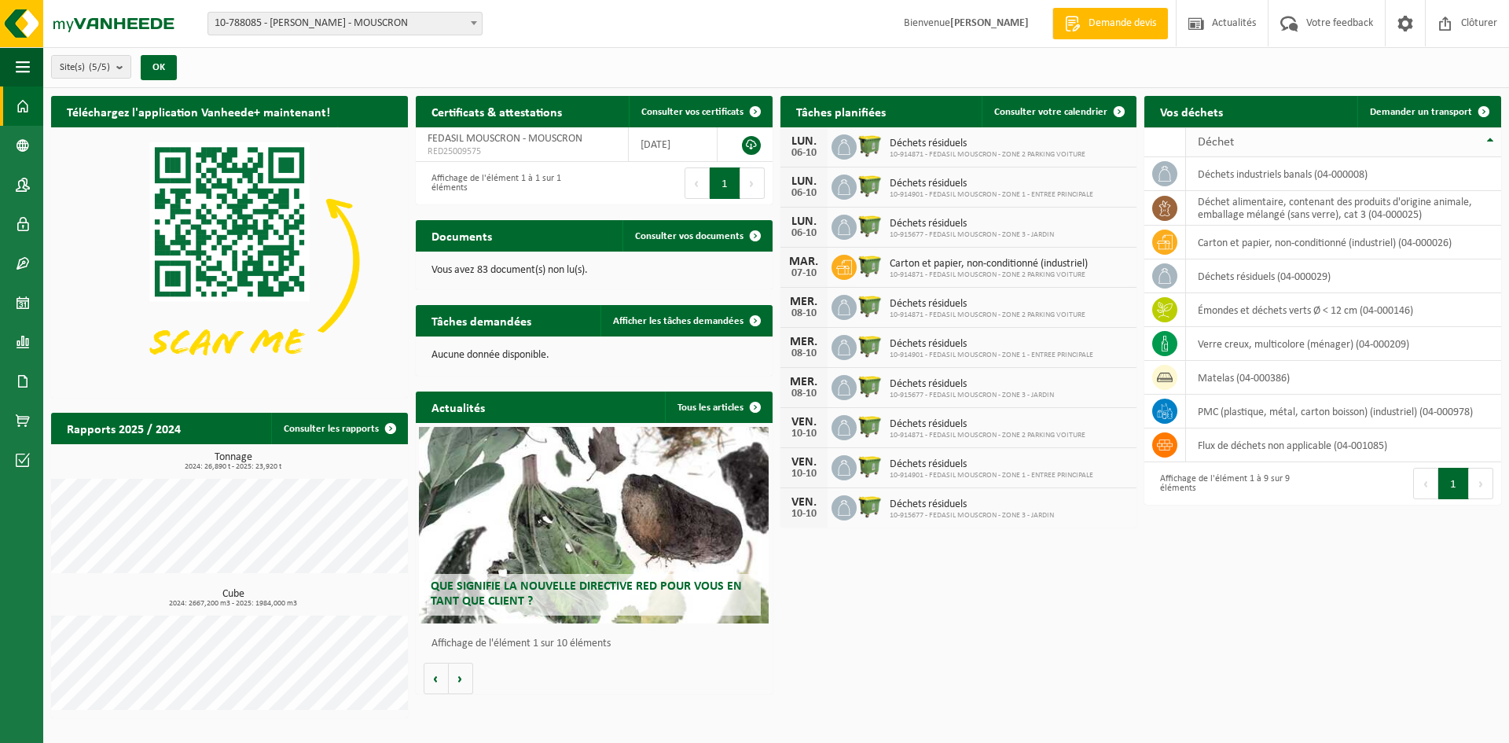
click at [1492, 138] on th "Déchet" at bounding box center [1343, 142] width 315 height 30
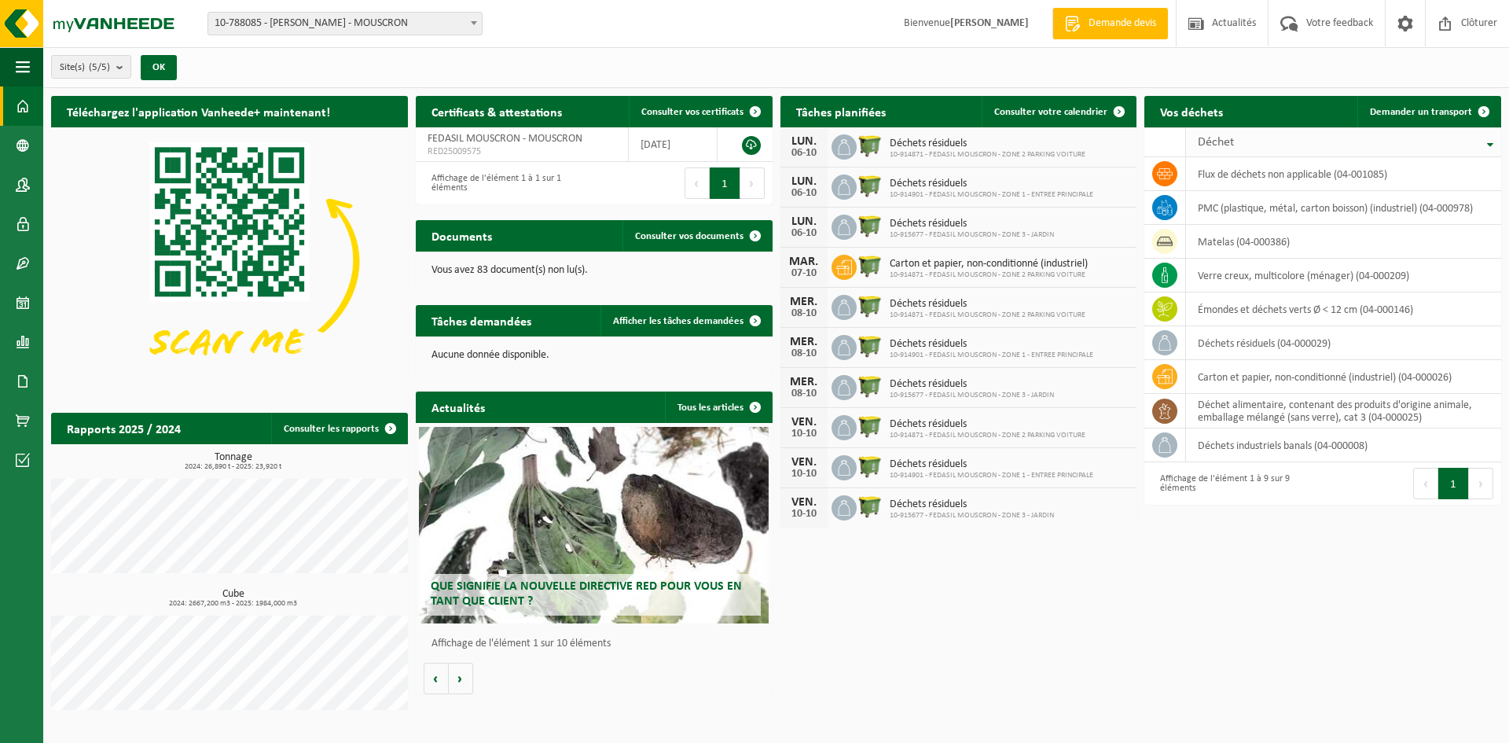
click at [1492, 138] on th "Déchet" at bounding box center [1343, 142] width 315 height 30
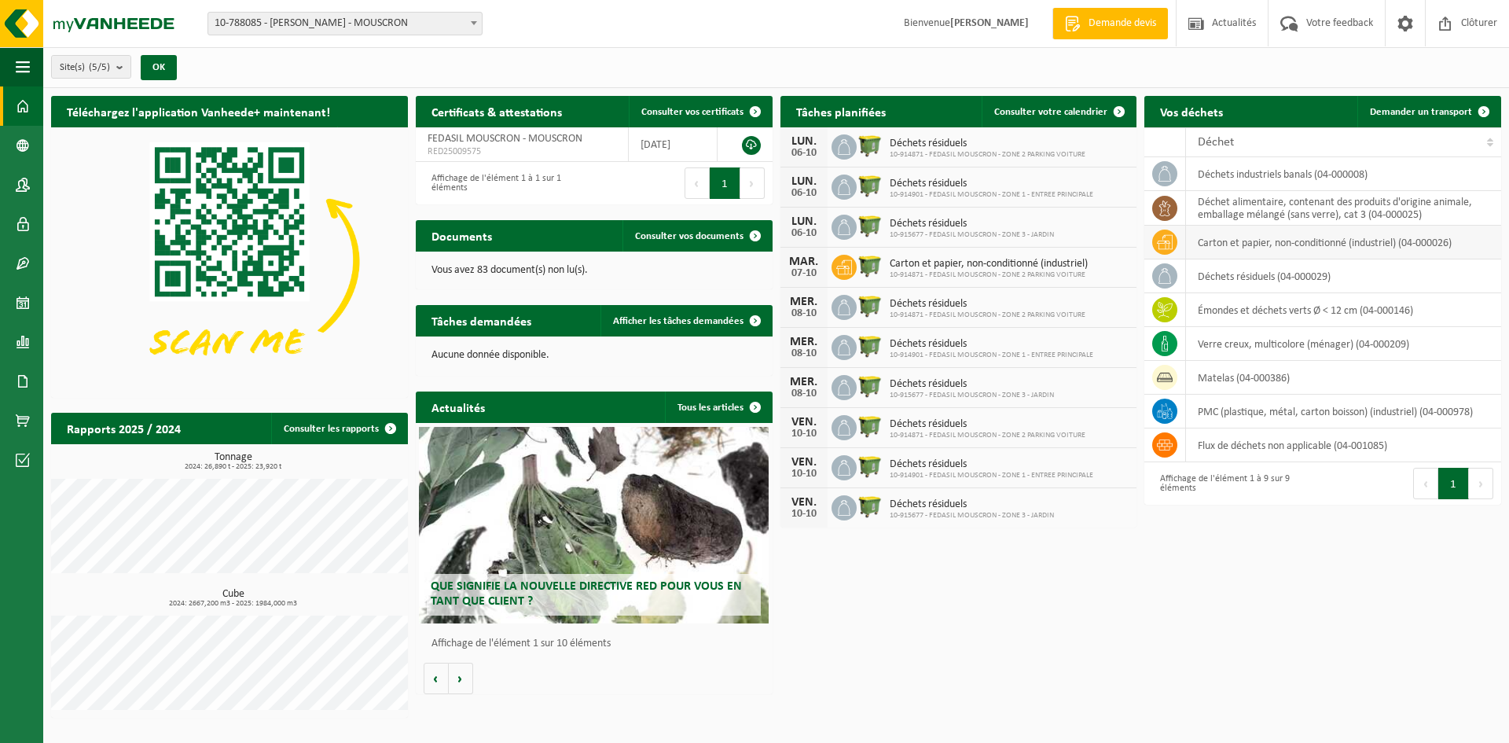
click at [1228, 245] on td "carton et papier, non-conditionné (industriel) (04-000026)" at bounding box center [1343, 243] width 315 height 34
click at [394, 425] on span at bounding box center [390, 428] width 31 height 31
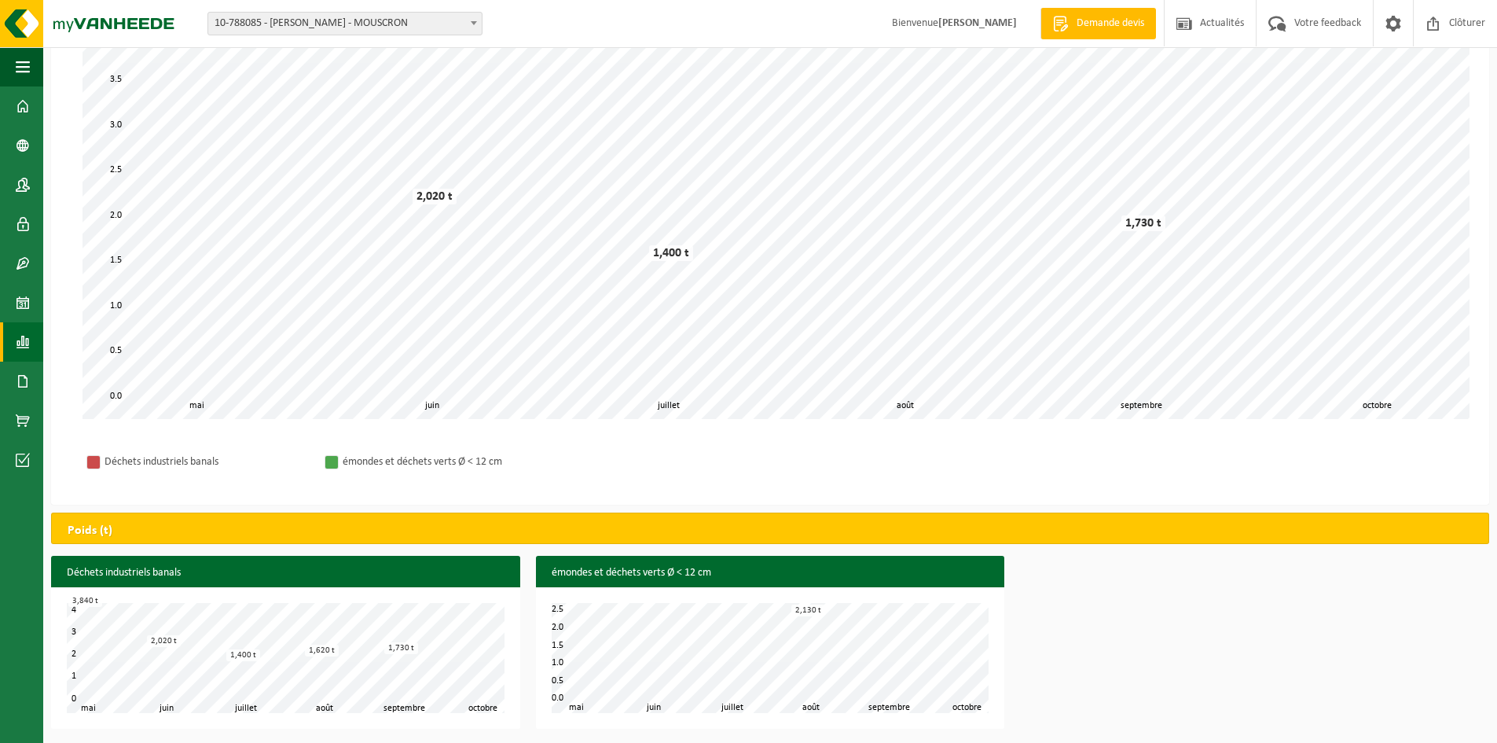
scroll to position [138, 0]
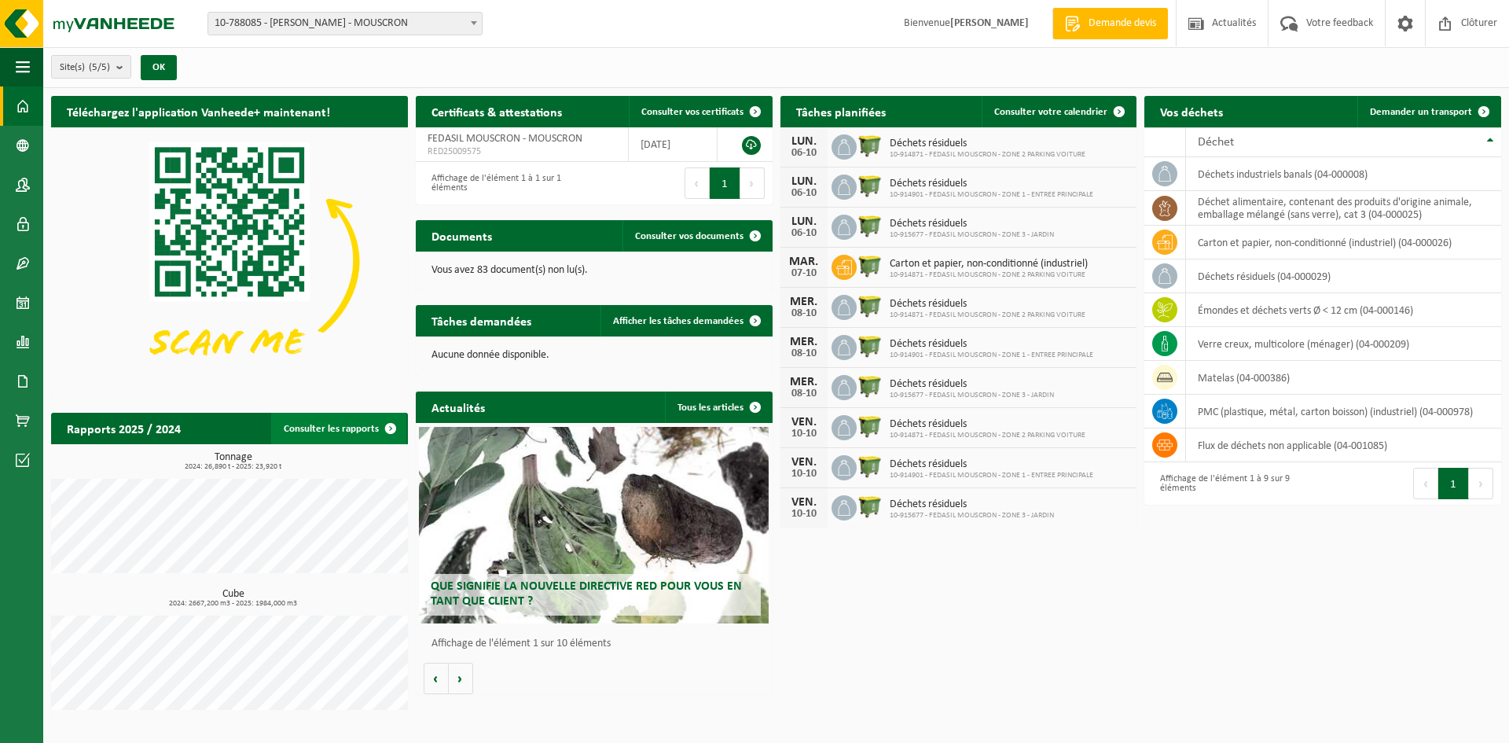
click at [364, 431] on link "Consulter les rapports" at bounding box center [338, 428] width 135 height 31
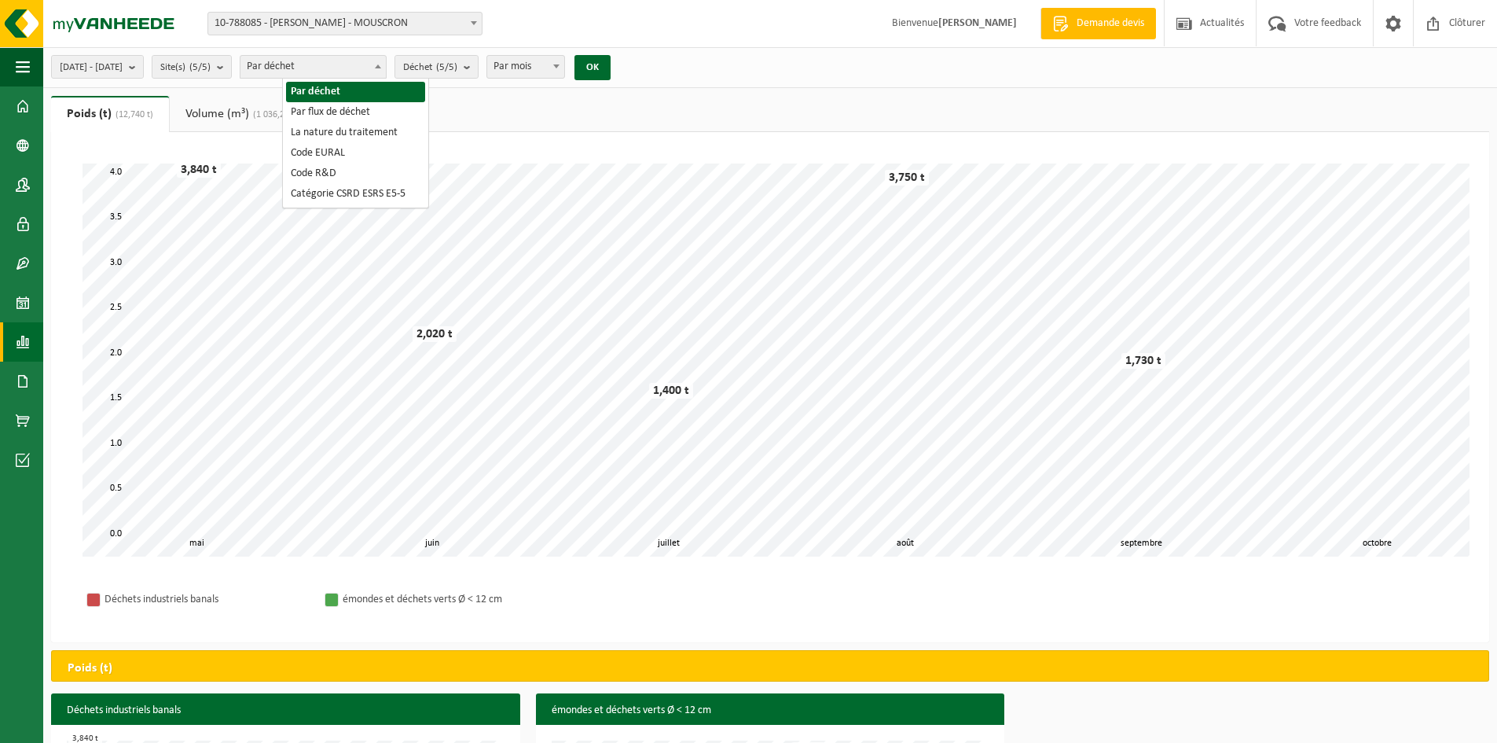
click at [306, 64] on span "Par déchet" at bounding box center [312, 67] width 145 height 22
click at [386, 64] on span at bounding box center [378, 66] width 16 height 20
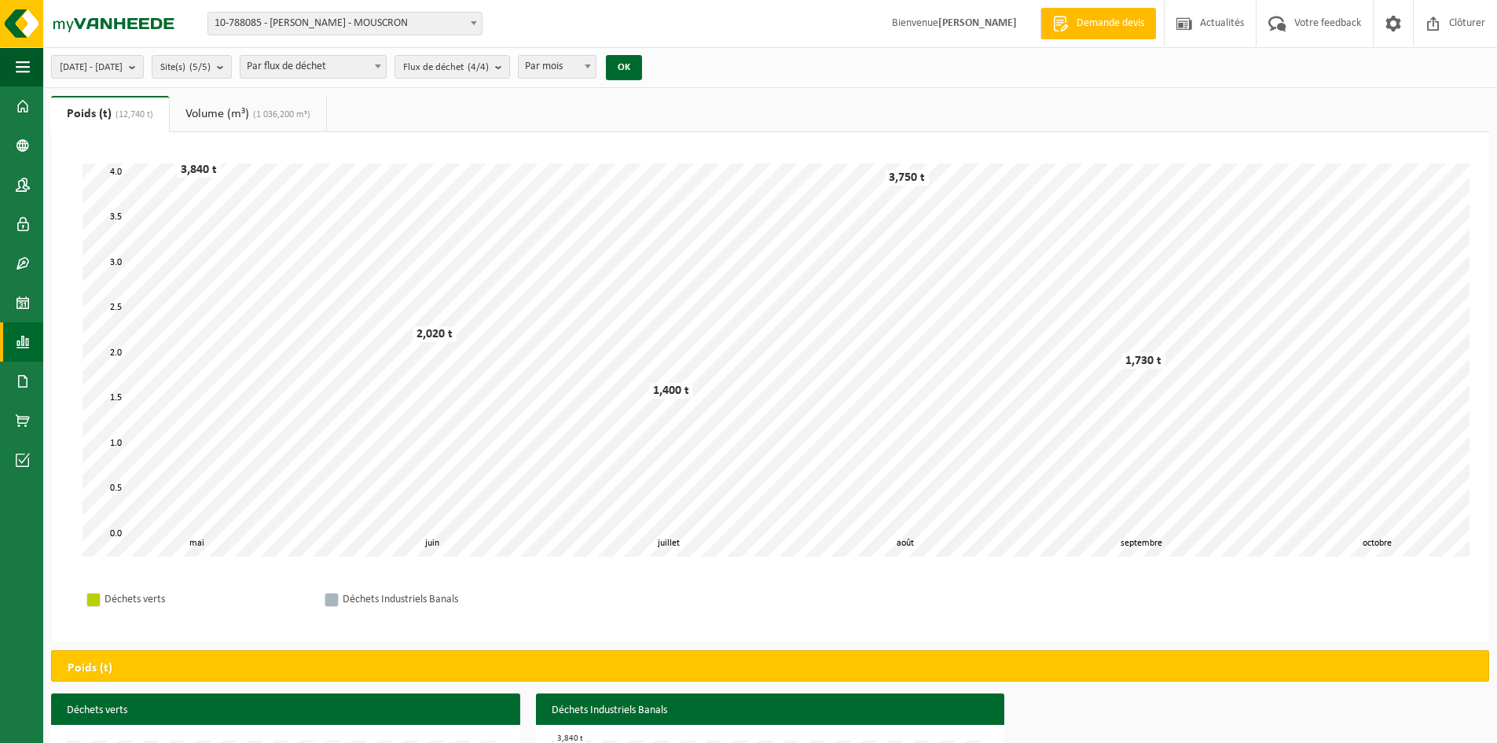
click at [386, 66] on span at bounding box center [378, 66] width 16 height 20
select select "1"
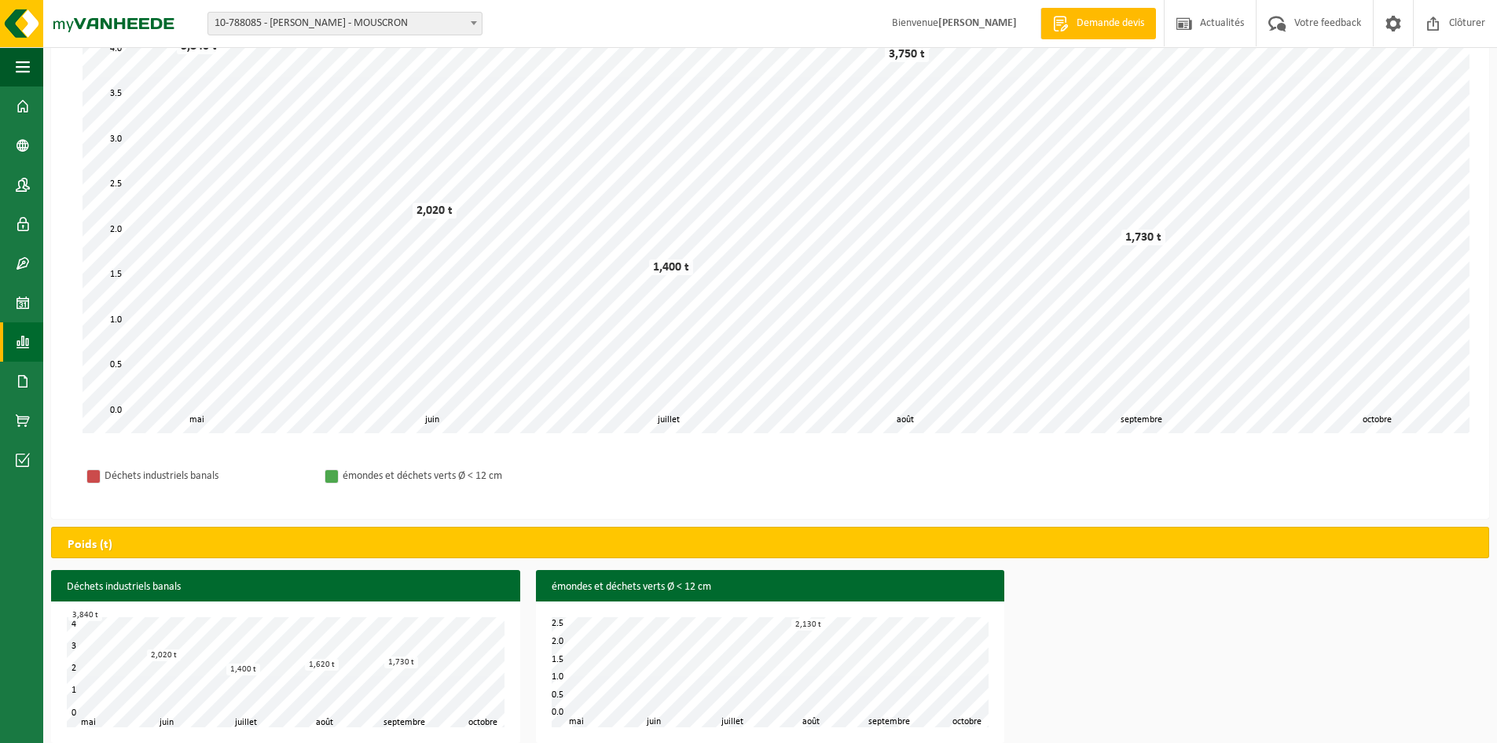
scroll to position [138, 0]
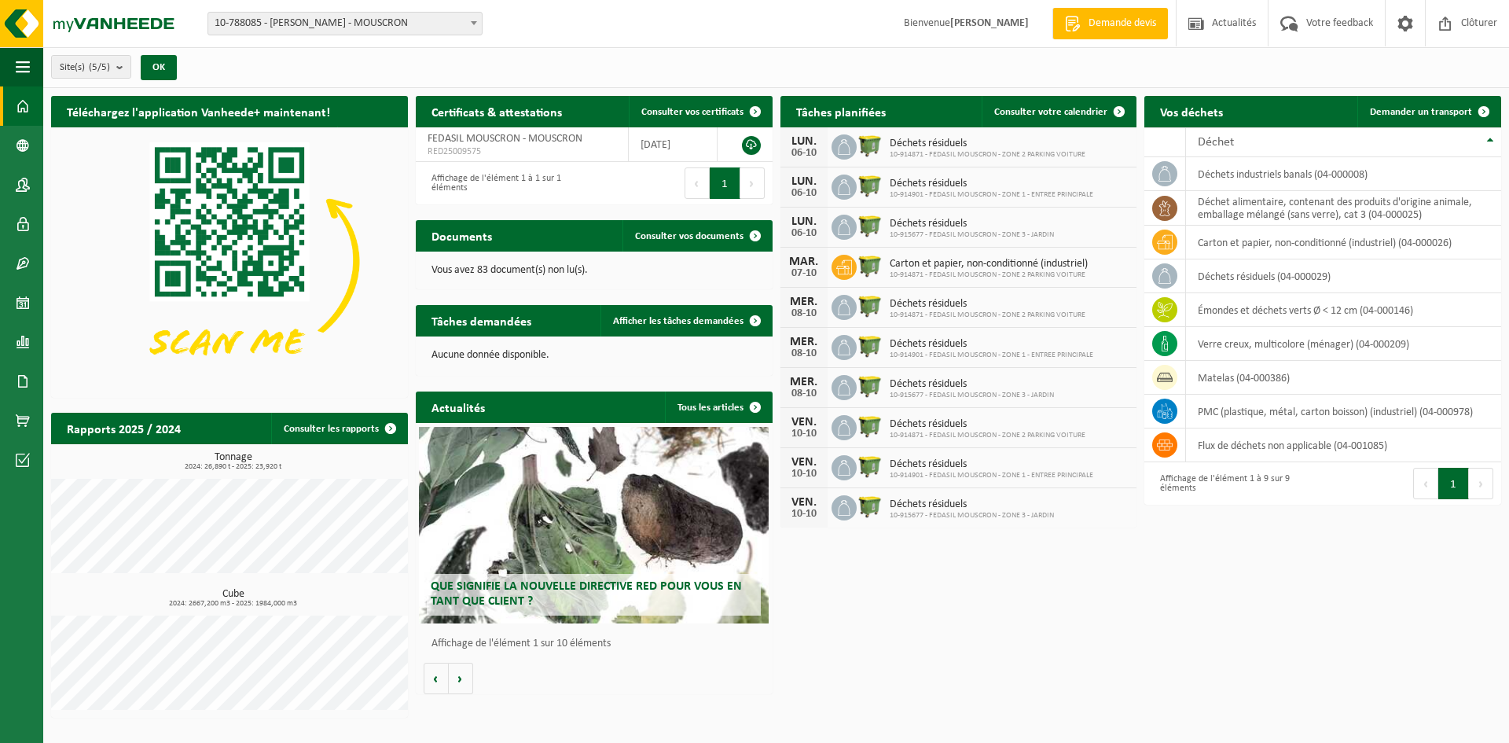
click at [262, 607] on span "2024: 2667,200 m3 - 2025: 1984,000 m3" at bounding box center [233, 604] width 349 height 8
click at [303, 609] on div "Cube 2024: 2667,200 m3 - 2025: 1984,000 m3" at bounding box center [229, 649] width 357 height 121
click at [477, 677] on div "Que signifie la nouvelle directive RED pour vous en tant que client ? Market up…" at bounding box center [594, 558] width 357 height 271
click at [464, 677] on button "Volgende" at bounding box center [461, 677] width 24 height 31
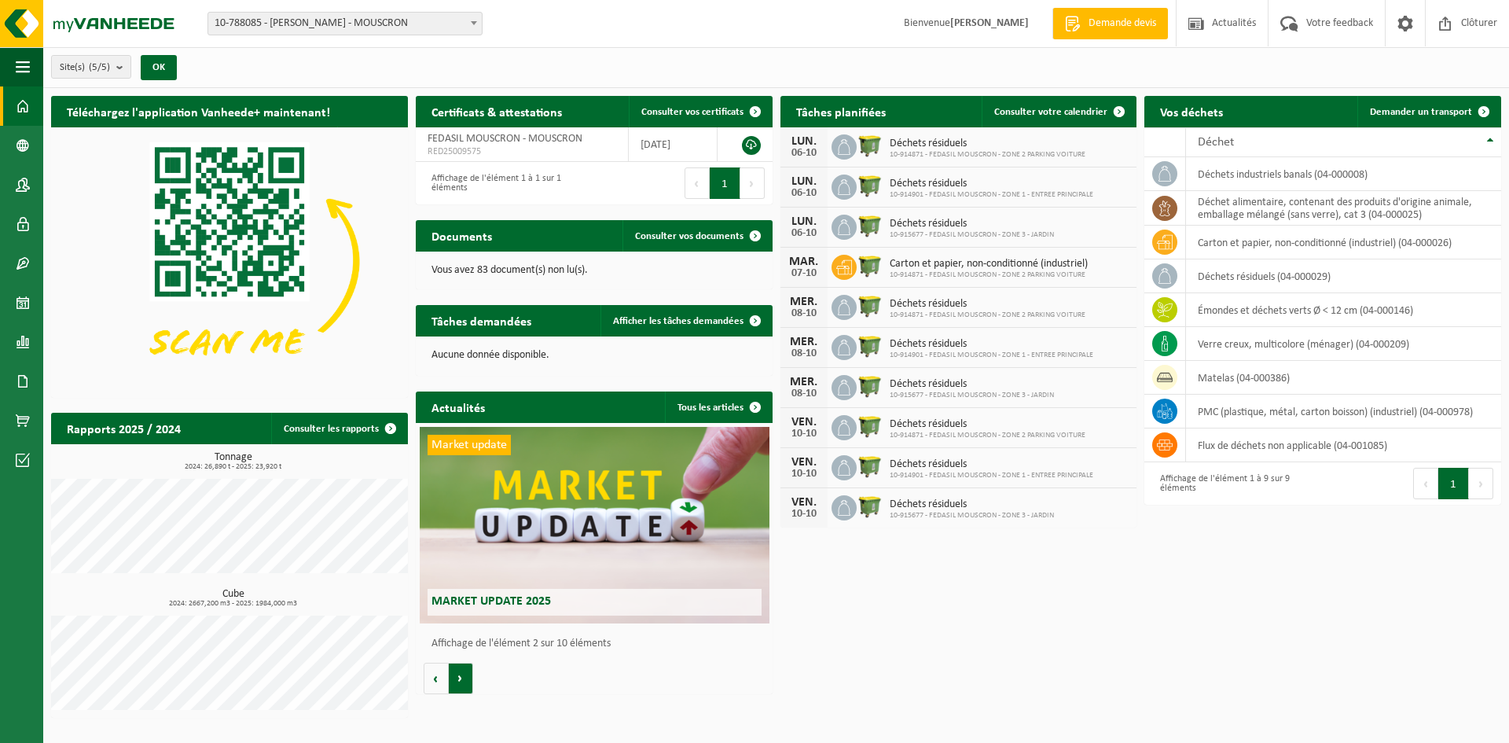
click at [464, 674] on button "Volgende" at bounding box center [461, 677] width 24 height 31
click at [1202, 277] on td "déchets résiduels (04-000029)" at bounding box center [1343, 276] width 315 height 34
click at [1169, 281] on icon at bounding box center [1165, 276] width 16 height 16
click at [17, 107] on span at bounding box center [23, 105] width 14 height 39
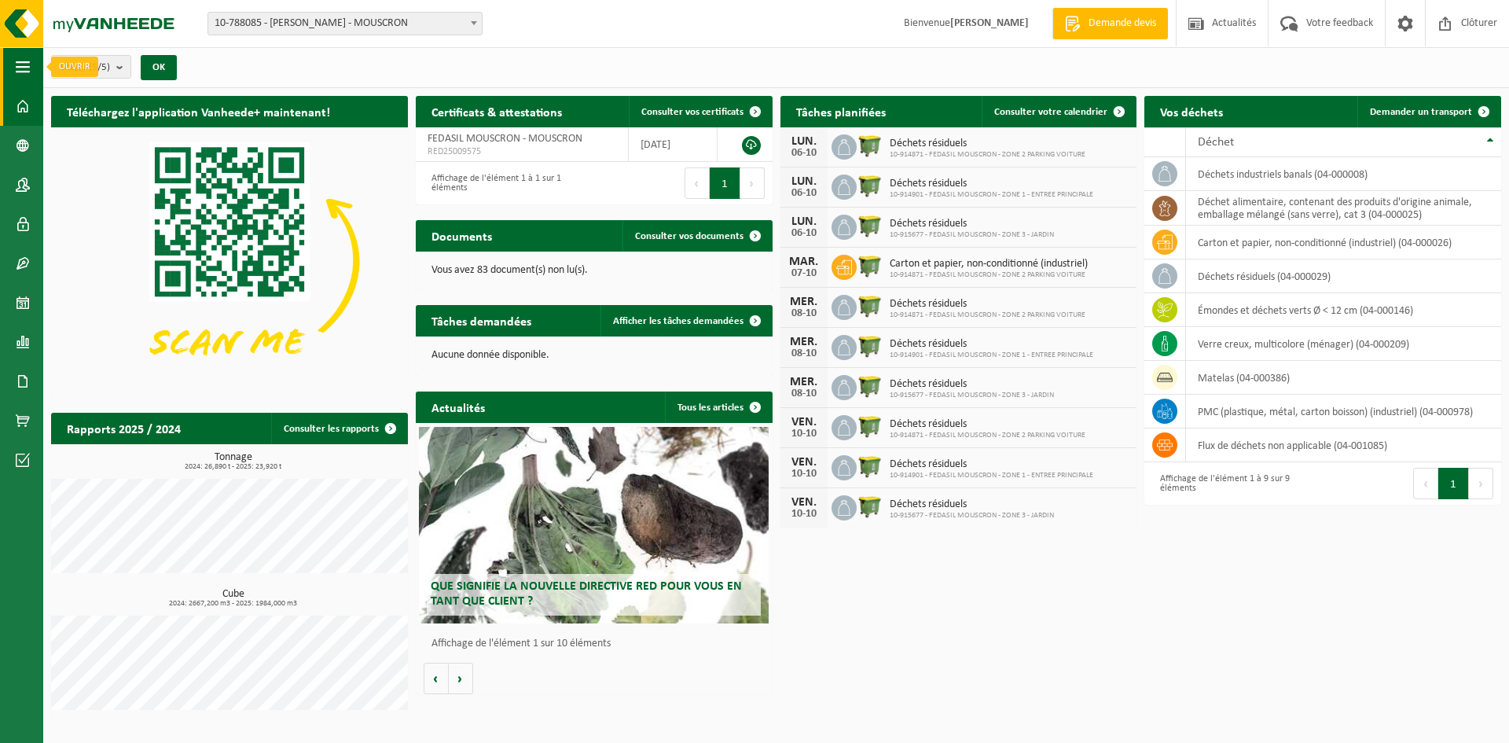
click at [23, 68] on span "button" at bounding box center [23, 66] width 14 height 39
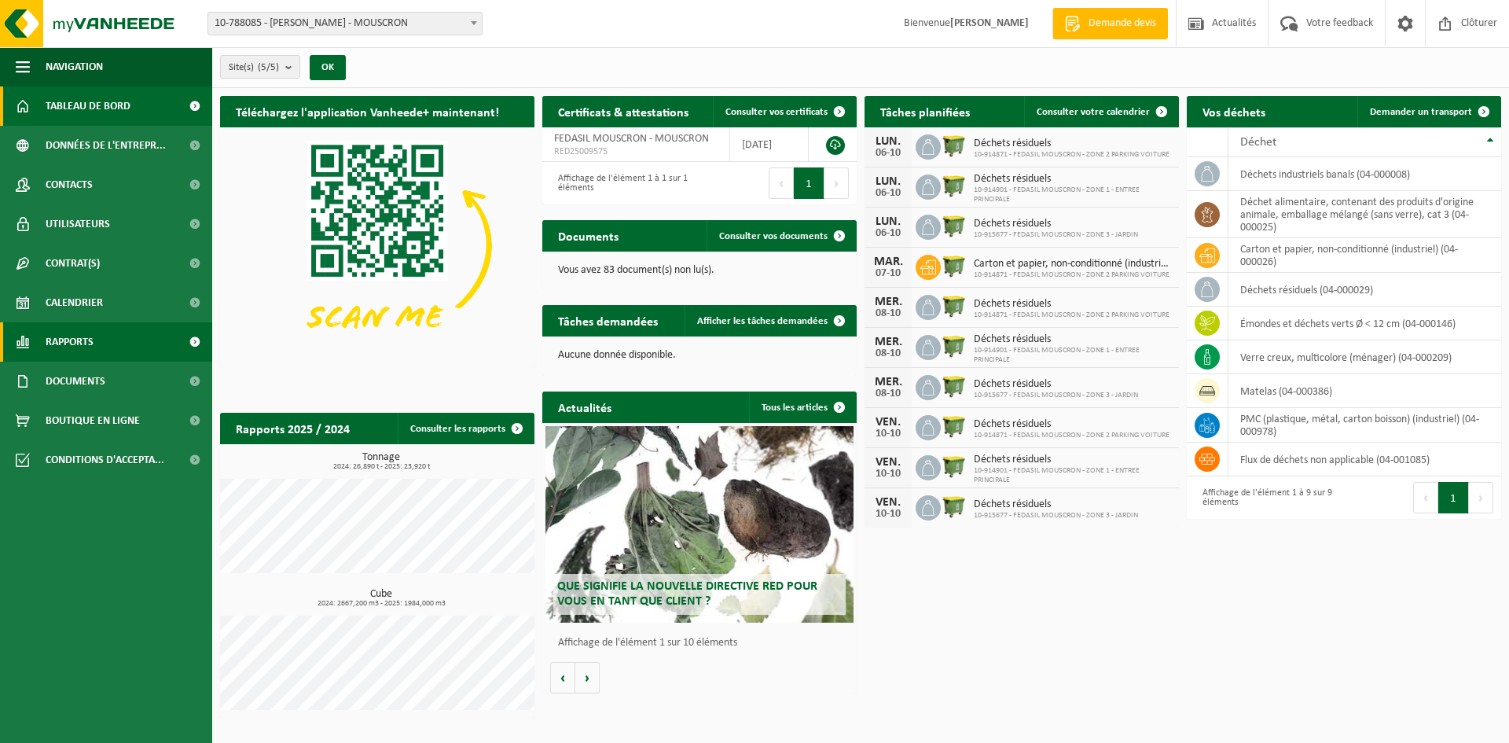
click at [119, 341] on link "Rapports" at bounding box center [106, 341] width 212 height 39
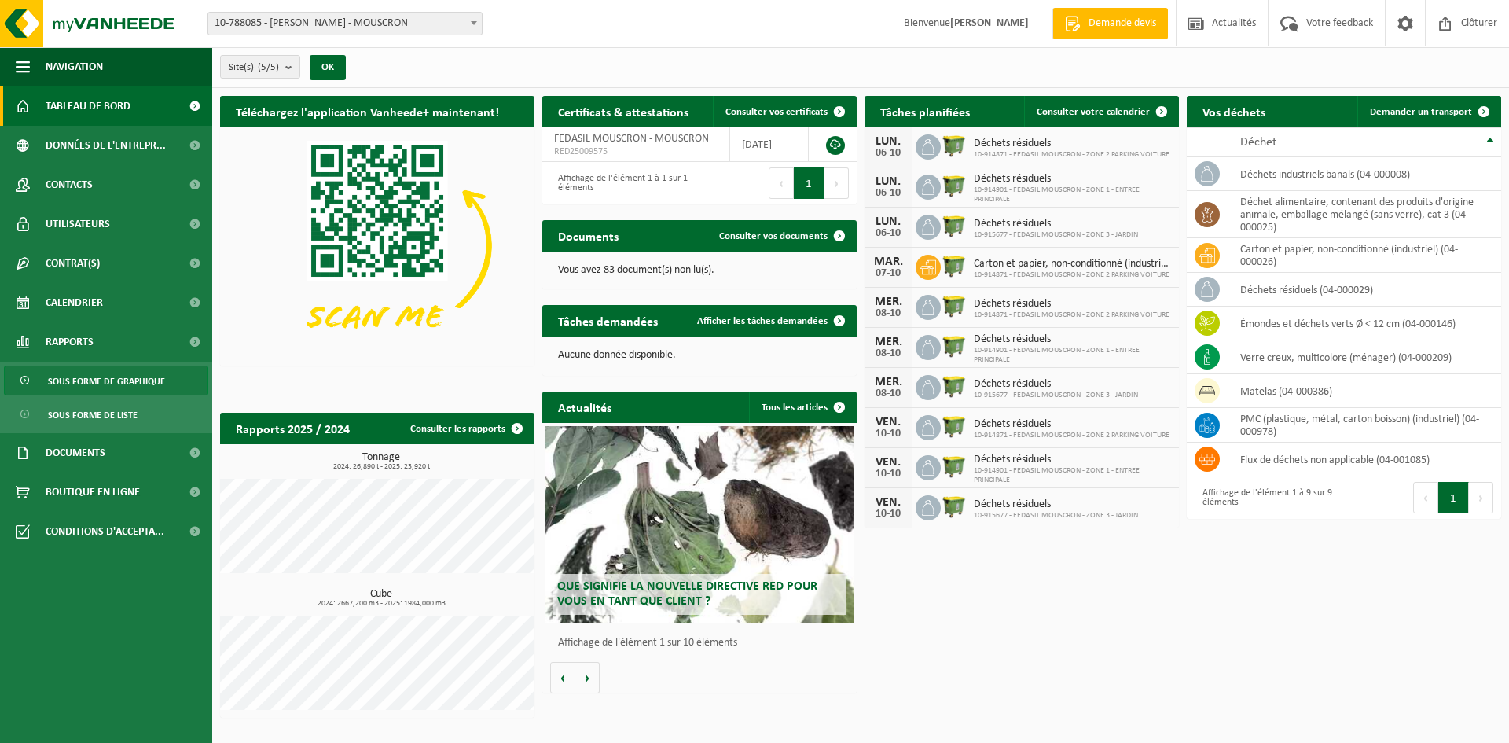
click at [115, 380] on span "Sous forme de graphique" at bounding box center [106, 381] width 117 height 30
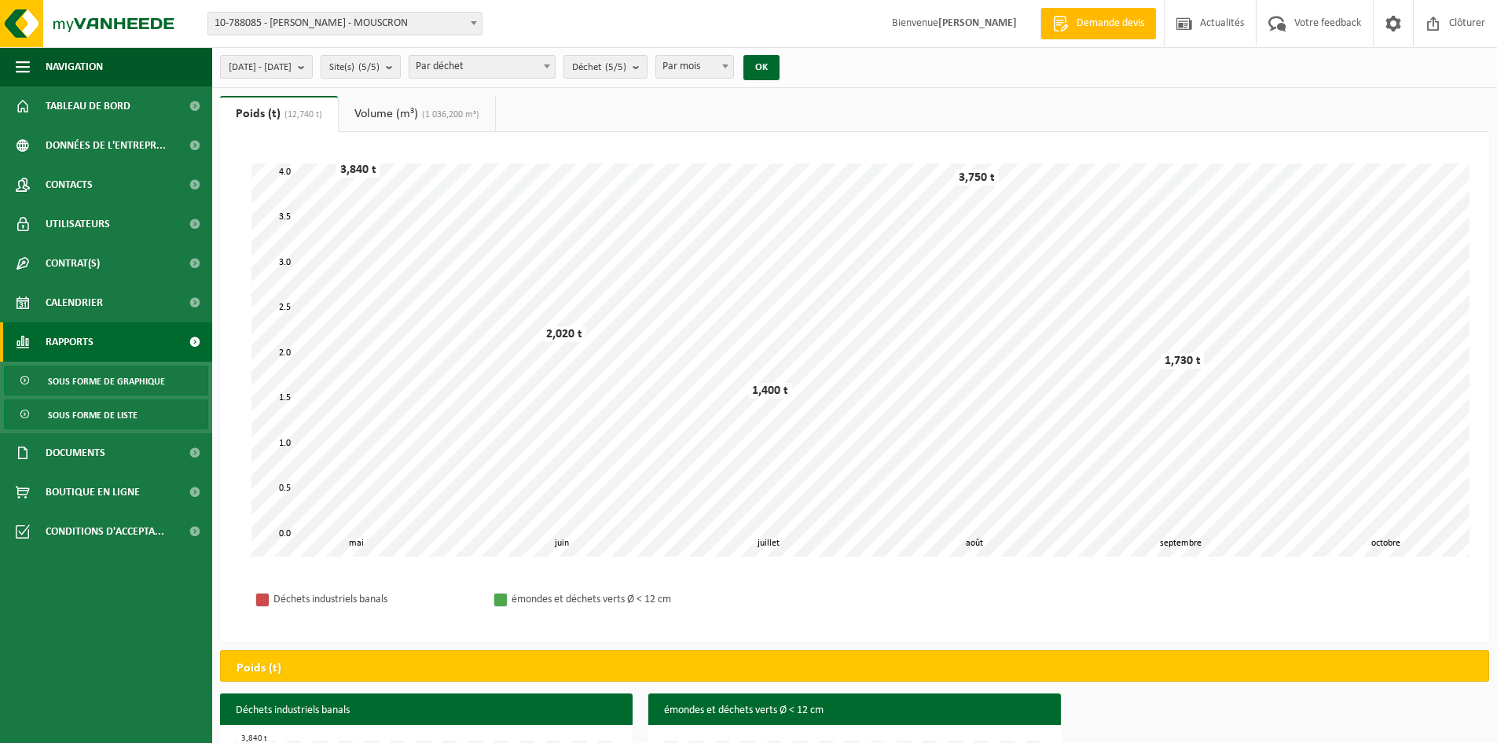
click at [116, 404] on span "Sous forme de liste" at bounding box center [93, 415] width 90 height 30
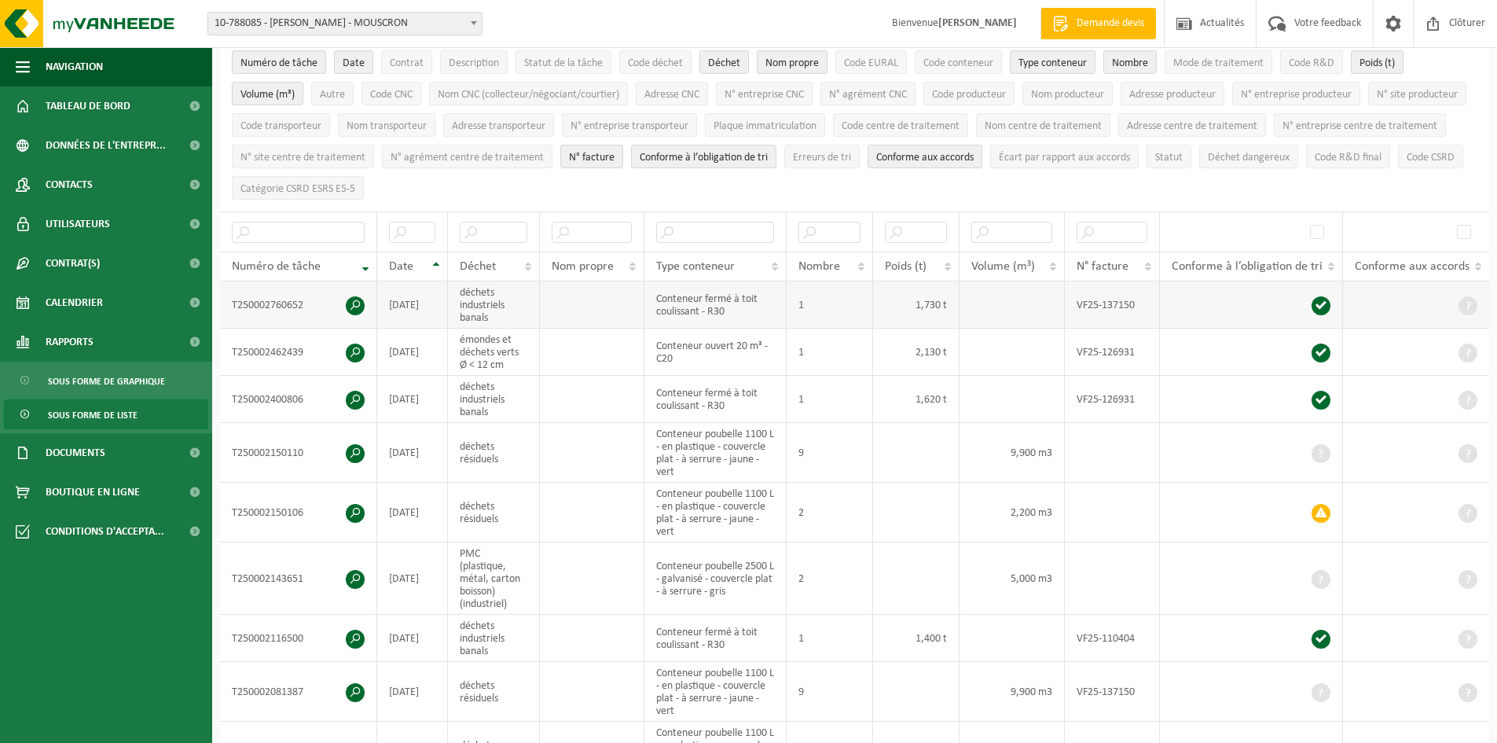
scroll to position [157, 0]
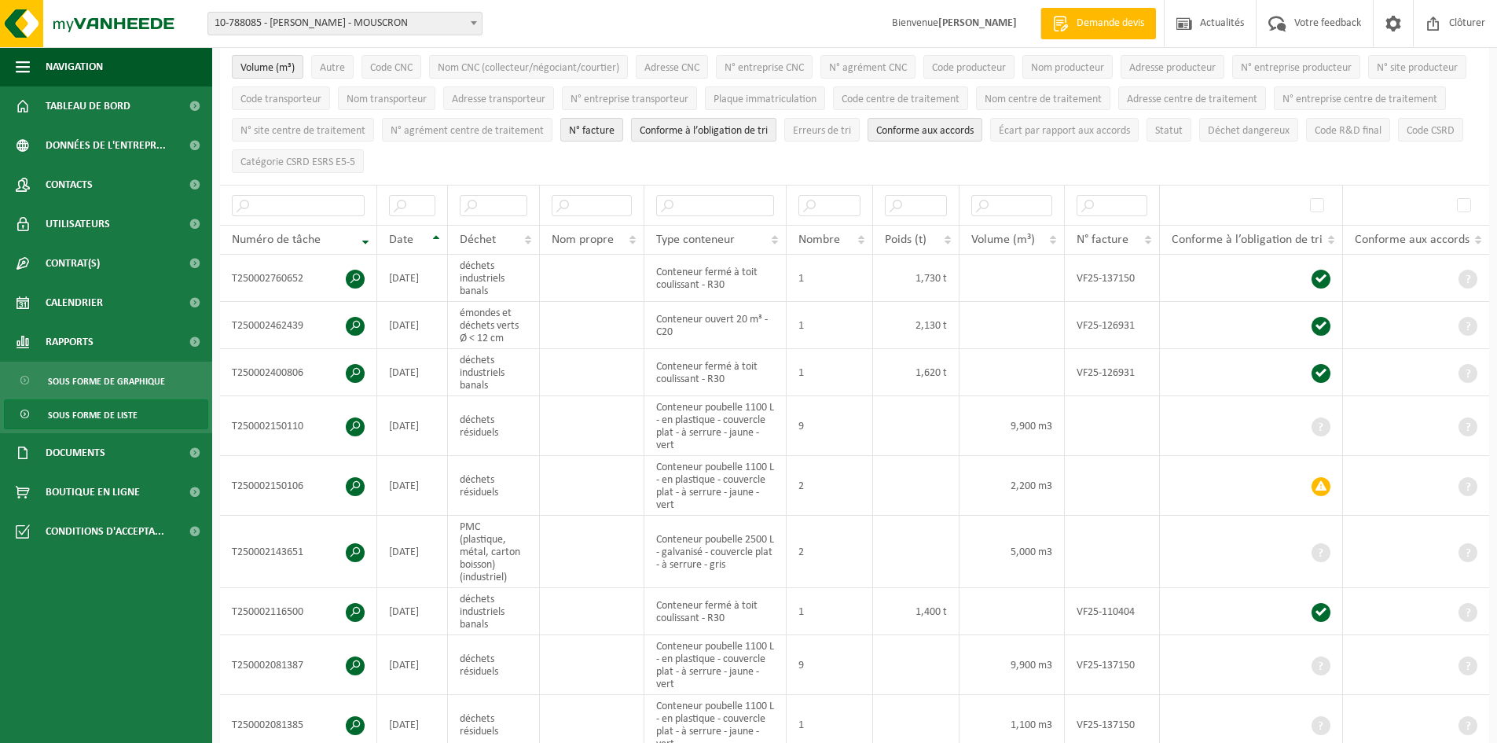
click at [768, 130] on span "Conforme à l’obligation de tri" at bounding box center [704, 131] width 128 height 12
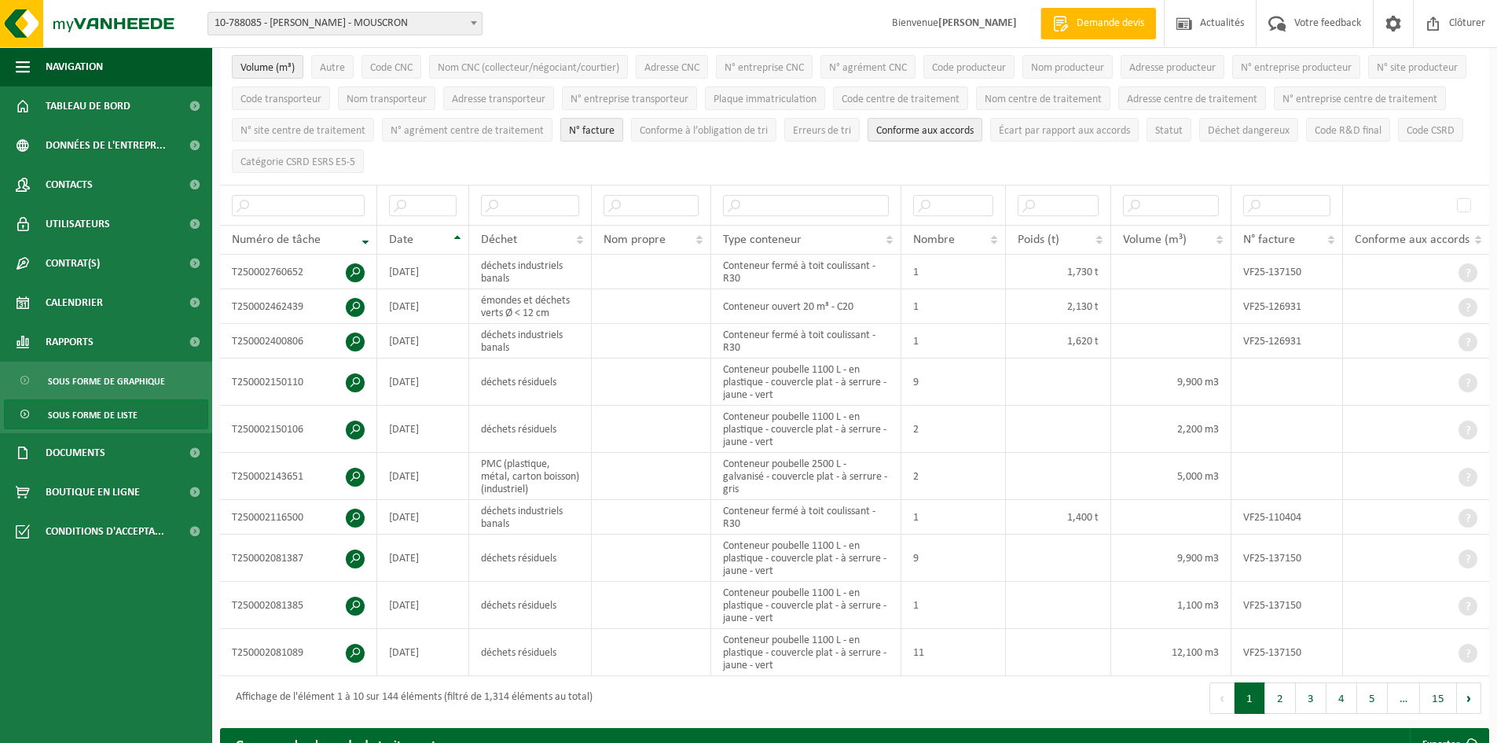
click at [623, 122] on button "N° facture" at bounding box center [591, 130] width 63 height 24
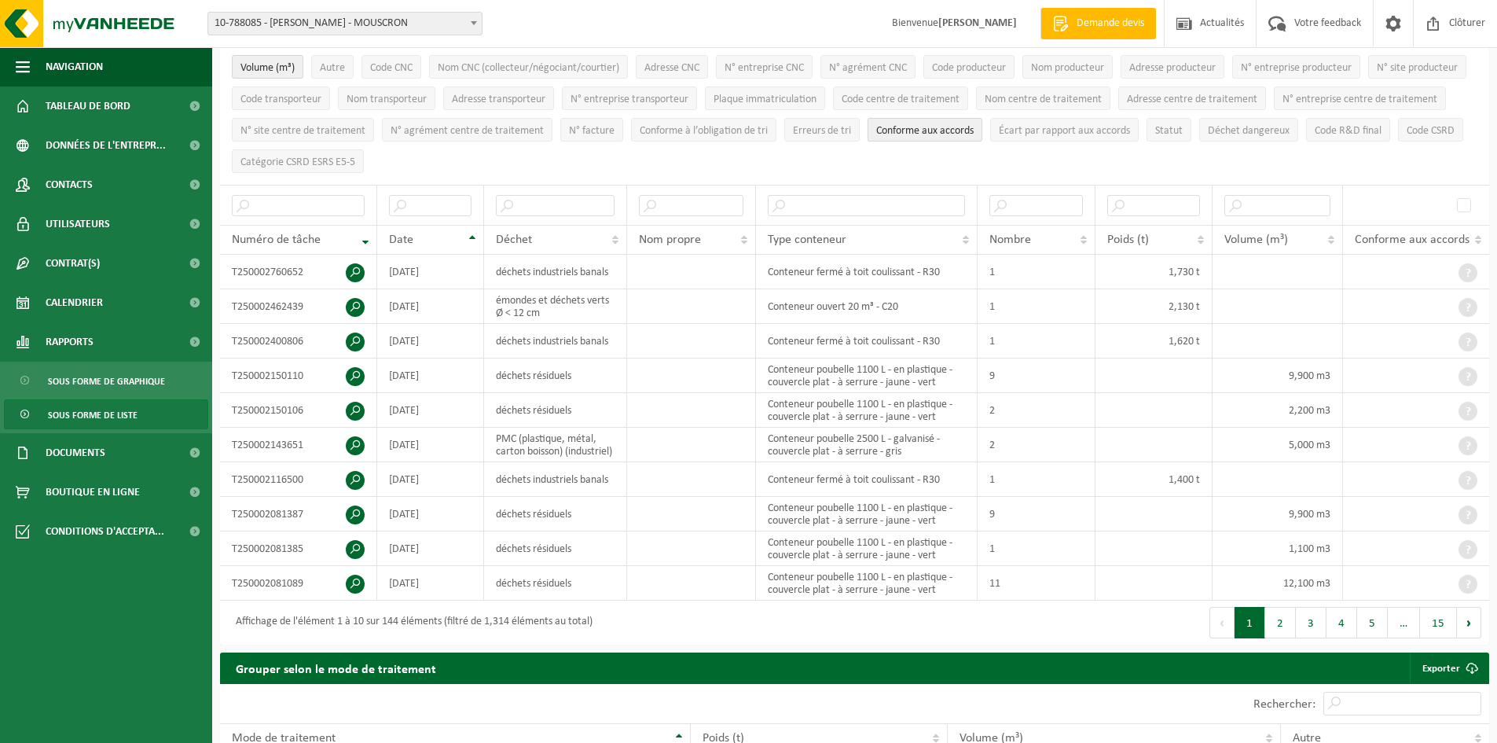
click at [974, 127] on span "Conforme aux accords" at bounding box center [924, 131] width 97 height 12
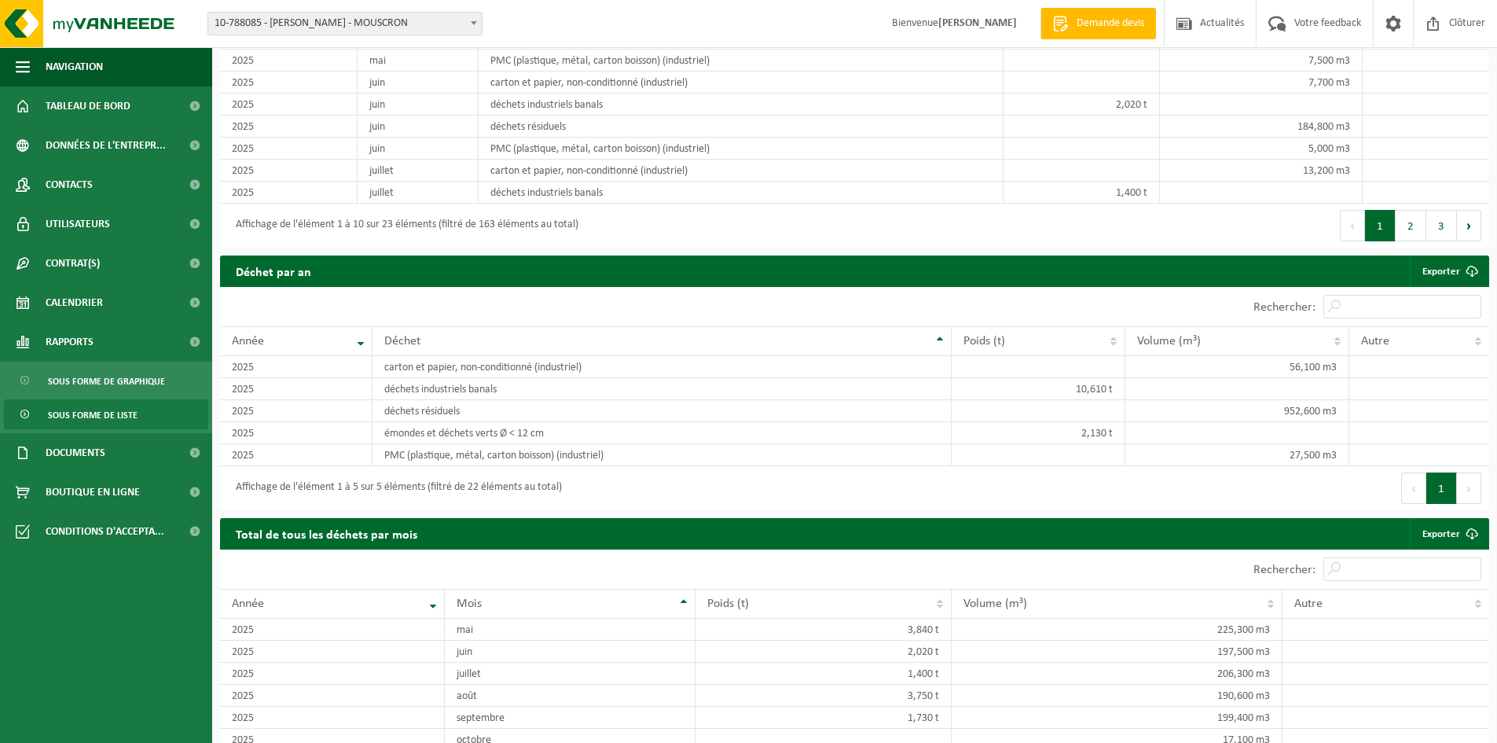
scroll to position [1155, 0]
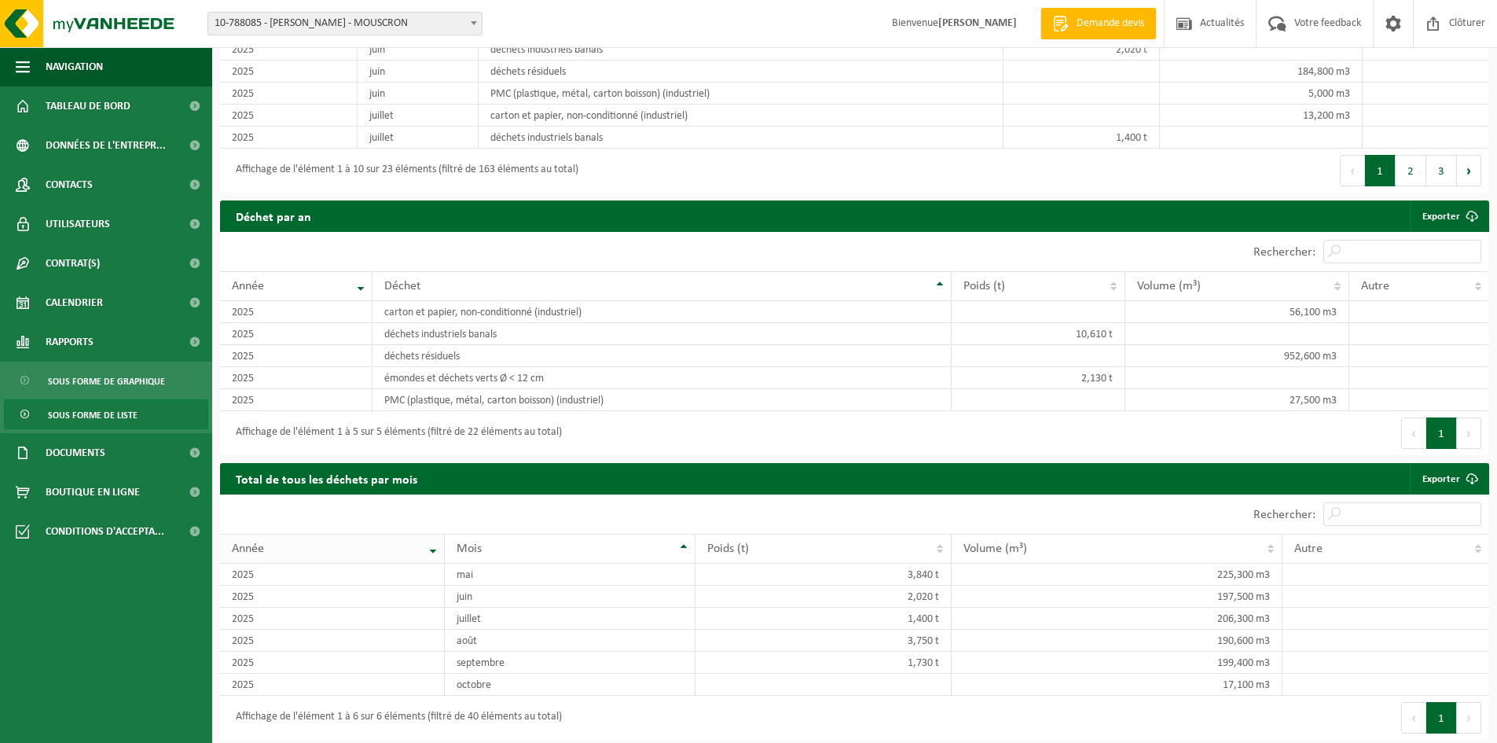
click at [435, 542] on th "Année" at bounding box center [332, 549] width 225 height 30
click at [688, 544] on th "Mois" at bounding box center [570, 549] width 251 height 30
click at [500, 656] on td "septembre" at bounding box center [570, 662] width 251 height 22
click at [442, 350] on td "déchets résiduels" at bounding box center [662, 356] width 580 height 22
click at [446, 337] on td "déchets industriels banals" at bounding box center [662, 334] width 580 height 22
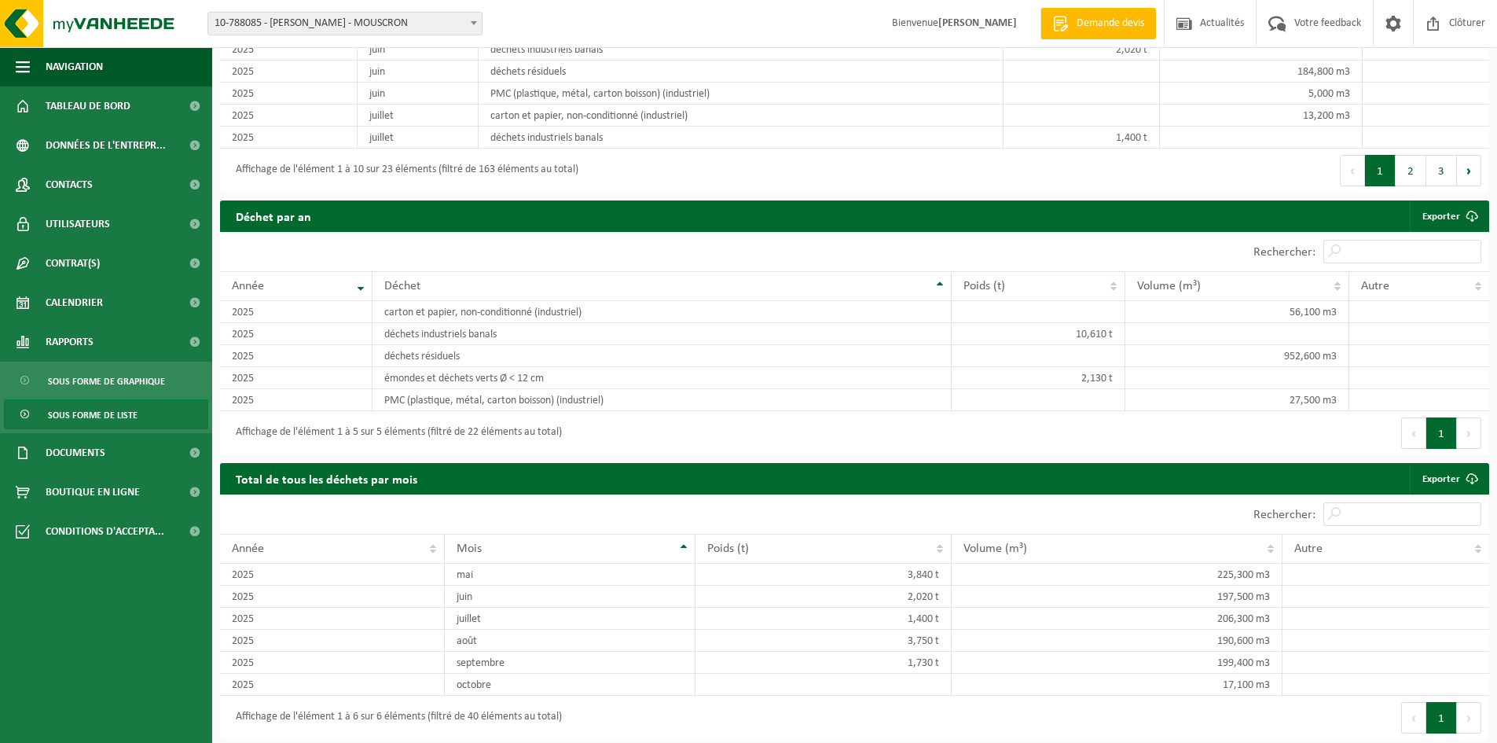
click at [1462, 426] on button "Suivant" at bounding box center [1469, 432] width 24 height 31
click at [1392, 443] on div "Premier Précédent 1 Suivant Dernier" at bounding box center [1172, 433] width 635 height 44
click at [1407, 161] on button "2" at bounding box center [1411, 170] width 31 height 31
click at [1442, 163] on button "3" at bounding box center [1441, 170] width 31 height 31
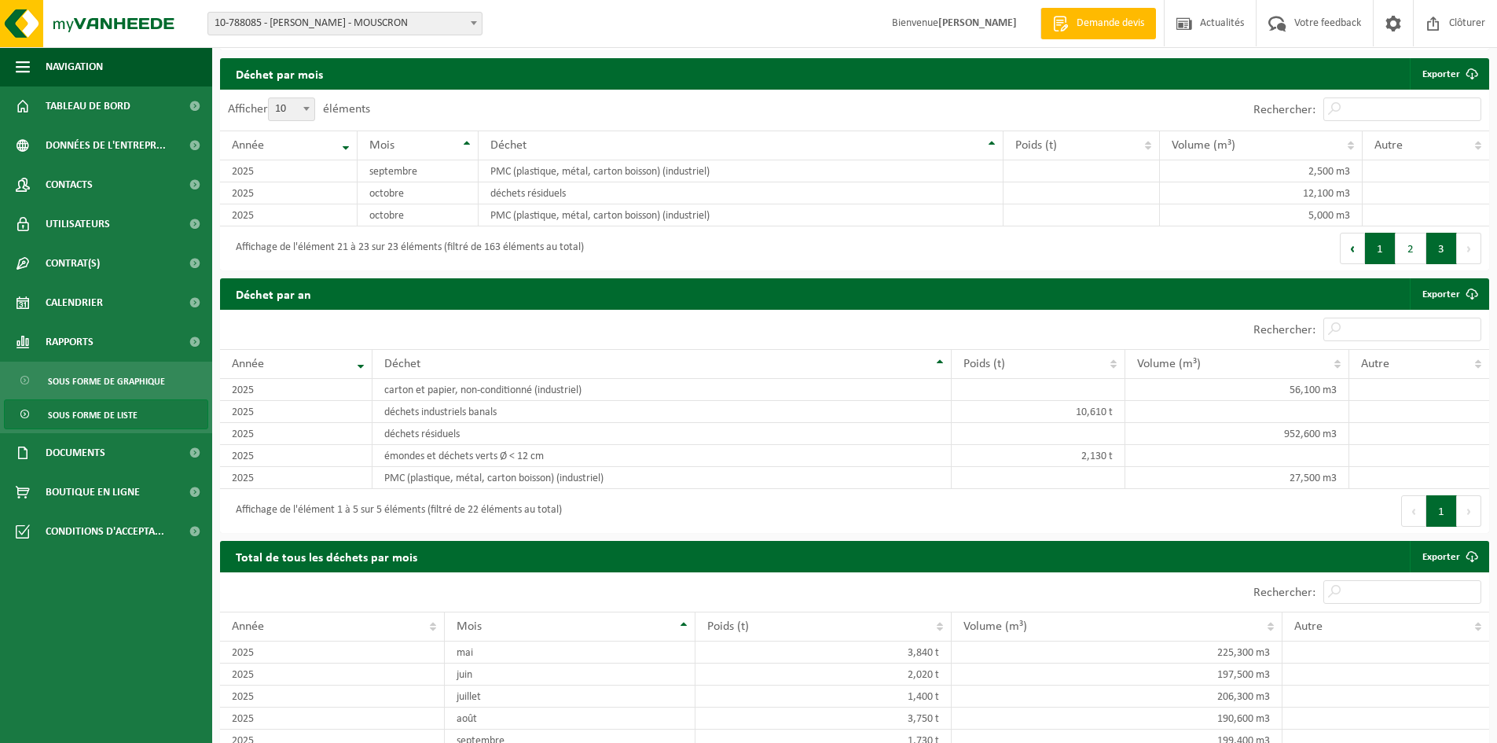
scroll to position [923, 0]
